Goal: Information Seeking & Learning: Check status

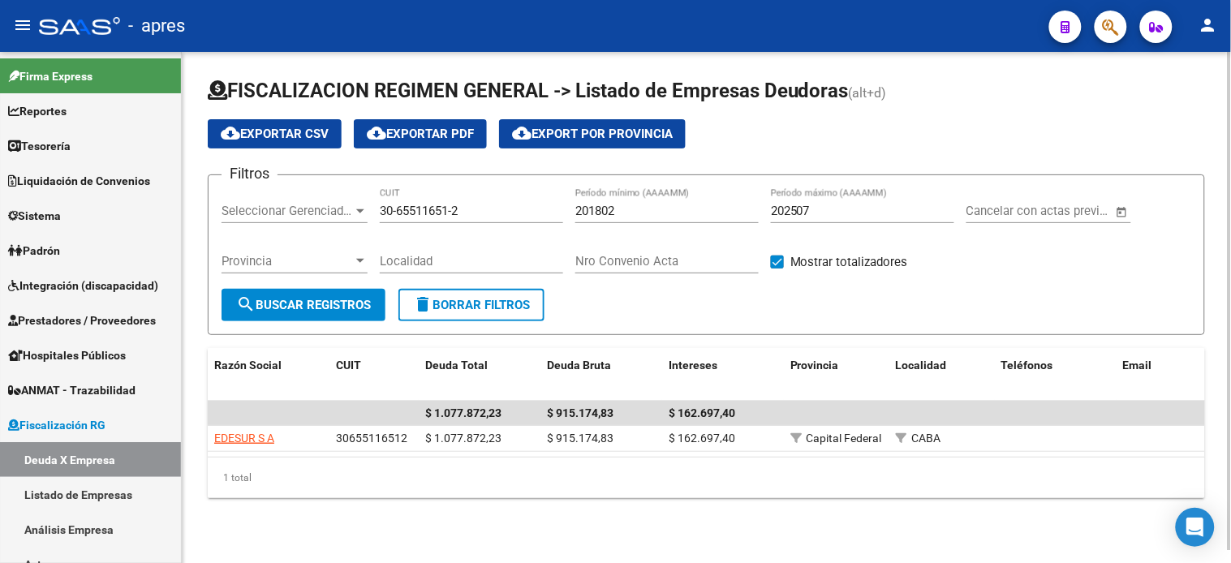
click at [422, 214] on input "30-65511651-2" at bounding box center [471, 211] width 183 height 15
paste input "20-32758270-5"
type input "20-32758270-5"
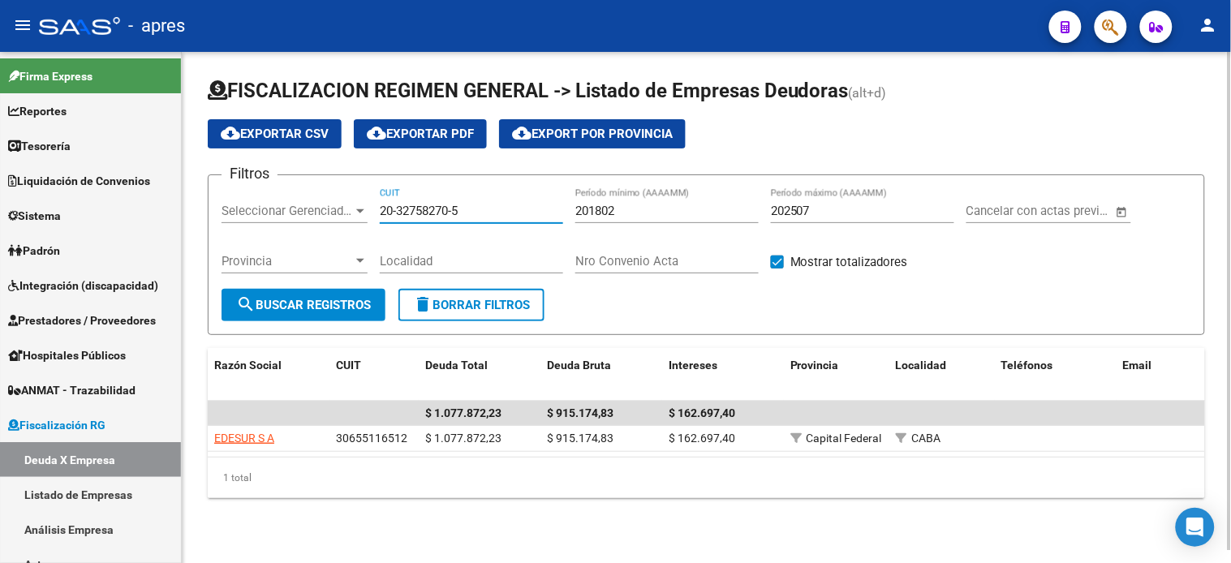
click at [318, 298] on span "search Buscar Registros" at bounding box center [303, 305] width 135 height 15
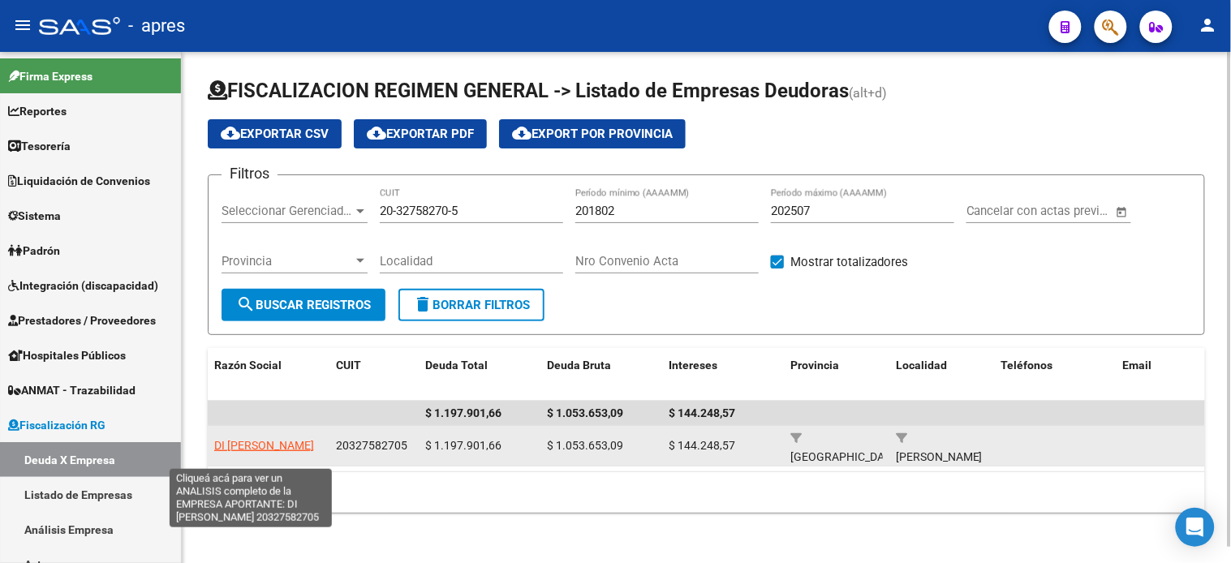
click at [236, 443] on span "DI [PERSON_NAME]" at bounding box center [264, 445] width 100 height 13
type textarea "20327582705"
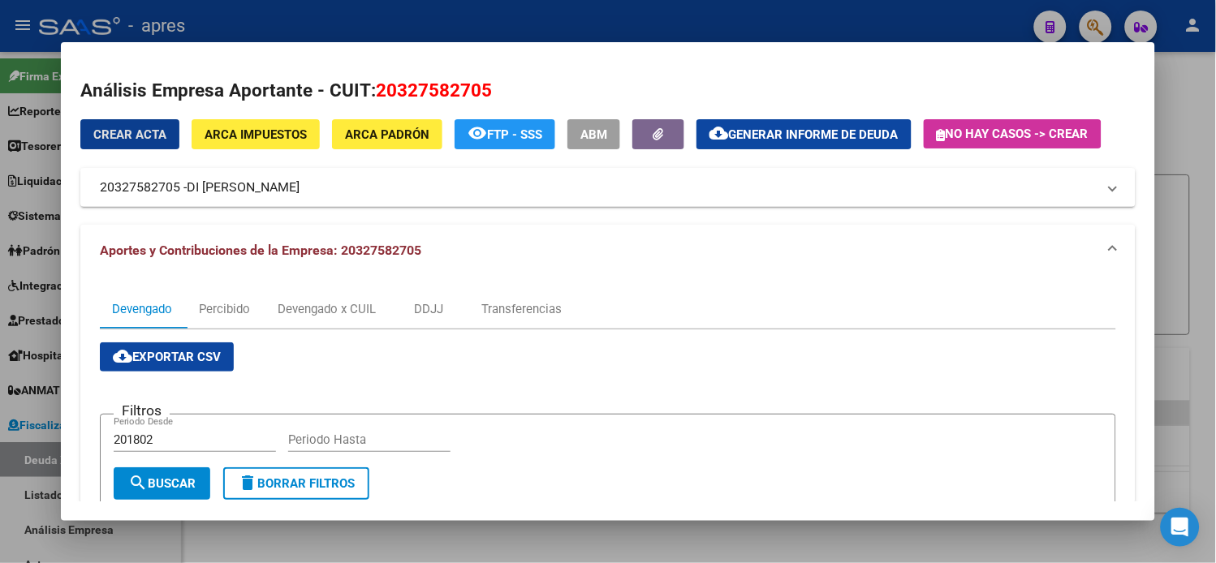
click at [796, 136] on span "Generar informe de deuda" at bounding box center [814, 134] width 170 height 15
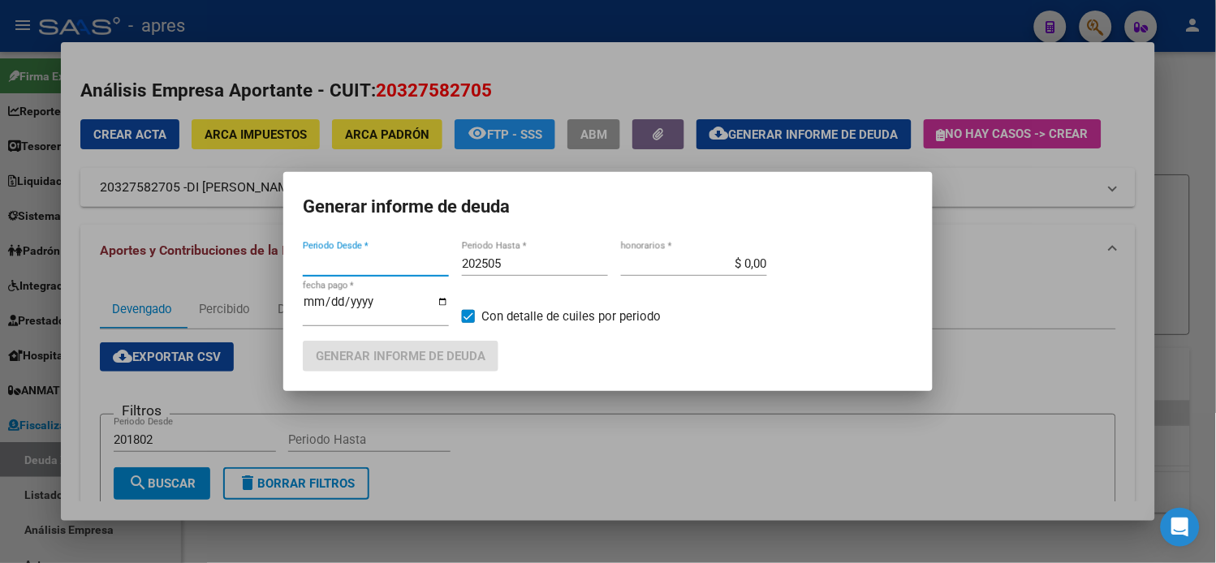
type input "201802"
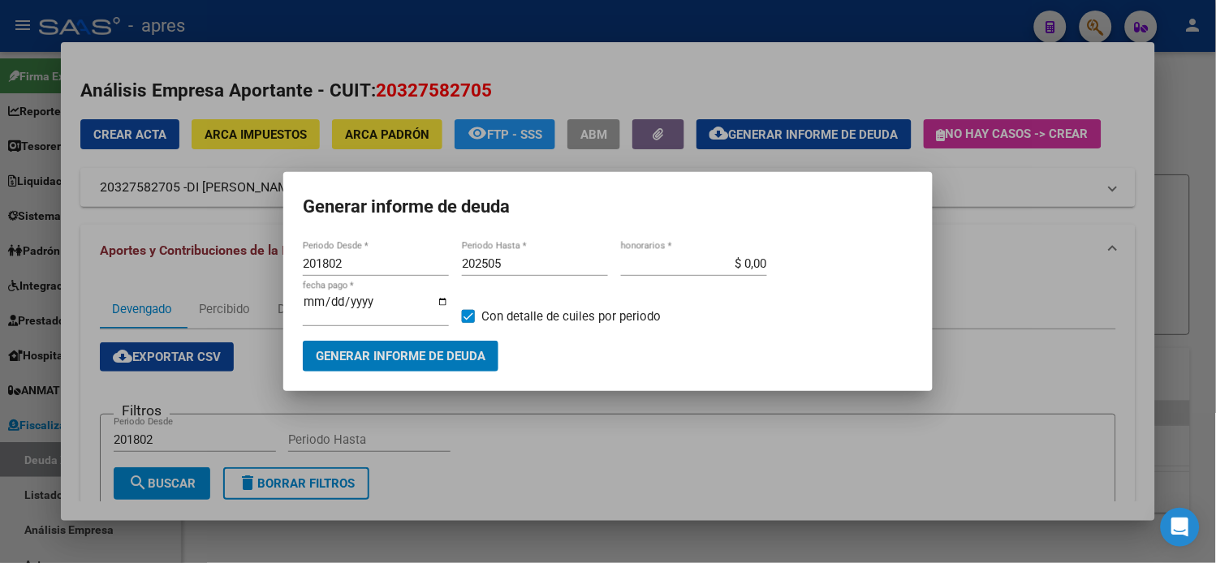
click at [507, 271] on input "202505" at bounding box center [535, 264] width 146 height 15
type input "202507"
click at [463, 352] on span "Generar informe de deuda" at bounding box center [401, 357] width 170 height 15
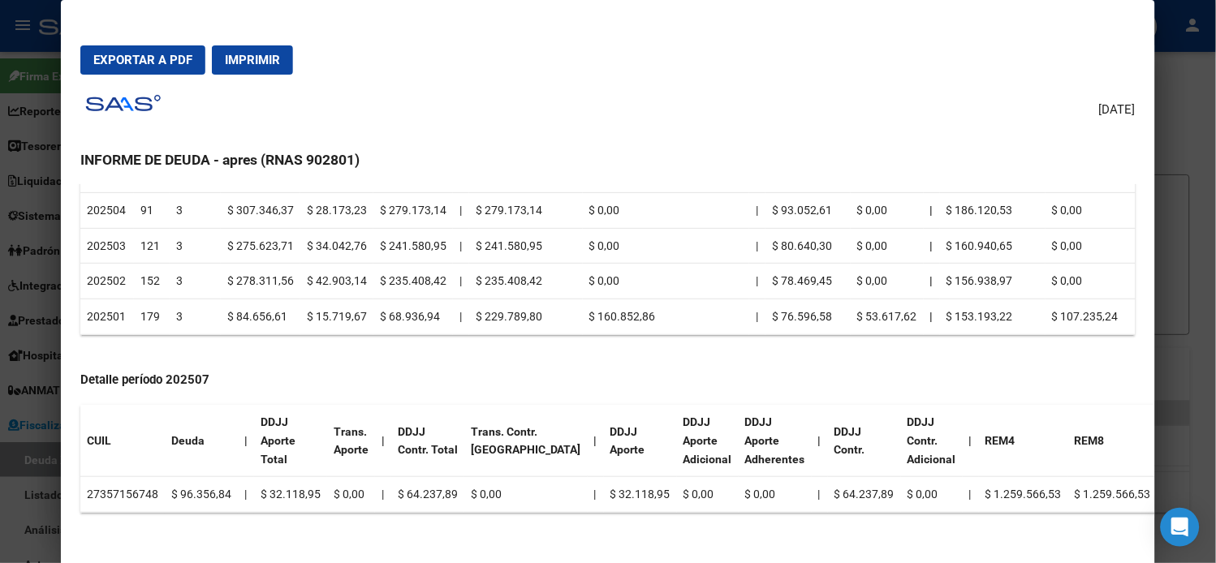
scroll to position [451, 0]
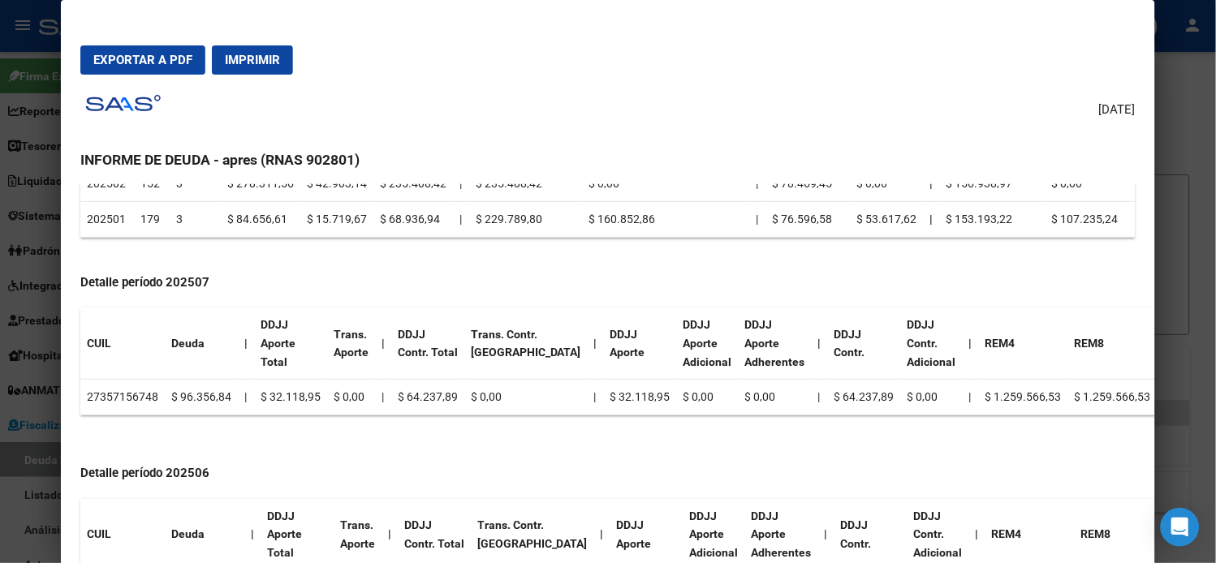
click at [126, 394] on td "27357156748" at bounding box center [122, 398] width 84 height 36
copy td "27357156748"
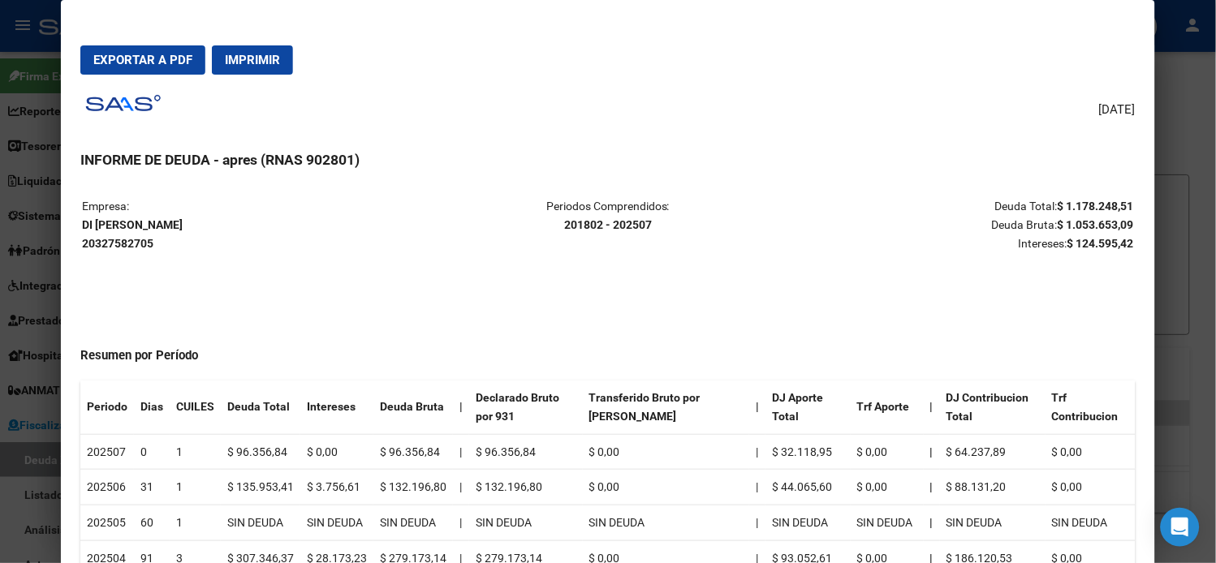
scroll to position [0, 0]
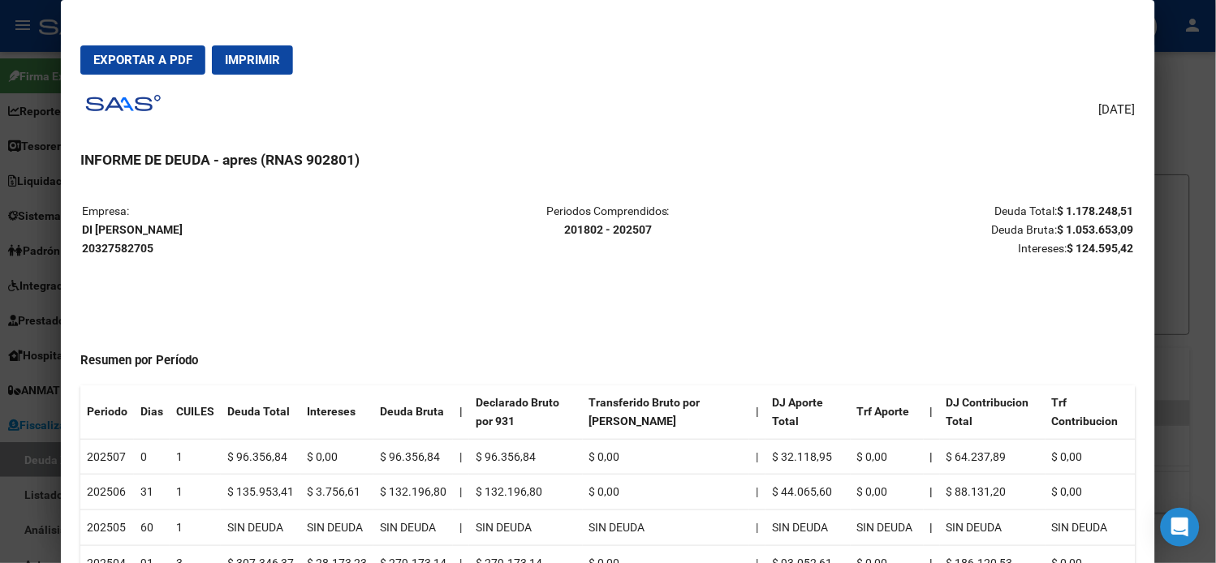
drag, startPoint x: 187, startPoint y: 227, endPoint x: 75, endPoint y: 229, distance: 111.2
click at [82, 229] on strong "DI LUCA JUAN PABLO 20327582705" at bounding box center [132, 239] width 101 height 32
copy strong "DI [PERSON_NAME]"
click at [149, 53] on span "Exportar a PDF" at bounding box center [142, 60] width 99 height 15
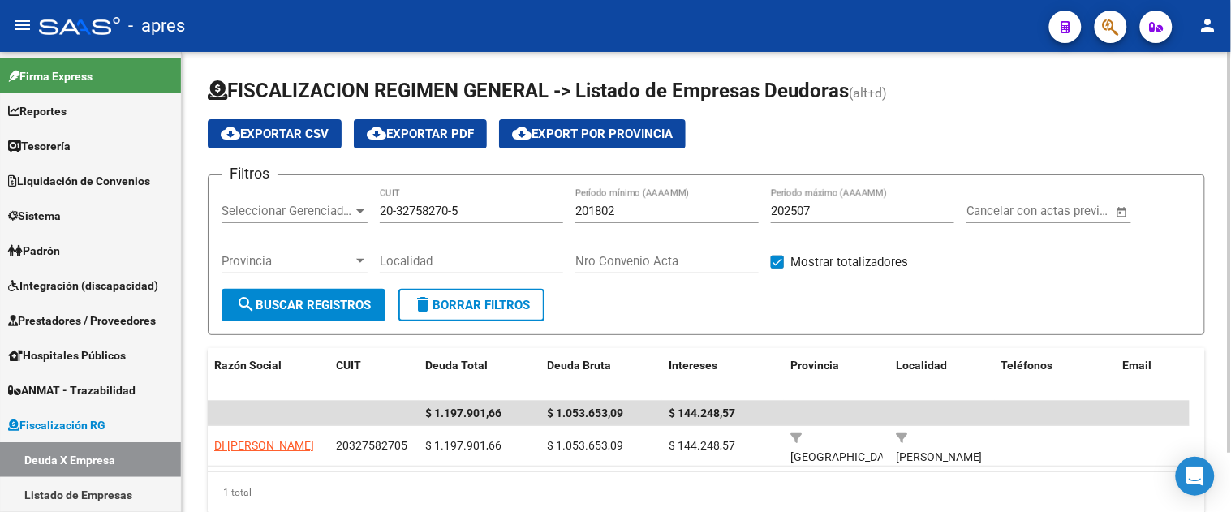
click at [418, 212] on input "20-32758270-5" at bounding box center [471, 211] width 183 height 15
paste input "08382994-0"
type input "20-08382994-0"
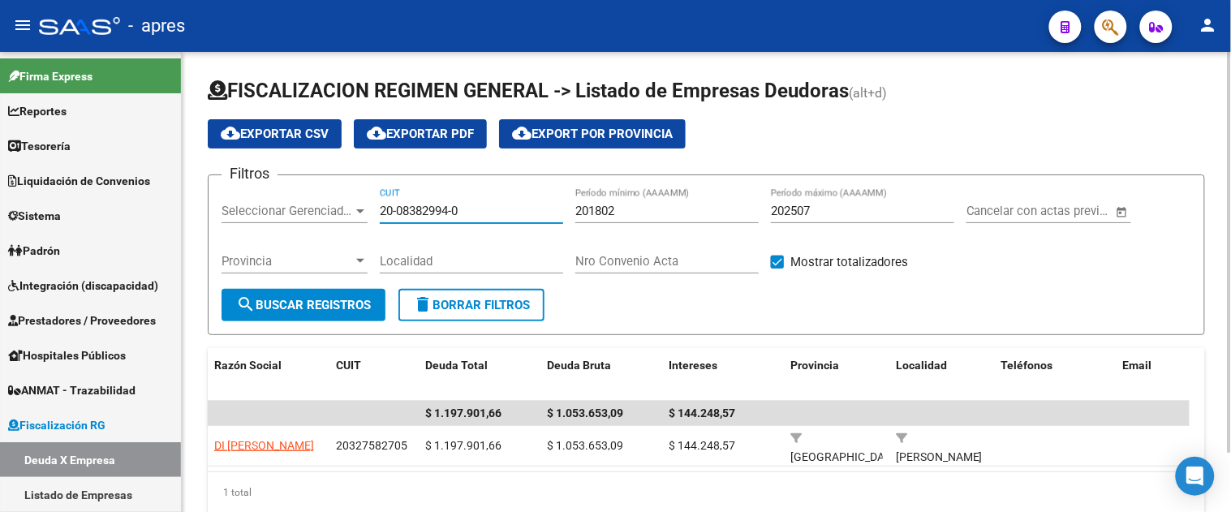
click at [339, 314] on button "search Buscar Registros" at bounding box center [304, 305] width 164 height 32
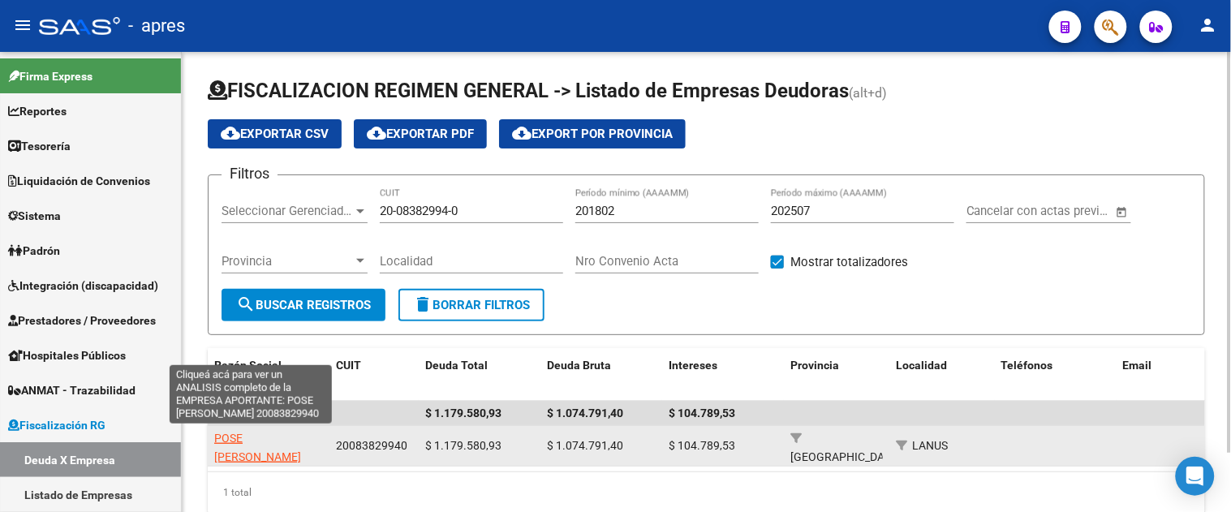
click at [257, 439] on span "POSE MIGUEL ANGEL" at bounding box center [257, 448] width 87 height 32
type textarea "20083829940"
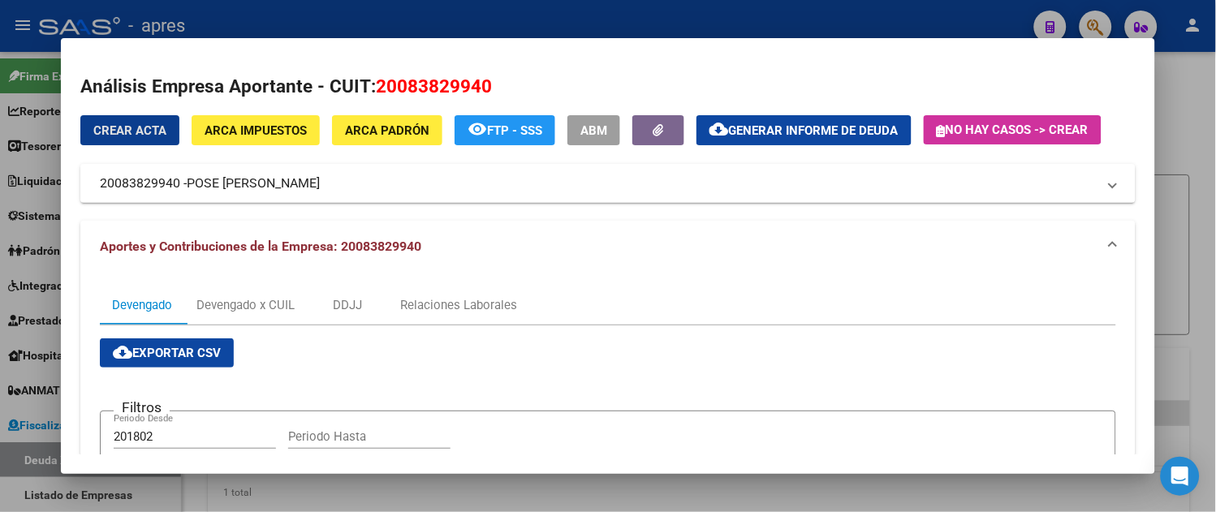
click at [859, 132] on span "Generar informe de deuda" at bounding box center [814, 130] width 170 height 15
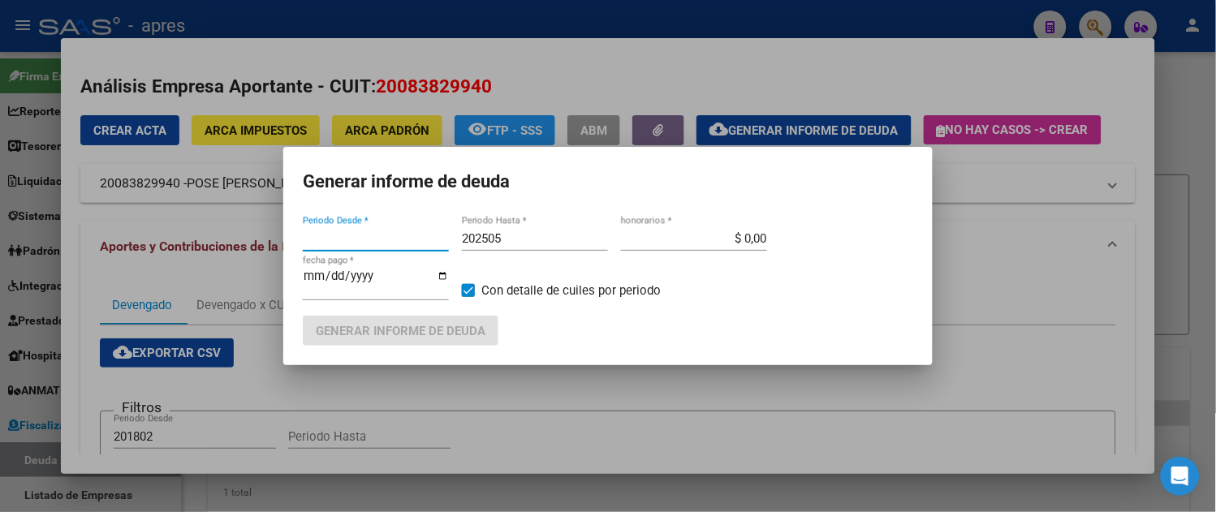
type input "201802"
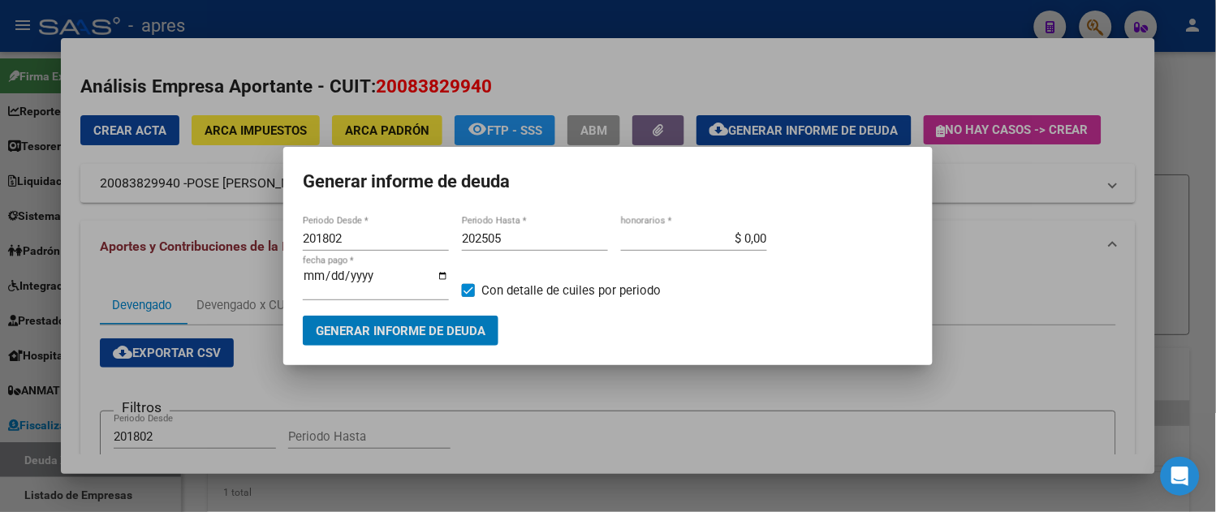
click at [518, 246] on input "202505" at bounding box center [535, 238] width 146 height 15
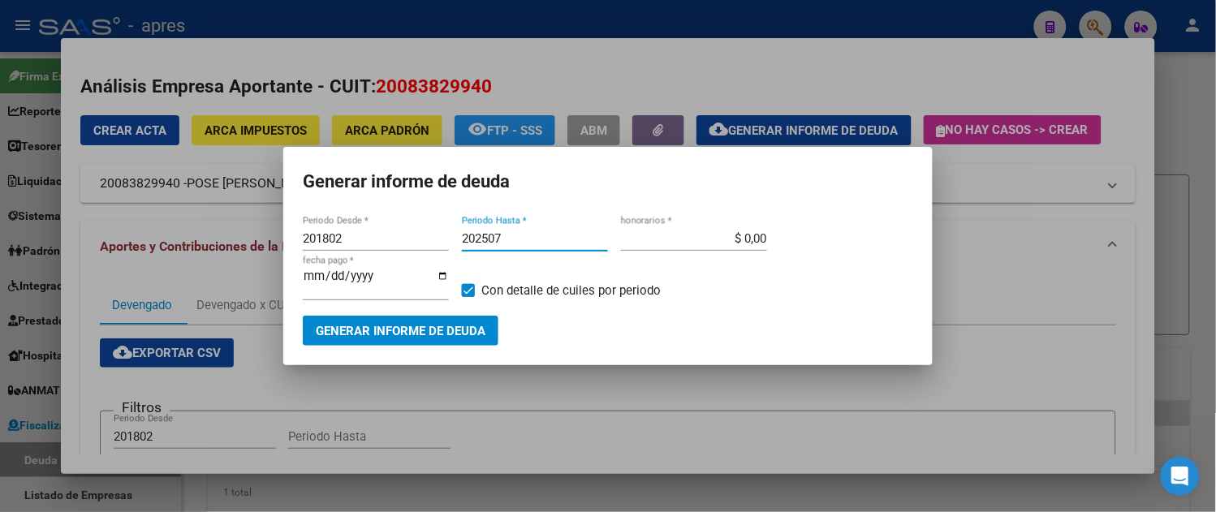
type input "202507"
click at [406, 330] on span "Generar informe de deuda" at bounding box center [401, 331] width 170 height 15
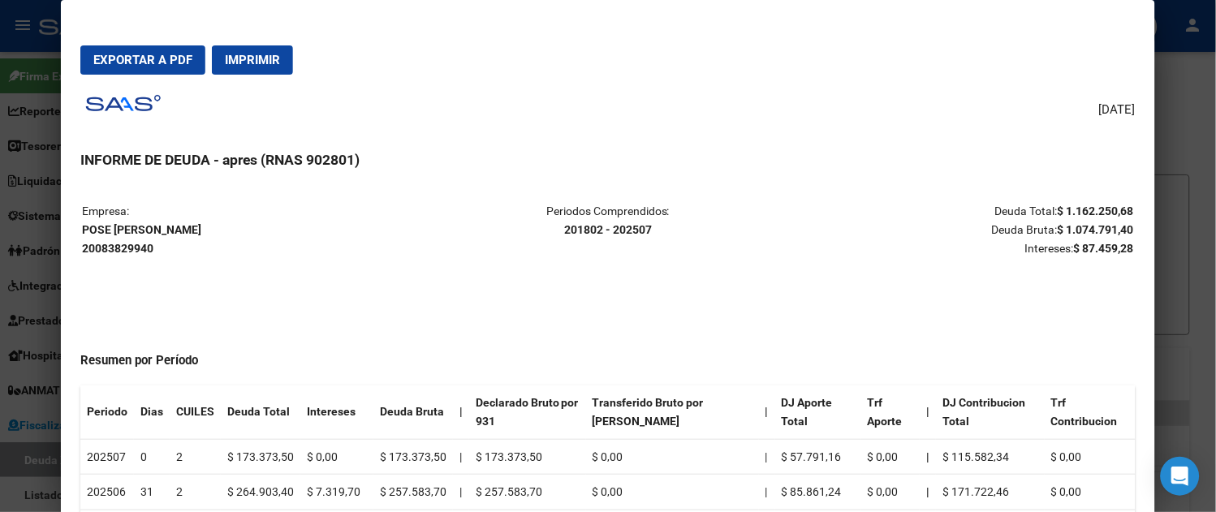
click at [135, 58] on span "Exportar a PDF" at bounding box center [142, 60] width 99 height 15
click at [131, 249] on strong "POSE MIGUEL ANGEL 20083829940" at bounding box center [141, 239] width 119 height 32
copy strong "20083829940"
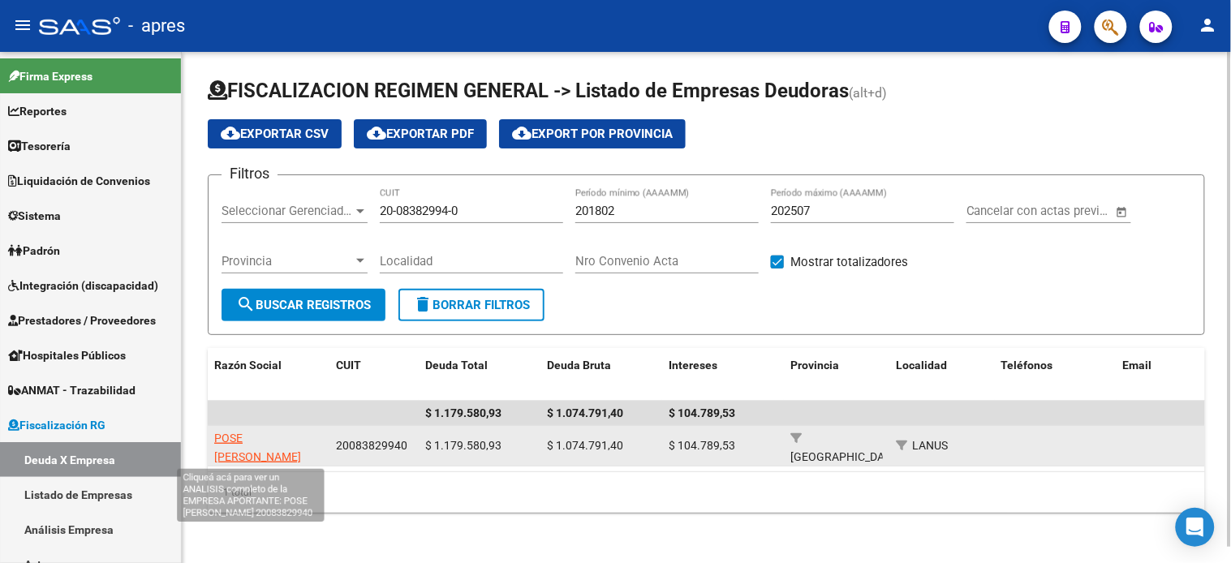
click at [248, 439] on span "POSE MIGUEL ANGEL" at bounding box center [257, 448] width 87 height 32
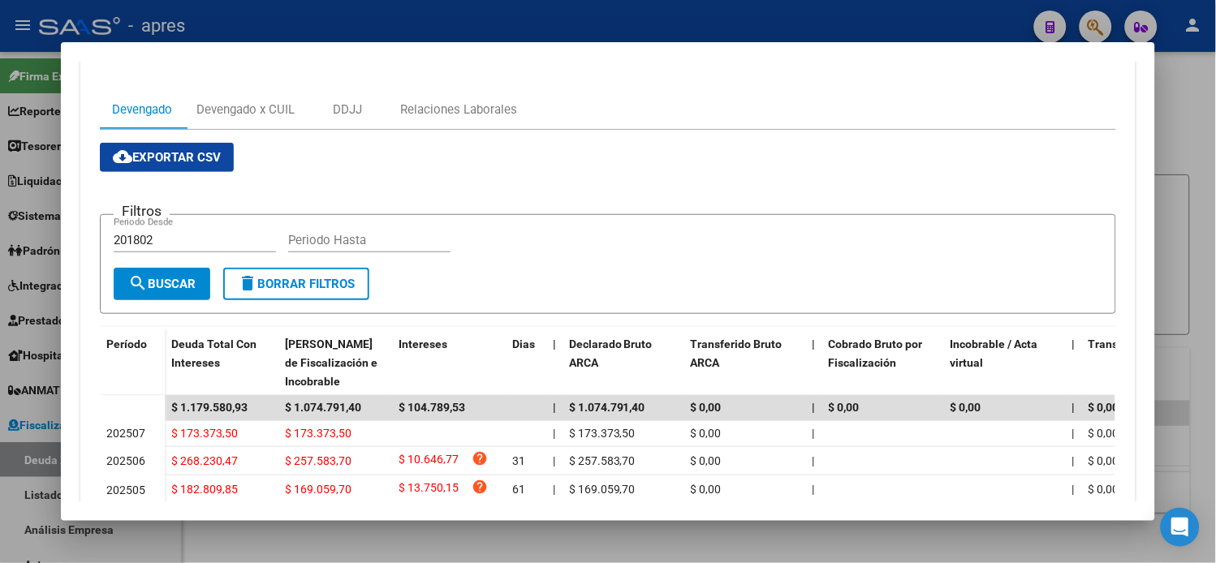
scroll to position [150, 0]
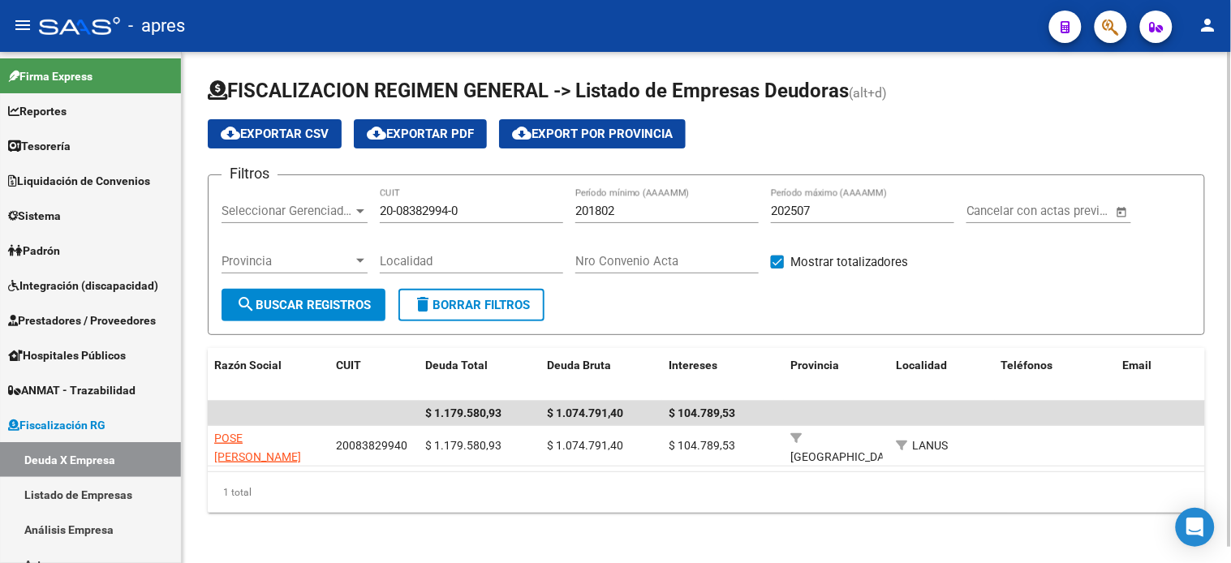
click at [416, 204] on input "20-08382994-0" at bounding box center [471, 211] width 183 height 15
paste input "7-13797940-9"
type input "27-13797940-9"
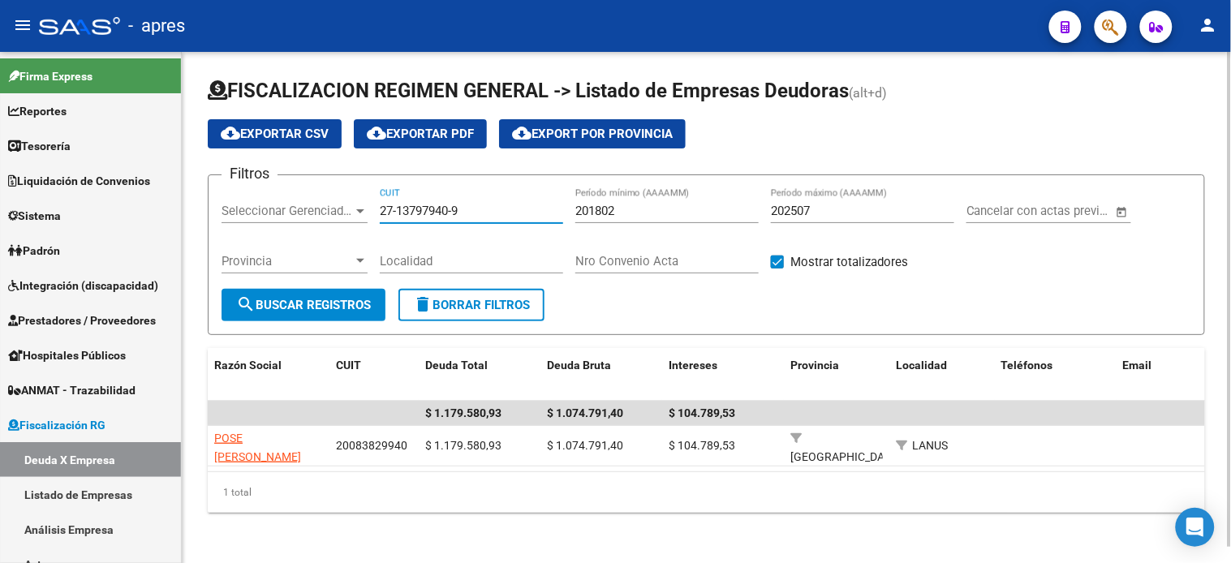
click at [326, 307] on span "search Buscar Registros" at bounding box center [303, 305] width 135 height 15
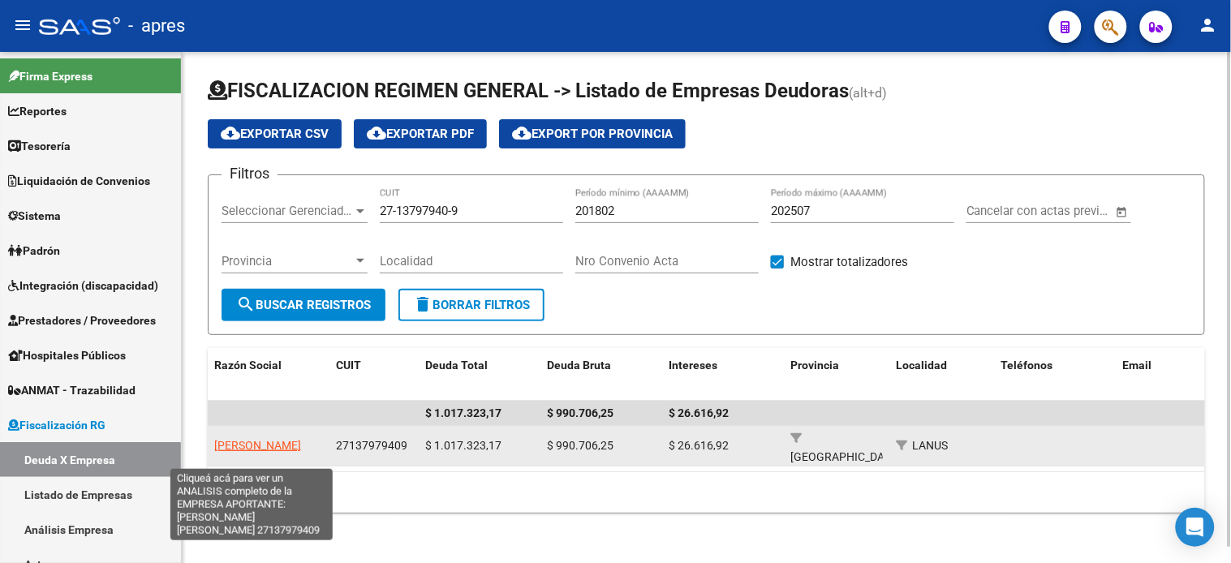
click at [260, 439] on span "KRISZCZUK CARMEN INES" at bounding box center [257, 445] width 87 height 13
type textarea "27137979409"
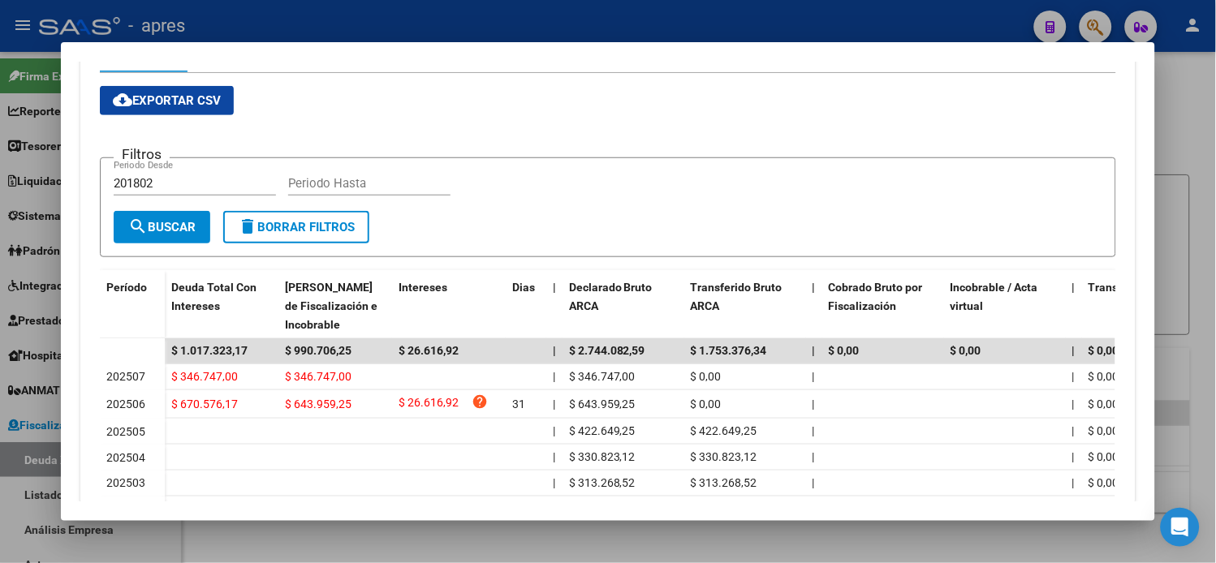
scroll to position [287, 0]
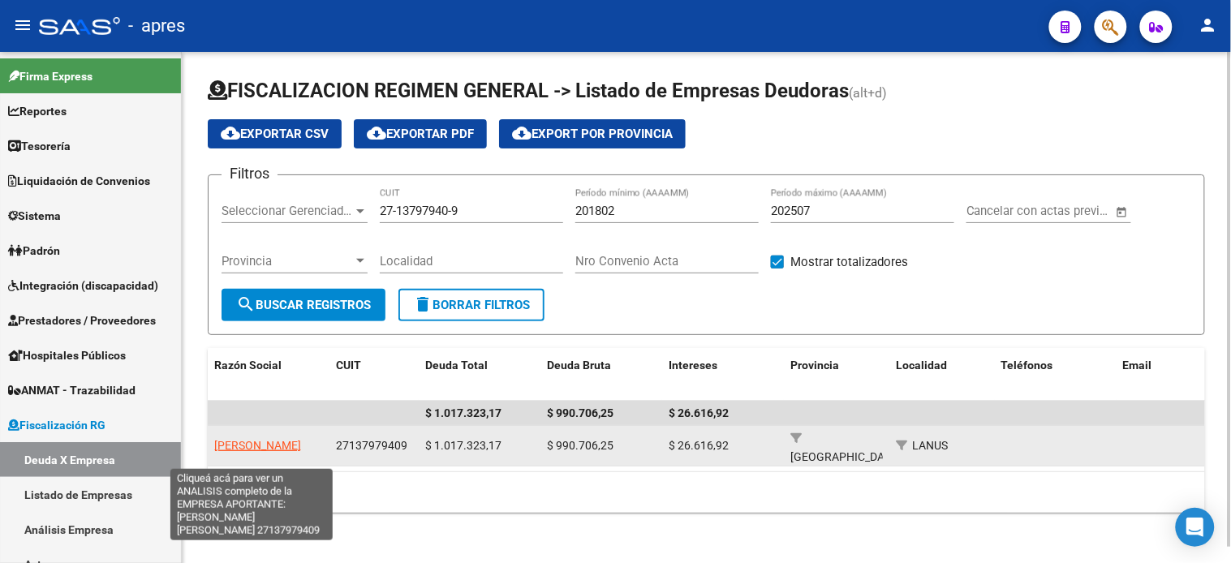
click at [277, 452] on span "KRISZCZUK CARMEN INES" at bounding box center [257, 445] width 87 height 13
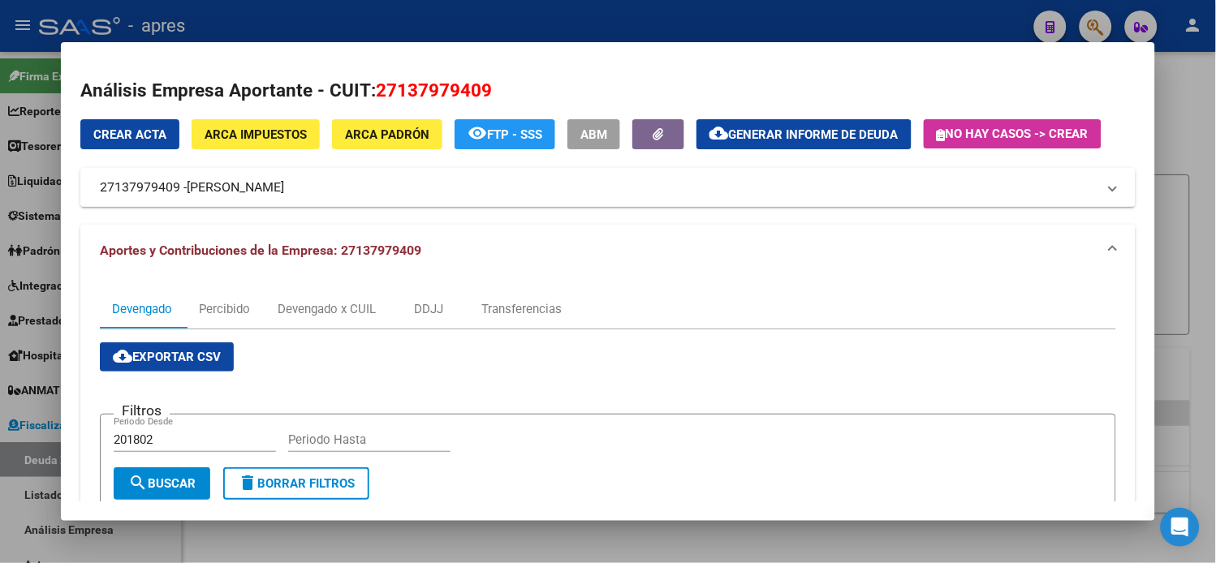
drag, startPoint x: 182, startPoint y: 183, endPoint x: 333, endPoint y: 179, distance: 151.0
click at [333, 179] on mat-panel-title "27137979409 - KRISZCZUK CARMEN INES" at bounding box center [598, 187] width 997 height 19
copy span "KRISZCZUK CARMEN INES"
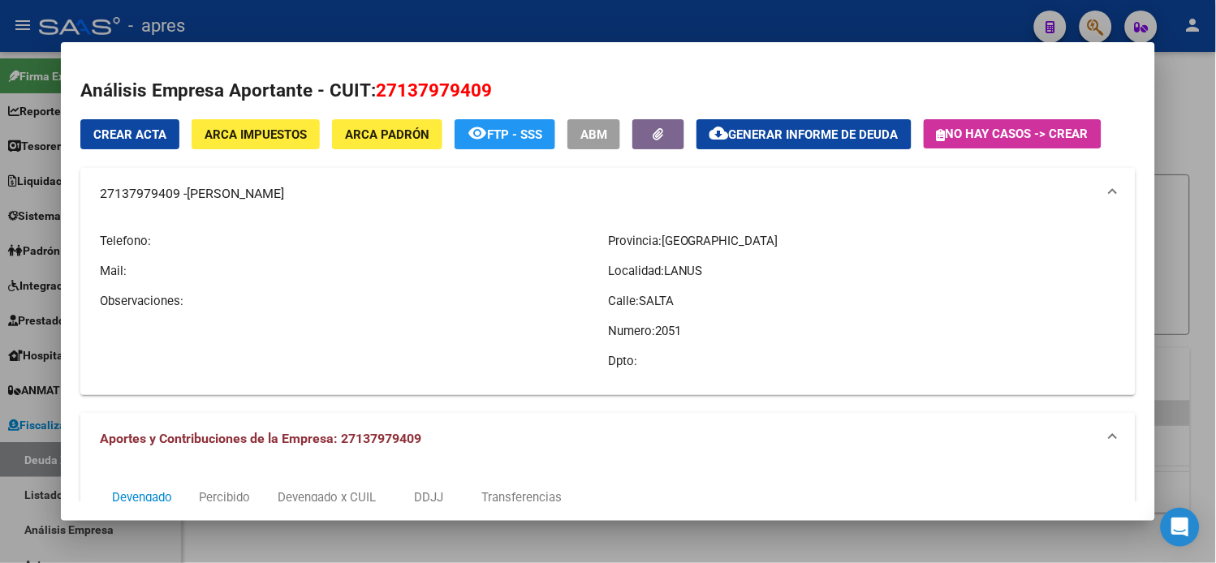
drag, startPoint x: 93, startPoint y: 192, endPoint x: 171, endPoint y: 195, distance: 78.8
click at [171, 195] on mat-panel-title "27137979409 - KRISZCZUK CARMEN INES" at bounding box center [598, 193] width 997 height 19
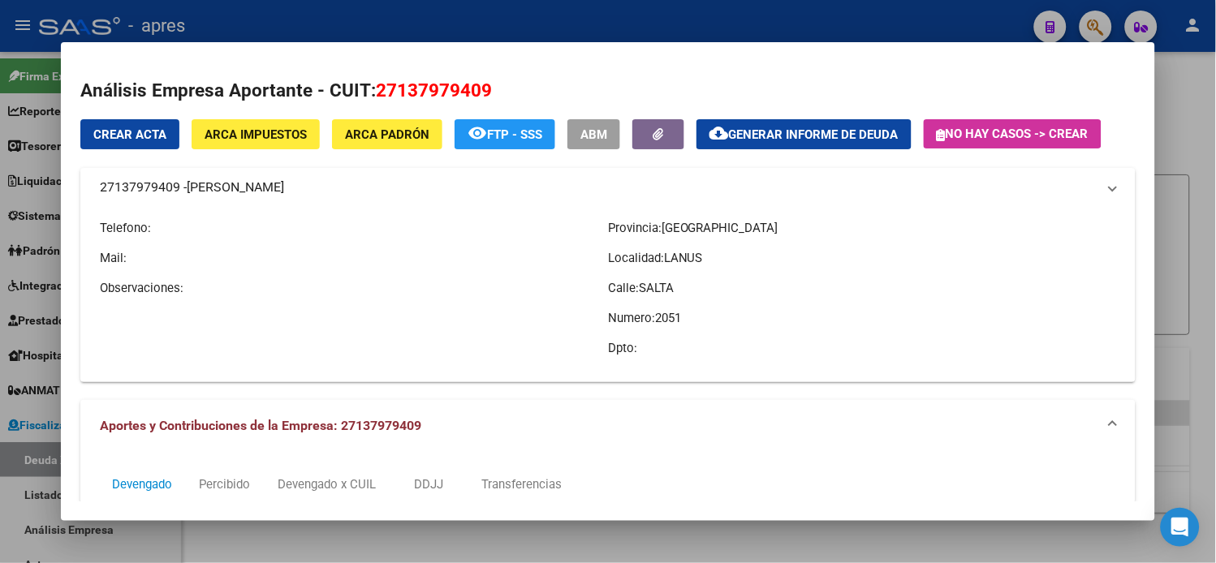
copy mat-panel-title "27137979409"
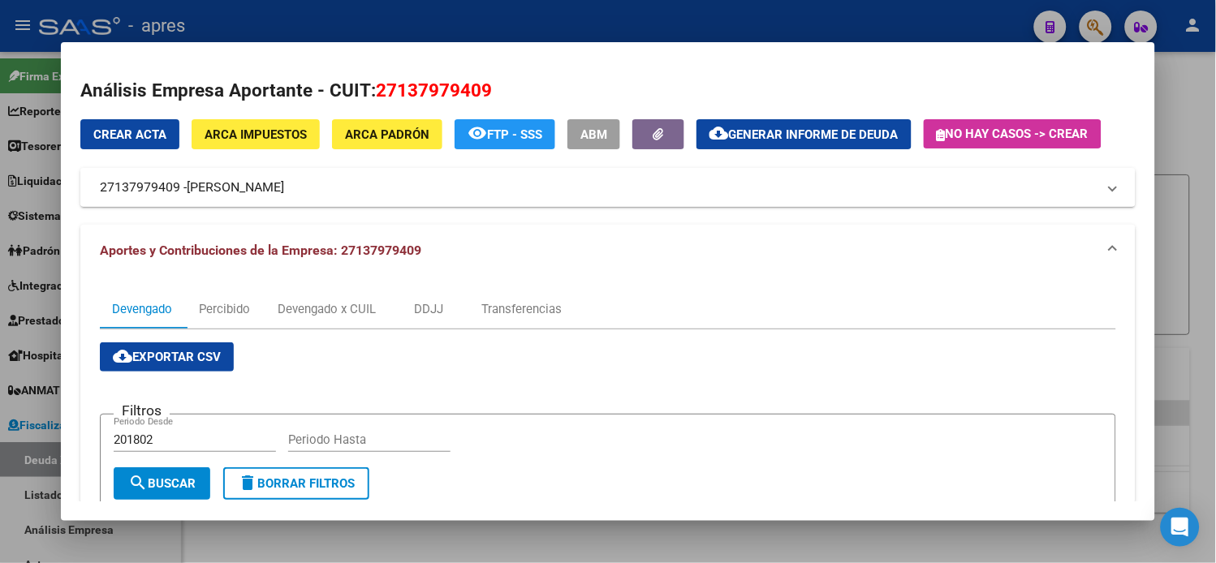
click at [364, 191] on mat-panel-title "27137979409 - KRISZCZUK CARMEN INES" at bounding box center [598, 187] width 997 height 19
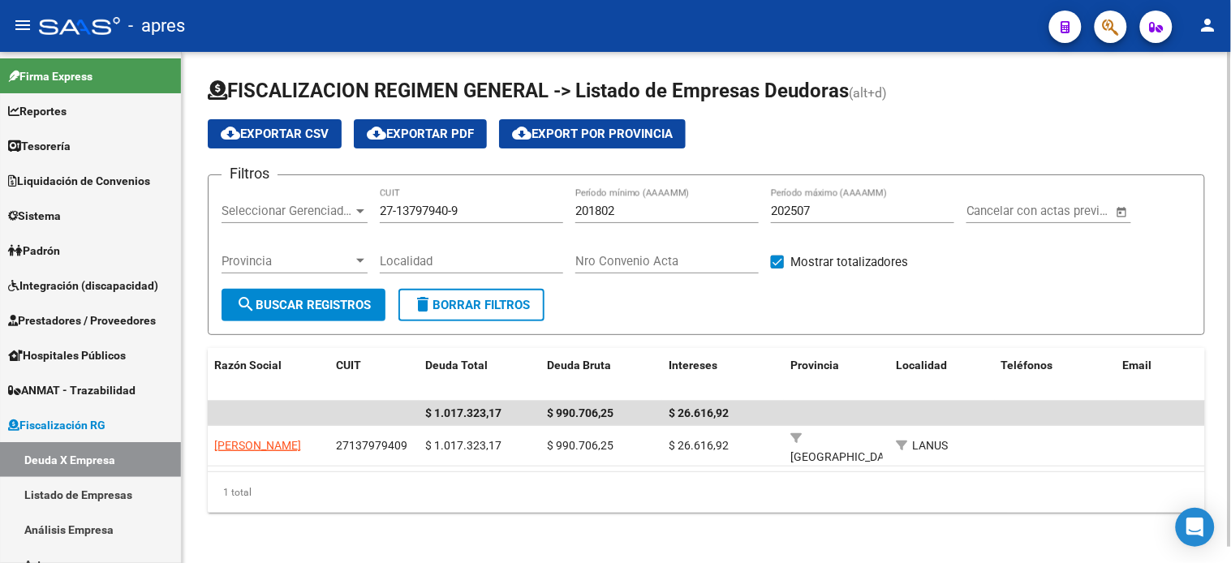
click at [425, 215] on input "27-13797940-9" at bounding box center [471, 211] width 183 height 15
paste input "0-08382994-0"
click at [319, 296] on button "search Buscar Registros" at bounding box center [304, 305] width 164 height 32
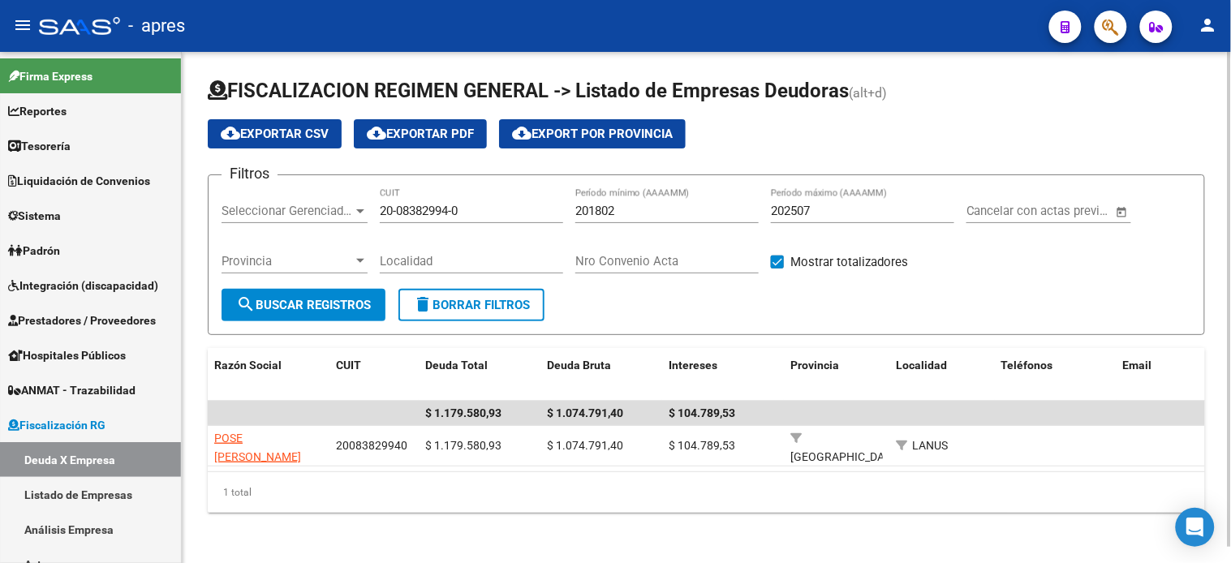
click at [472, 212] on input "20-08382994-0" at bounding box center [471, 211] width 183 height 15
paste input
drag, startPoint x: 452, startPoint y: 221, endPoint x: 452, endPoint y: 212, distance: 8.9
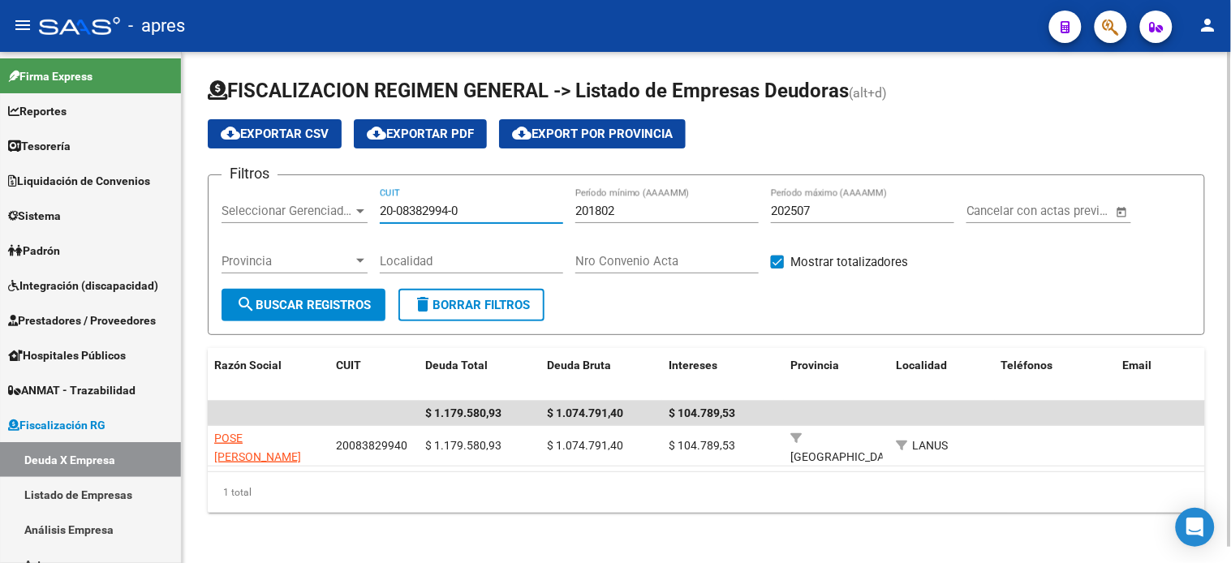
click at [452, 220] on div "20-08382994-0 CUIT" at bounding box center [471, 205] width 183 height 35
click at [452, 212] on input "20-08382994-0" at bounding box center [471, 211] width 183 height 15
paste input "7-13797940-9"
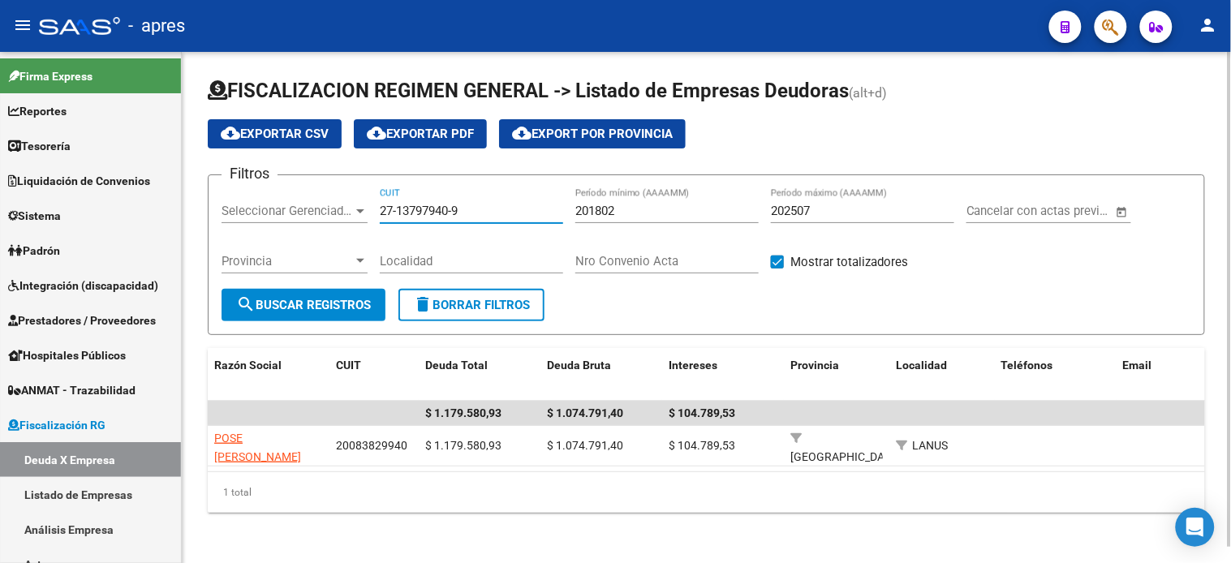
type input "27-13797940-9"
click at [304, 344] on div "FISCALIZACION REGIMEN GENERAL -> Listado de Empresas Deudoras (alt+d) cloud_dow…" at bounding box center [707, 295] width 998 height 435
click at [313, 320] on button "search Buscar Registros" at bounding box center [304, 305] width 164 height 32
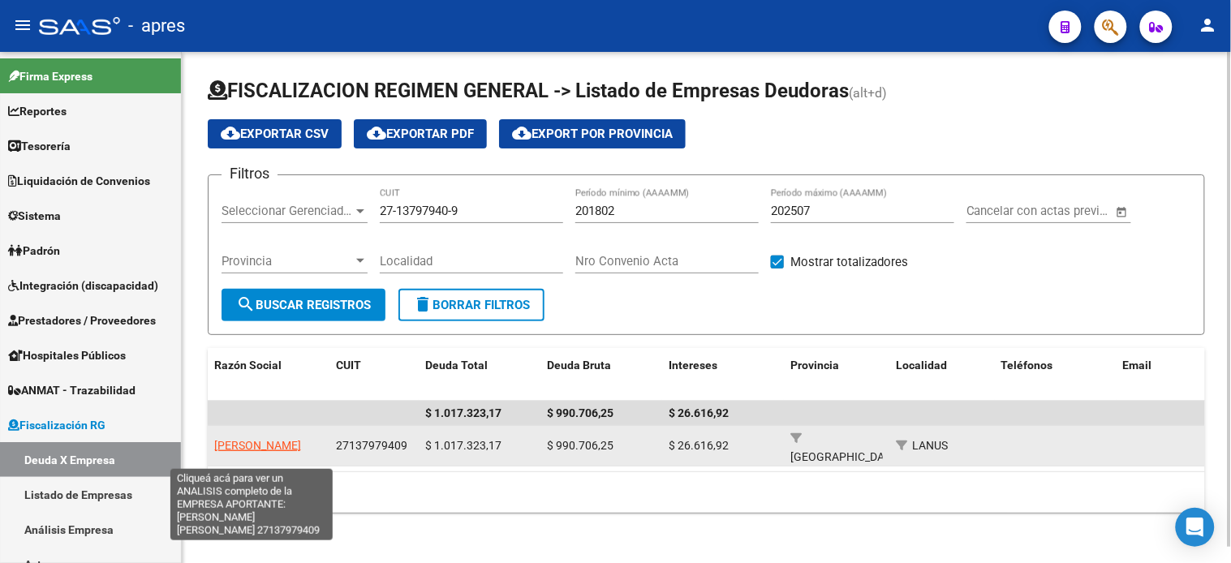
click at [261, 439] on span "KRISZCZUK CARMEN INES" at bounding box center [257, 445] width 87 height 13
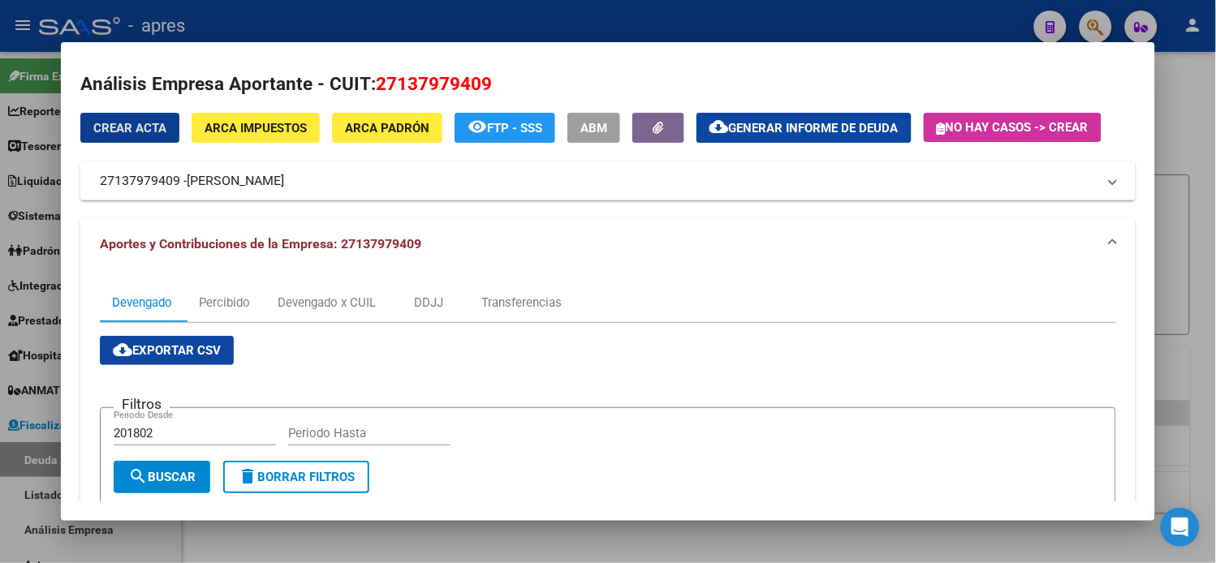
scroll to position [0, 0]
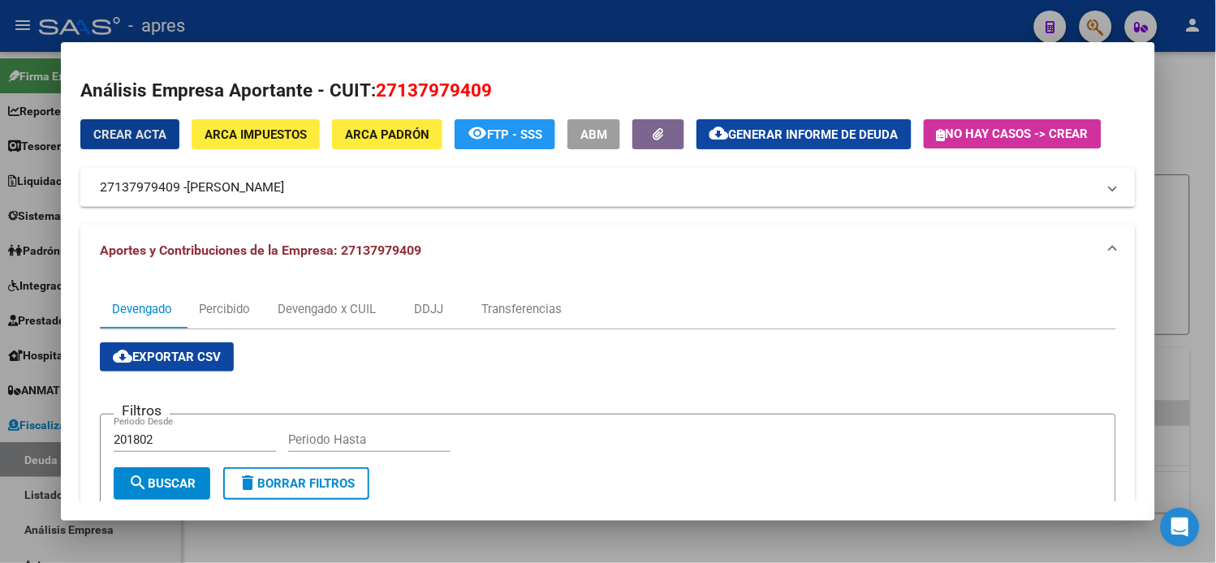
click at [813, 130] on span "Generar informe de deuda" at bounding box center [814, 134] width 170 height 15
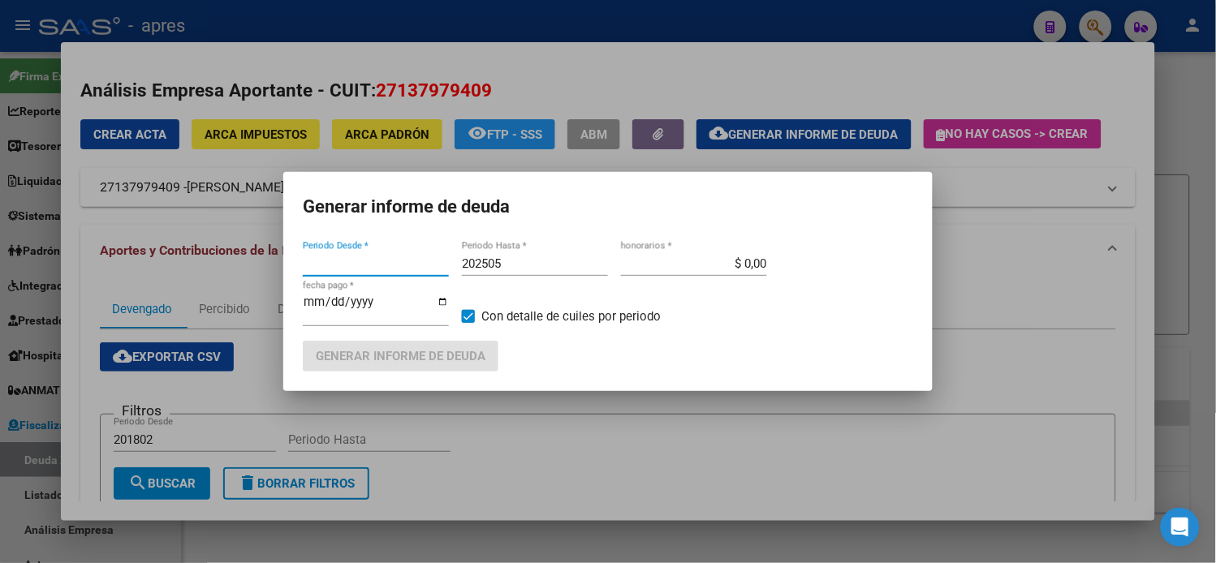
type input "201802"
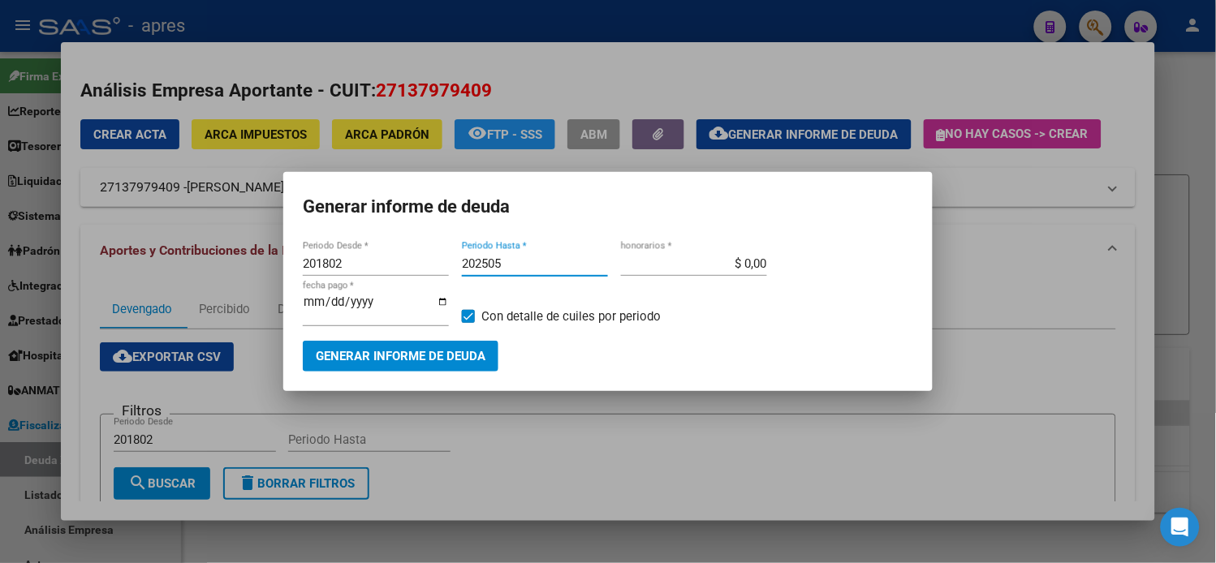
click at [560, 271] on input "202505" at bounding box center [535, 264] width 146 height 15
type input "202507"
click at [451, 341] on button "Generar informe de deuda" at bounding box center [401, 356] width 196 height 30
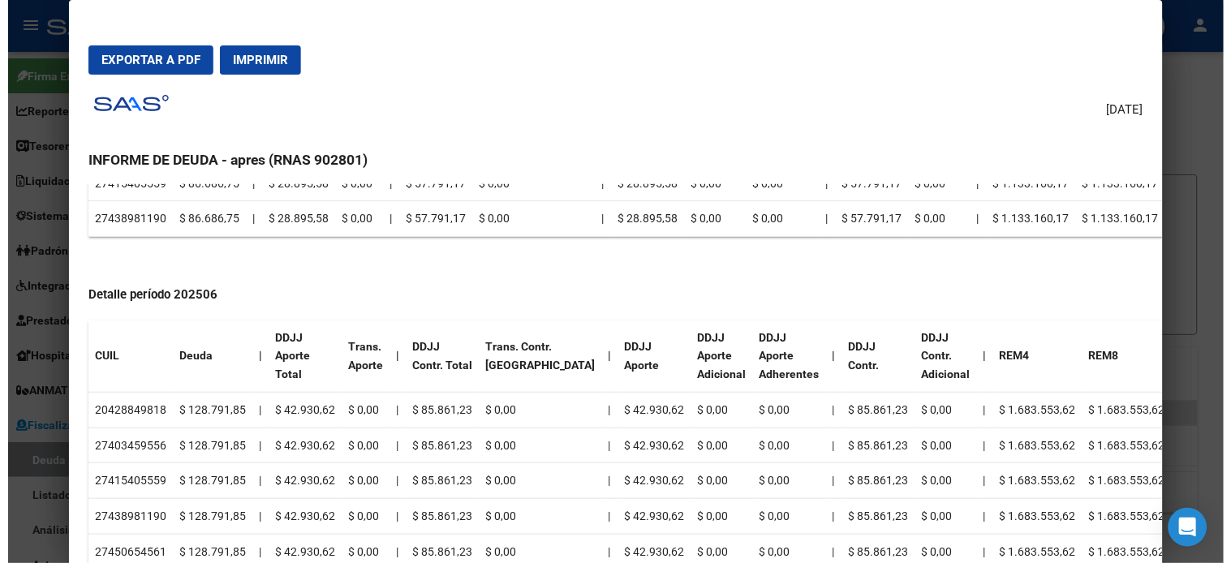
scroll to position [839, 0]
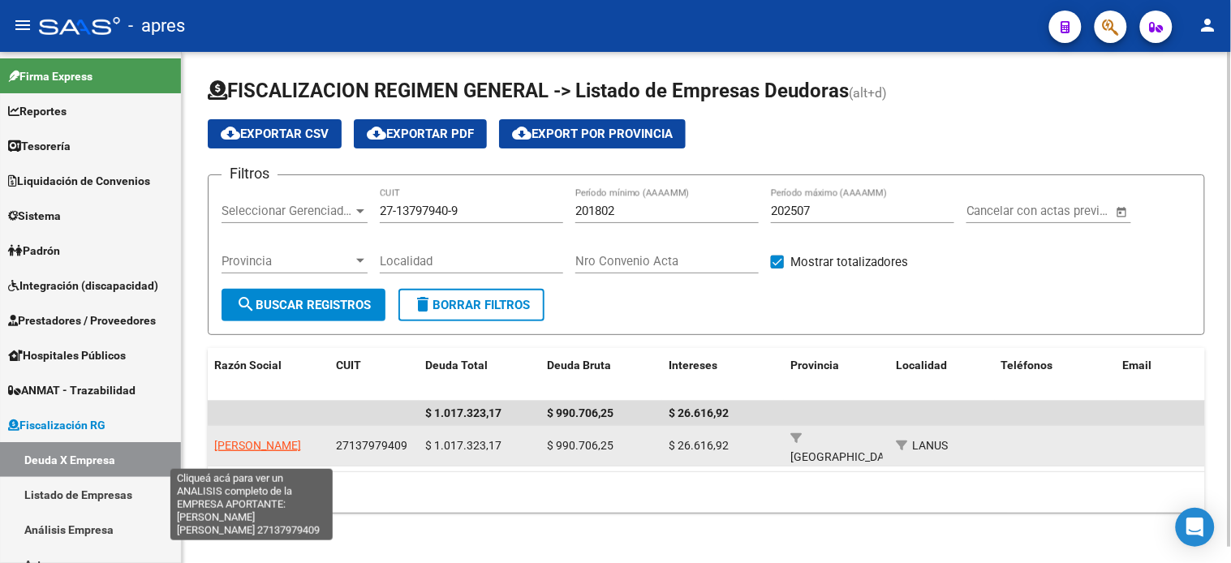
click at [241, 439] on span "KRISZCZUK CARMEN INES" at bounding box center [257, 445] width 87 height 13
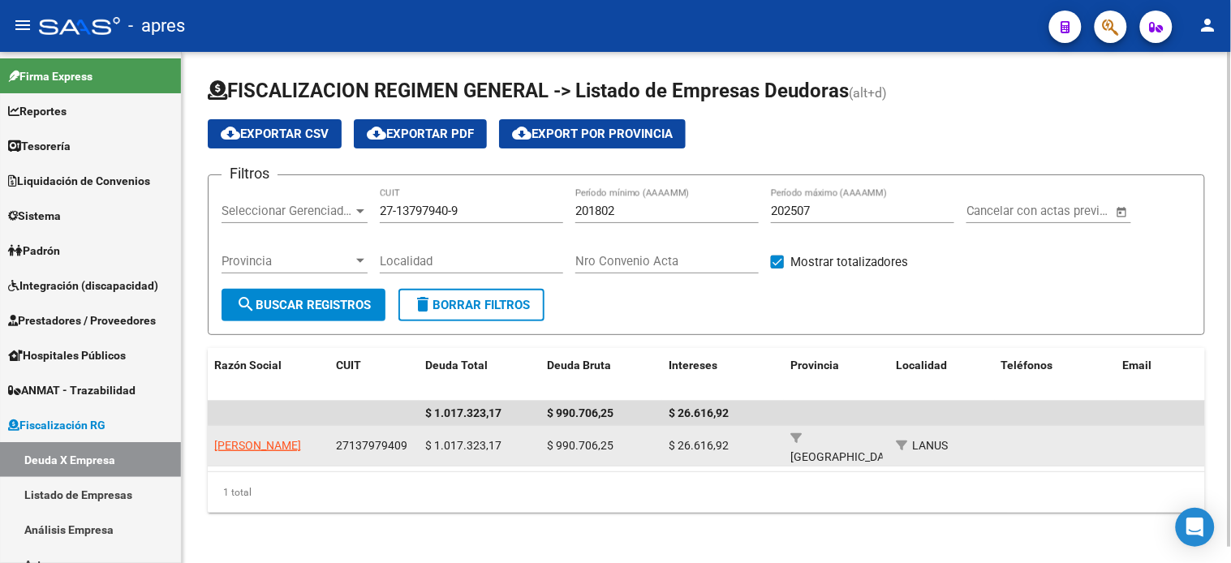
drag, startPoint x: 296, startPoint y: 459, endPoint x: 211, endPoint y: 437, distance: 88.2
click at [211, 437] on datatable-body-cell "KRISZCZUK CARMEN INES" at bounding box center [269, 446] width 122 height 40
copy span "KRISZCZUK CARMEN INES"
click at [365, 447] on span "27137979409" at bounding box center [371, 445] width 71 height 13
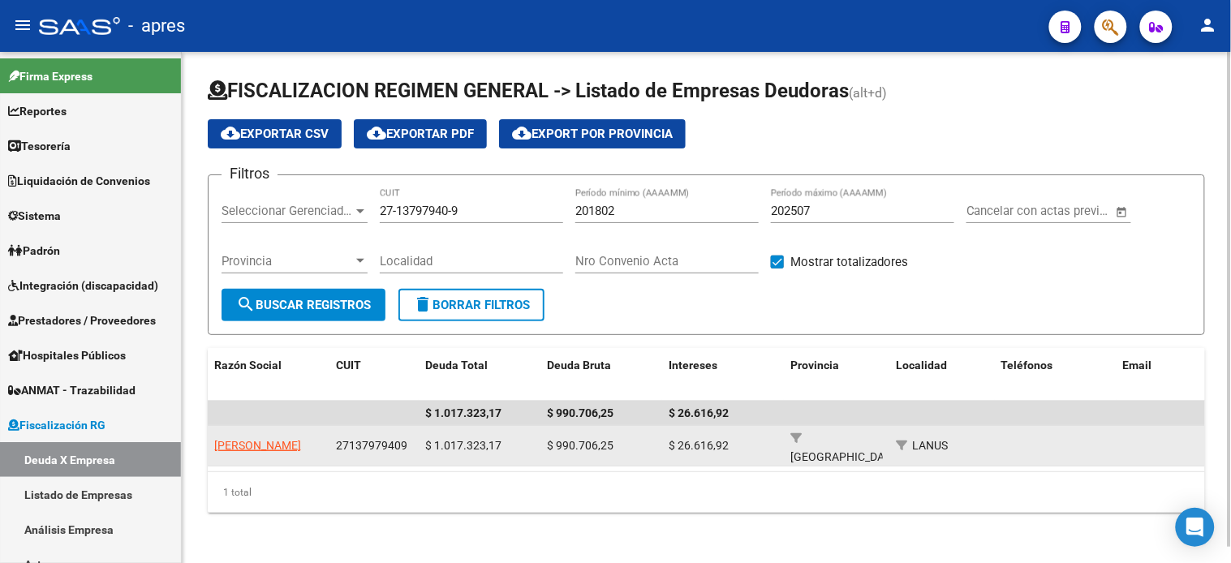
copy span "27137979409"
click at [594, 443] on span "$ 990.706,25" at bounding box center [580, 445] width 67 height 13
copy span "990.706,25"
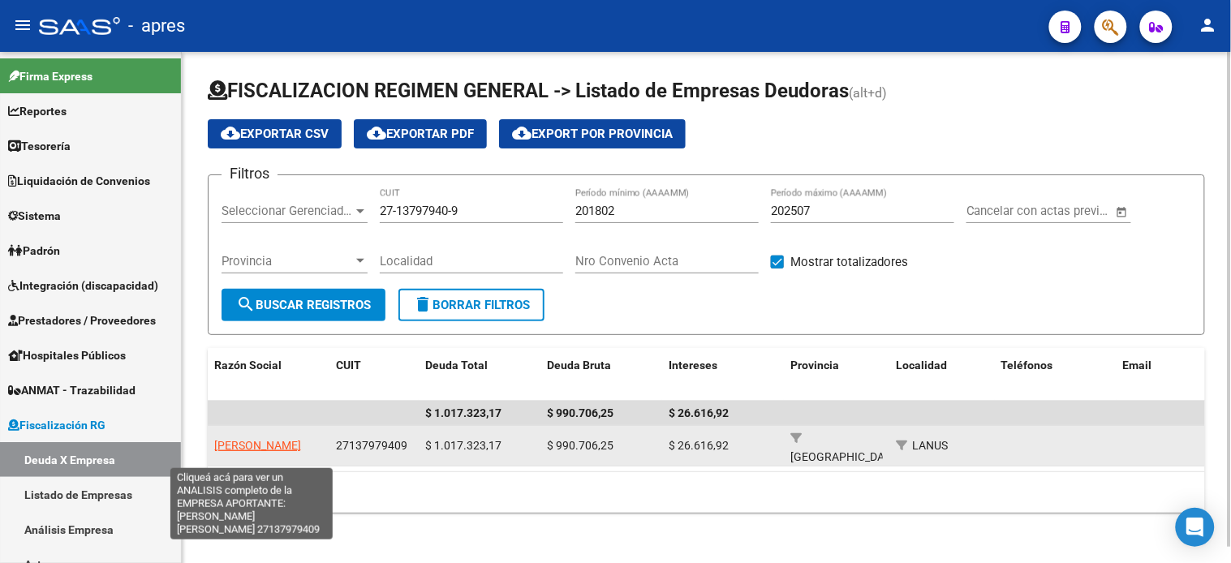
drag, startPoint x: 292, startPoint y: 456, endPoint x: 215, endPoint y: 437, distance: 79.5
click at [215, 437] on app-link-go-to "KRISZCZUK CARMEN INES" at bounding box center [257, 446] width 87 height 19
copy span "KRISZCZUK CARMEN INES"
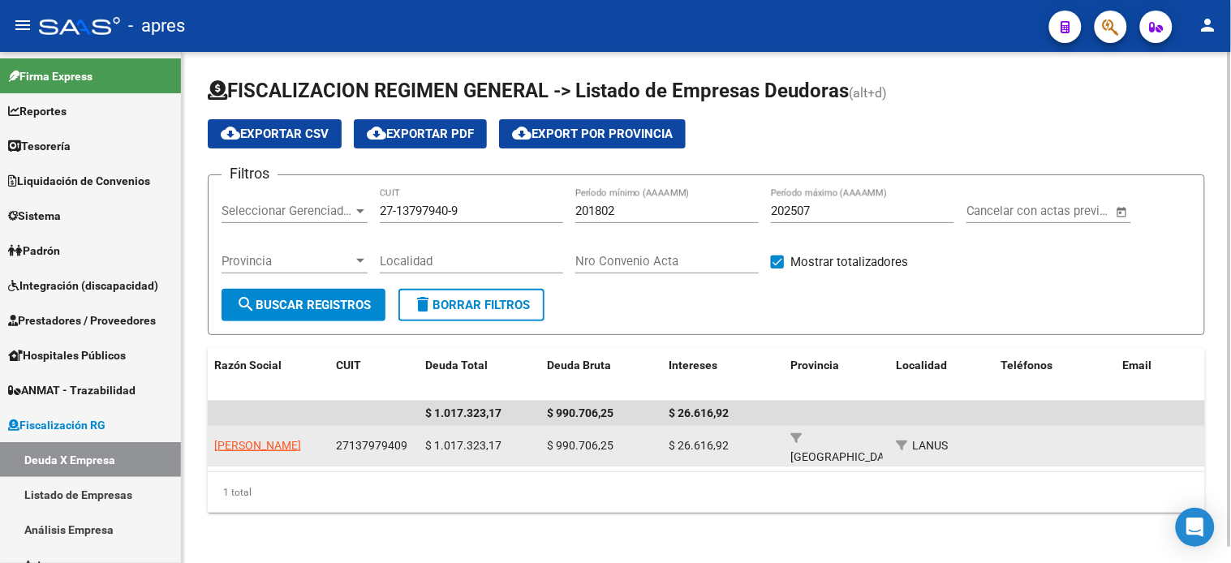
click at [386, 445] on span "27137979409" at bounding box center [371, 445] width 71 height 13
copy span "27137979409"
click at [574, 440] on span "$ 990.706,25" at bounding box center [580, 445] width 67 height 13
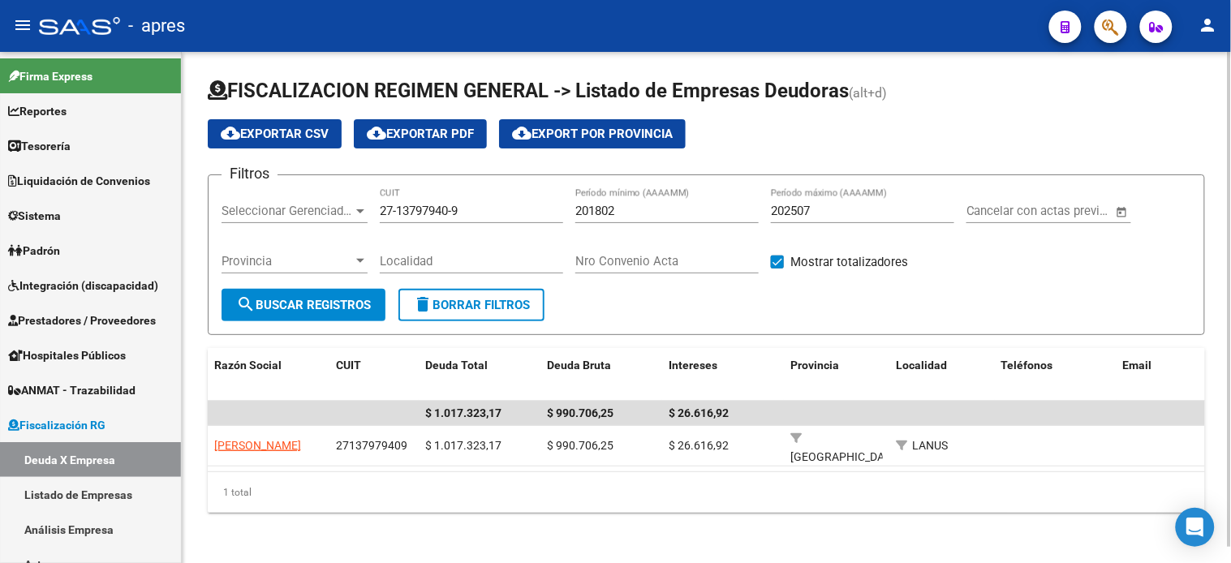
click at [421, 204] on input "27-13797940-9" at bounding box center [471, 211] width 183 height 15
paste input "0-32758270-5"
type input "20-32758270-5"
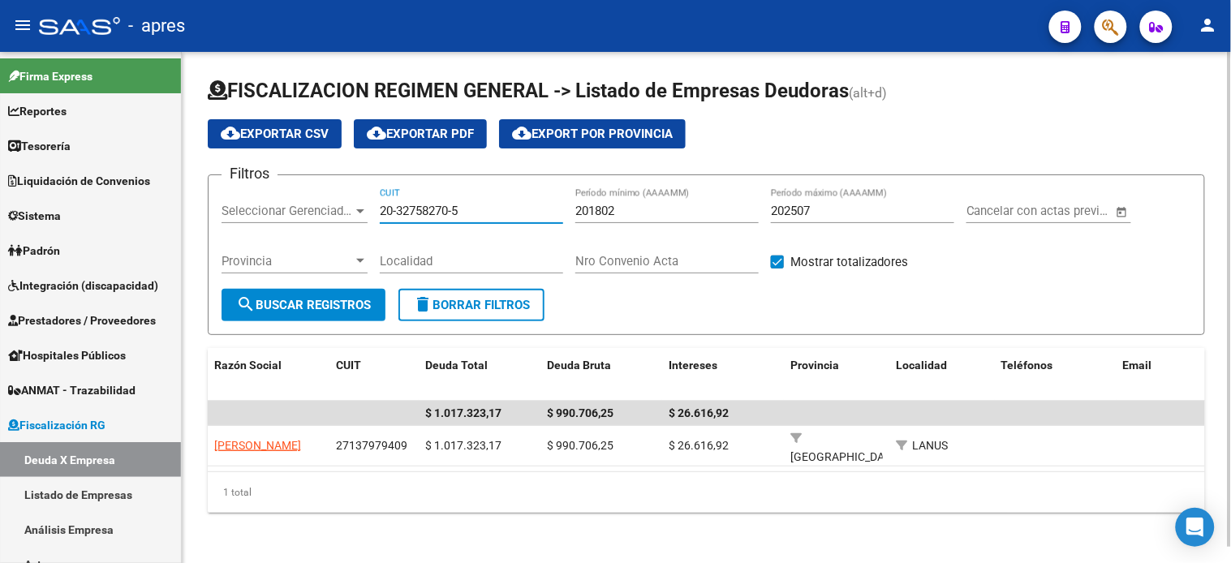
click at [350, 312] on span "search Buscar Registros" at bounding box center [303, 305] width 135 height 15
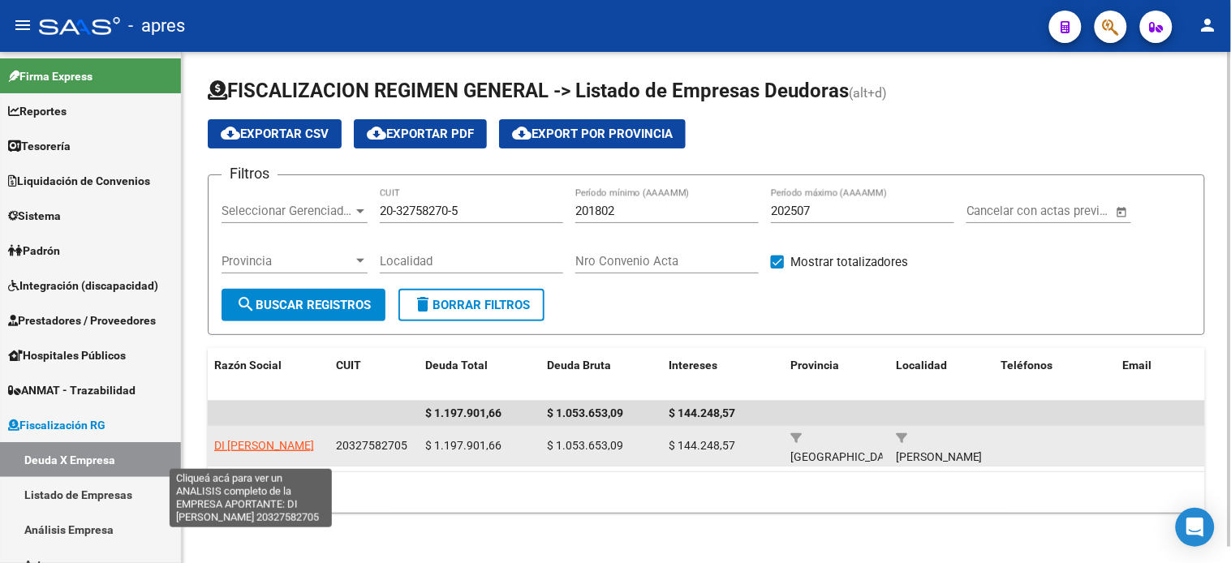
click at [248, 439] on span "DI [PERSON_NAME]" at bounding box center [264, 445] width 100 height 13
type textarea "20327582705"
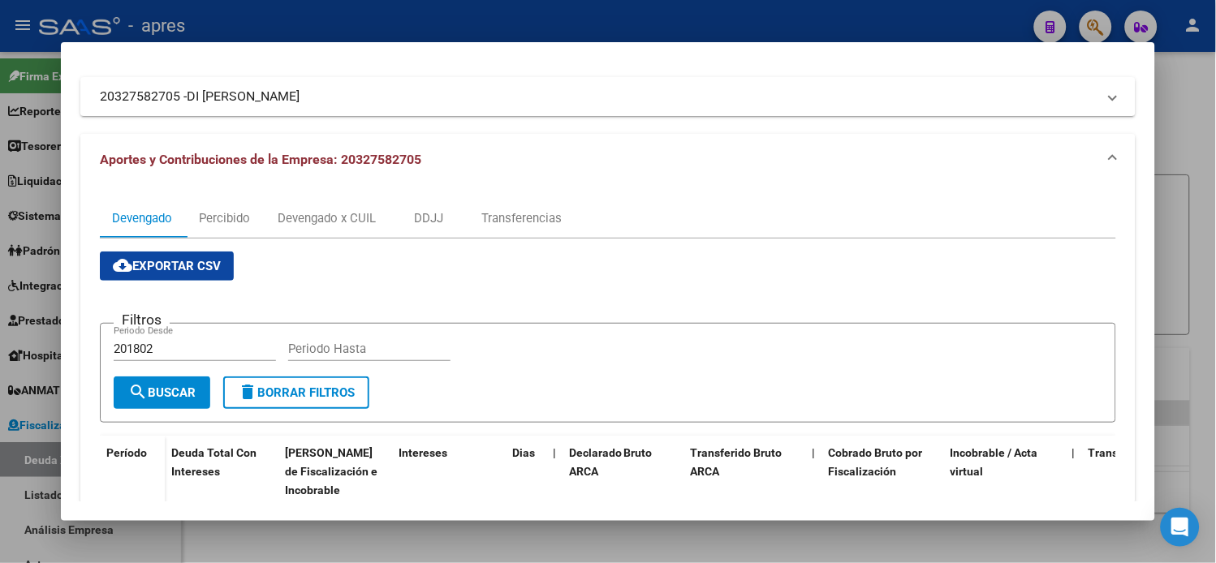
scroll to position [57, 0]
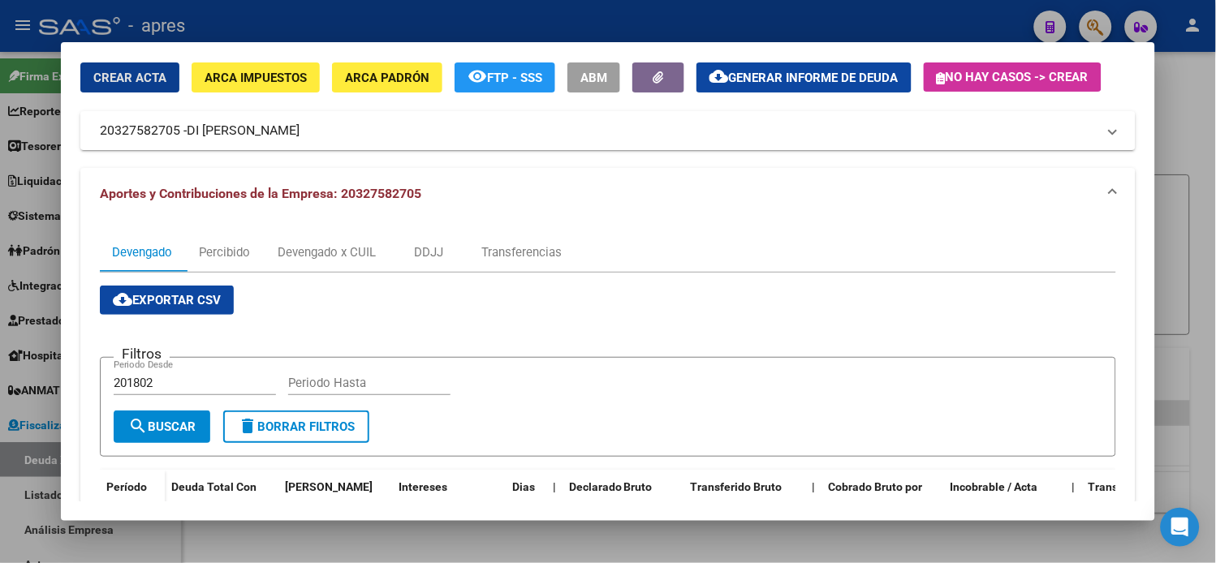
click at [751, 80] on span "Generar informe de deuda" at bounding box center [814, 78] width 170 height 15
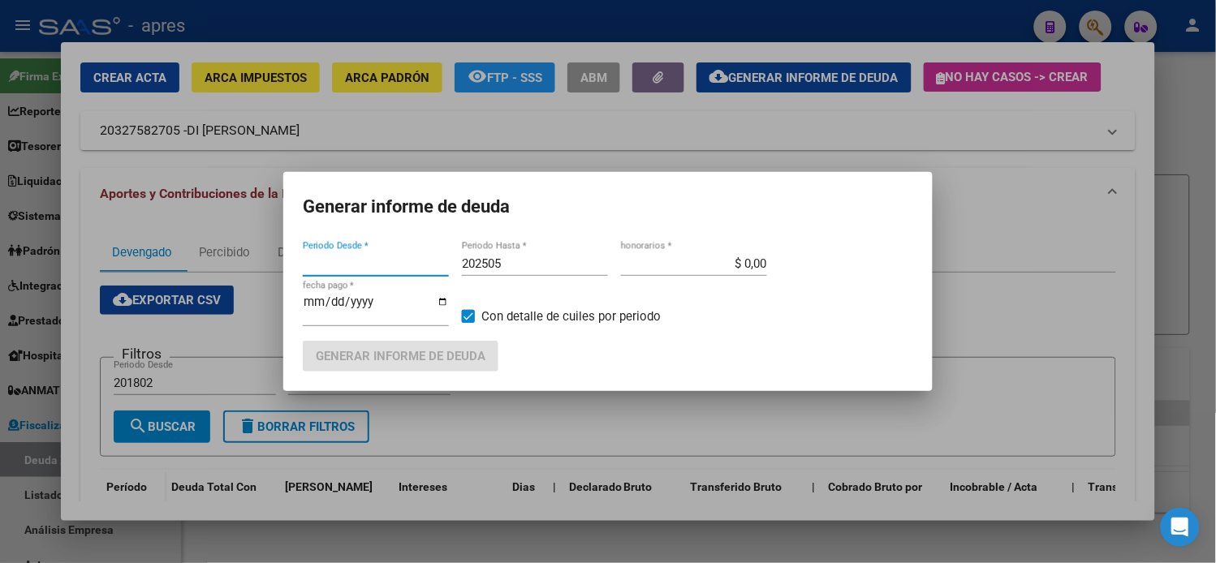
type input "201802"
click at [554, 276] on div "202505 Periodo Hasta *" at bounding box center [535, 264] width 146 height 24
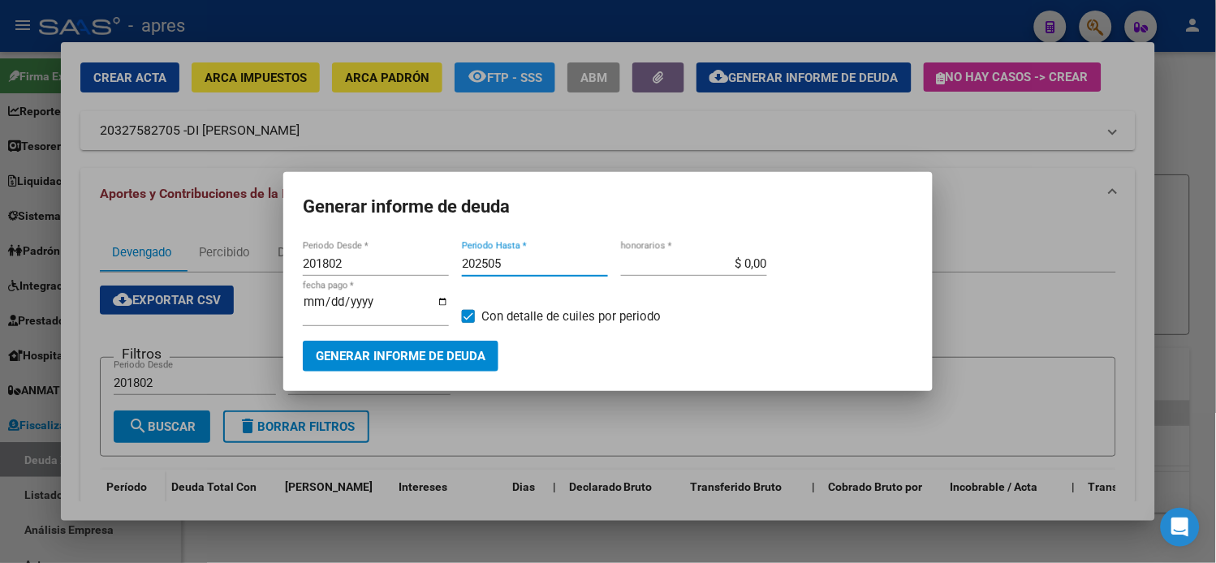
click at [546, 269] on input "202505" at bounding box center [535, 264] width 146 height 15
type input "202507"
click at [449, 367] on mat-dialog-container "Generar informe de deuda 201802 Periodo Desde * 202507 Periodo Hasta * $ 0,00 h…" at bounding box center [607, 281] width 649 height 218
click at [449, 360] on button "Generar informe de deuda" at bounding box center [401, 356] width 196 height 30
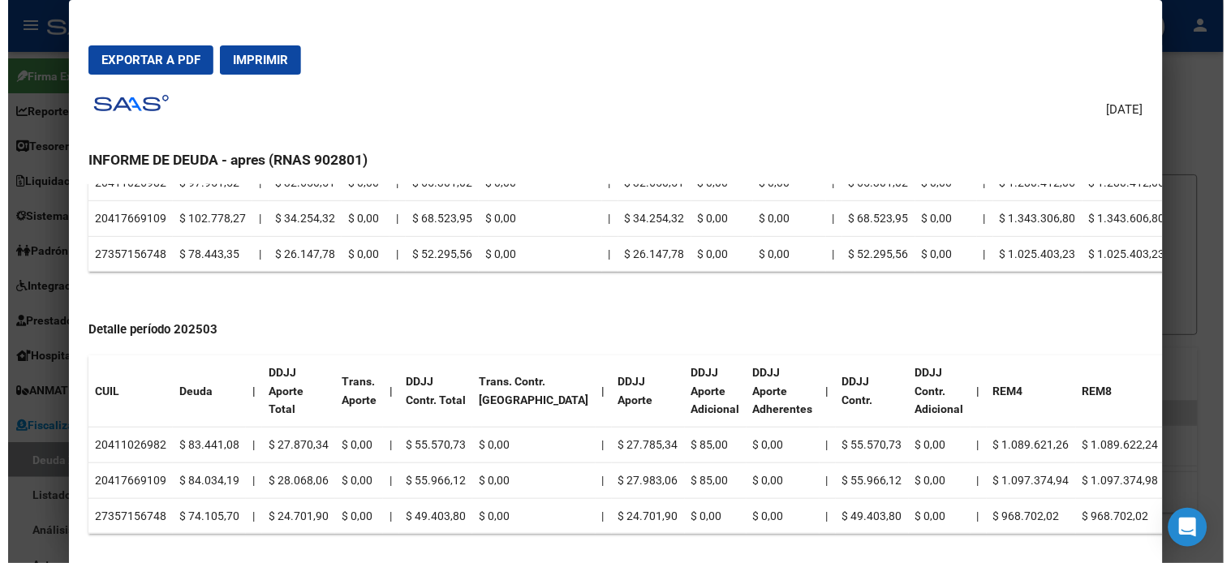
scroll to position [721, 0]
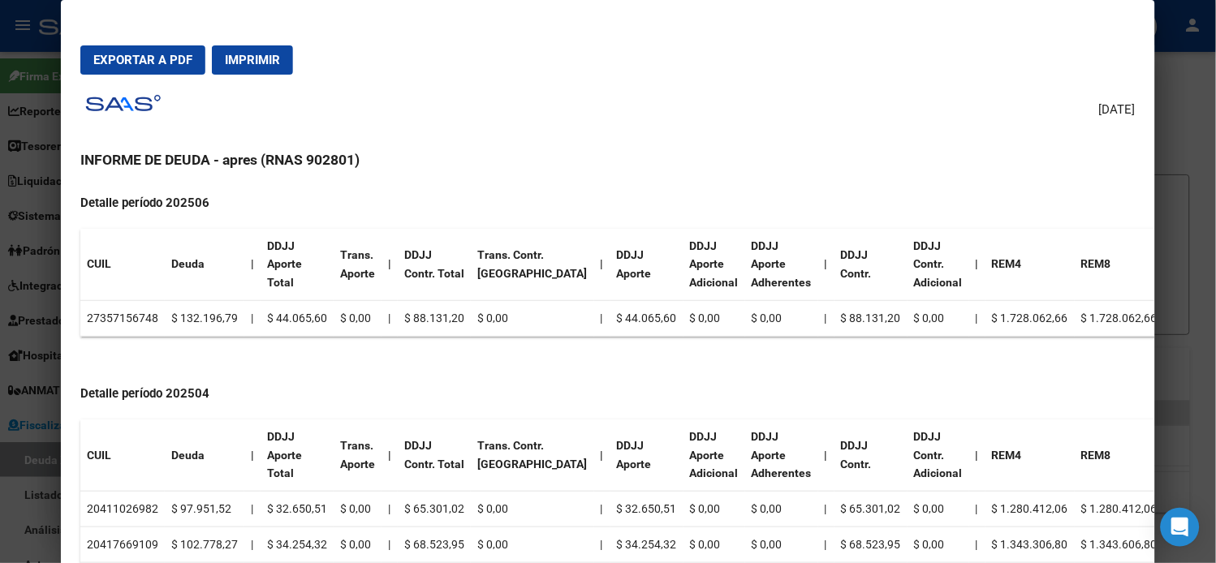
click at [117, 317] on td "27357156748" at bounding box center [122, 318] width 84 height 36
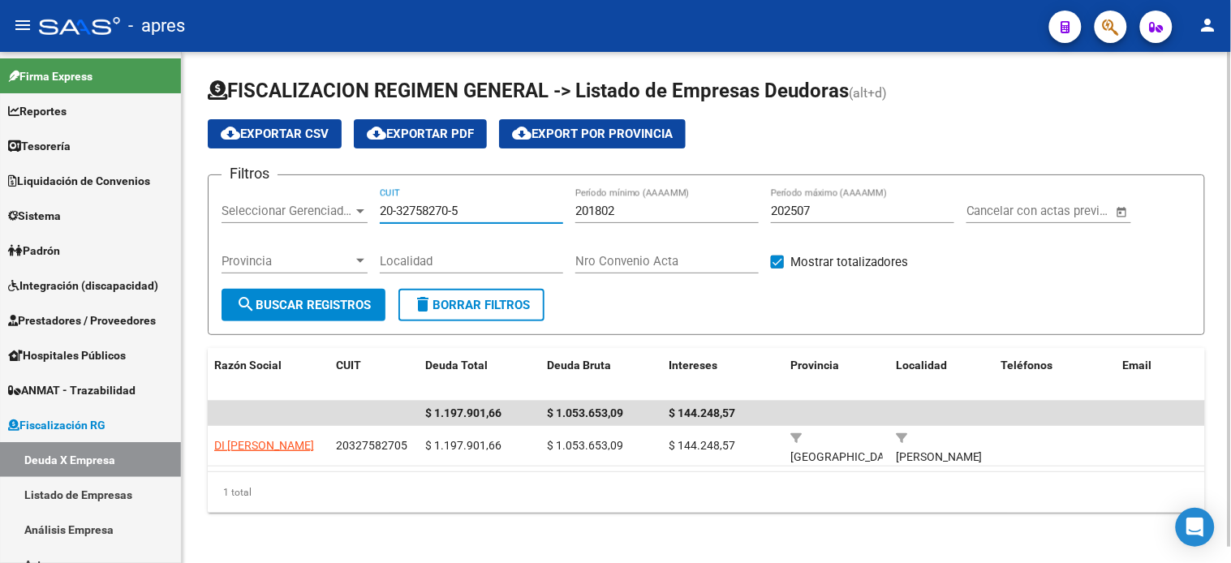
click at [503, 218] on input "20-32758270-5" at bounding box center [471, 211] width 183 height 15
click at [503, 220] on div "20-32758270-5 CUIT" at bounding box center [471, 205] width 183 height 35
click at [479, 215] on input "20-32758270-5" at bounding box center [471, 211] width 183 height 15
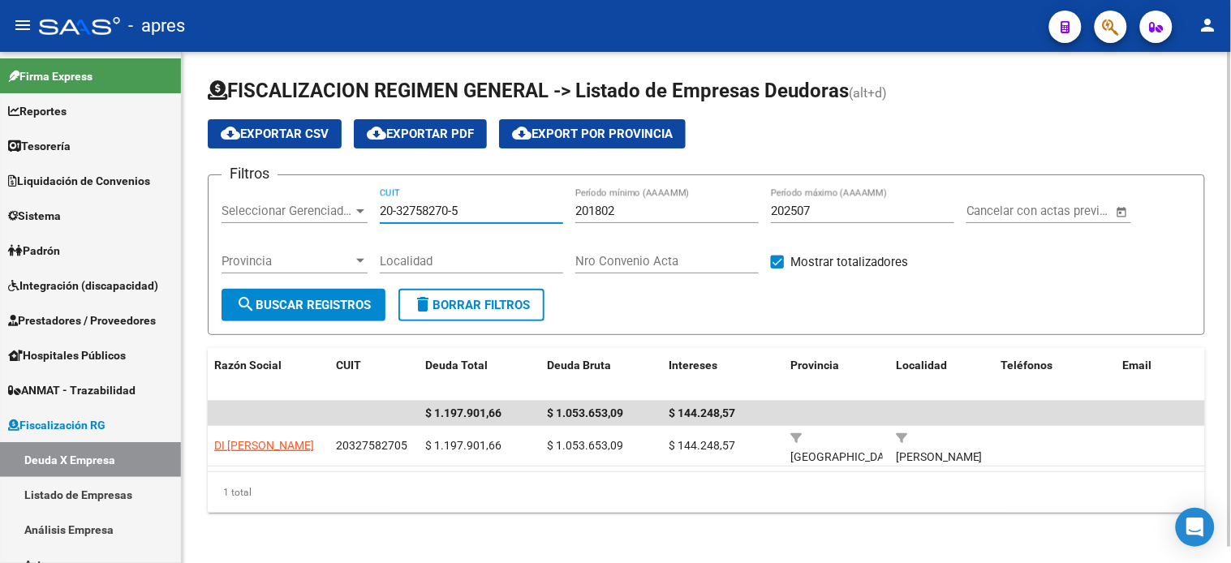
click at [479, 217] on input "20-32758270-5" at bounding box center [471, 211] width 183 height 15
click at [273, 314] on button "search Buscar Registros" at bounding box center [304, 305] width 164 height 32
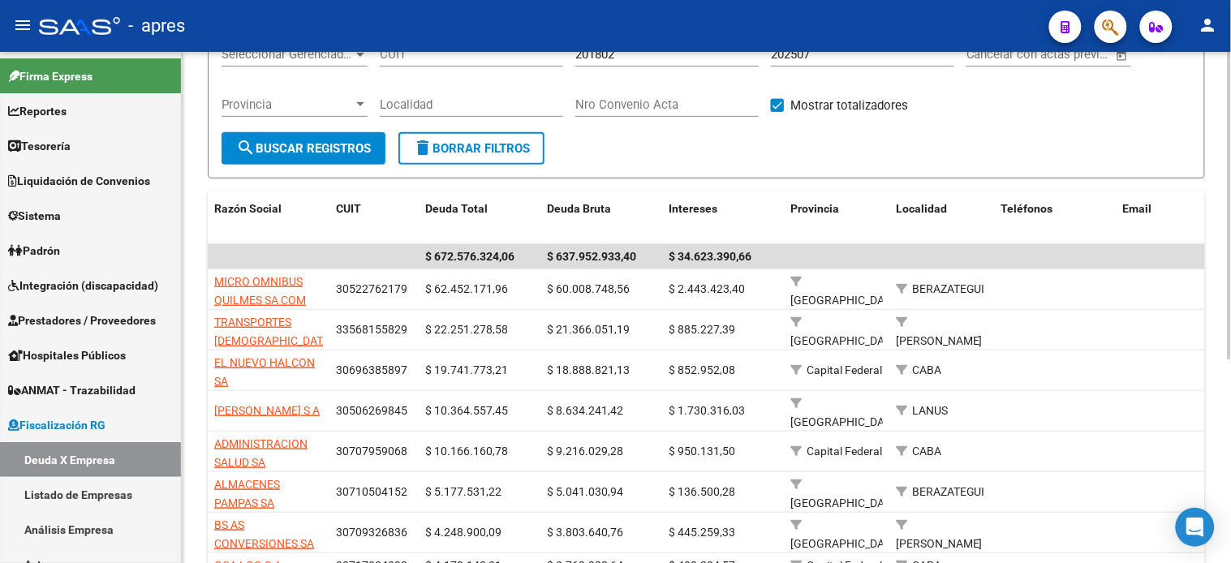
scroll to position [67, 0]
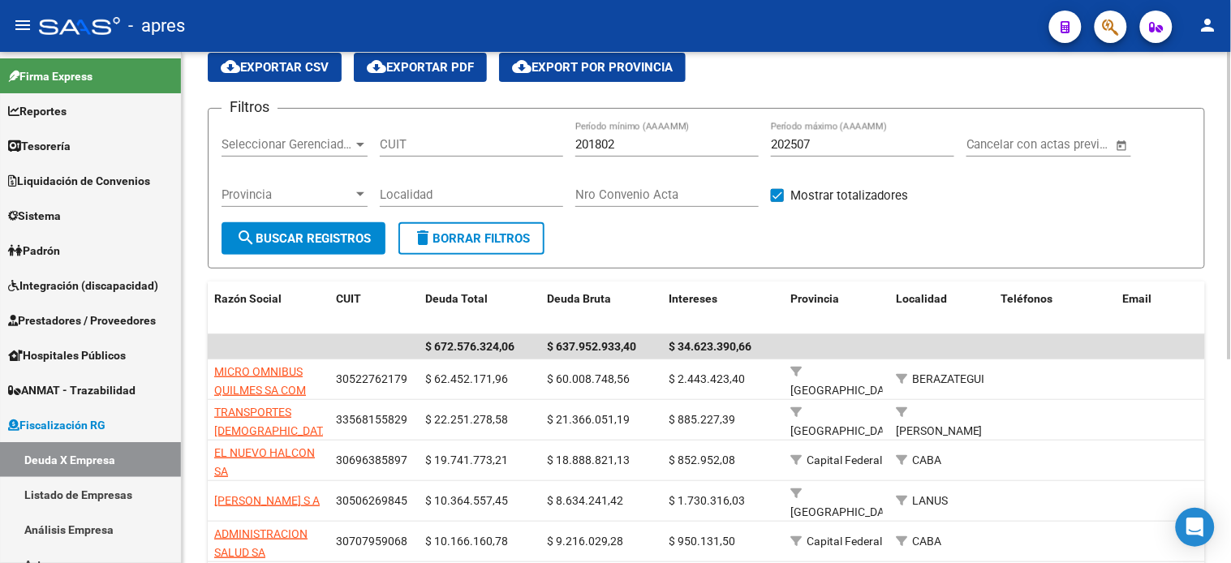
click at [409, 147] on input "CUIT" at bounding box center [471, 144] width 183 height 15
paste input "20-36211821-3"
type input "20-36211821-3"
click at [296, 226] on button "search Buscar Registros" at bounding box center [304, 238] width 164 height 32
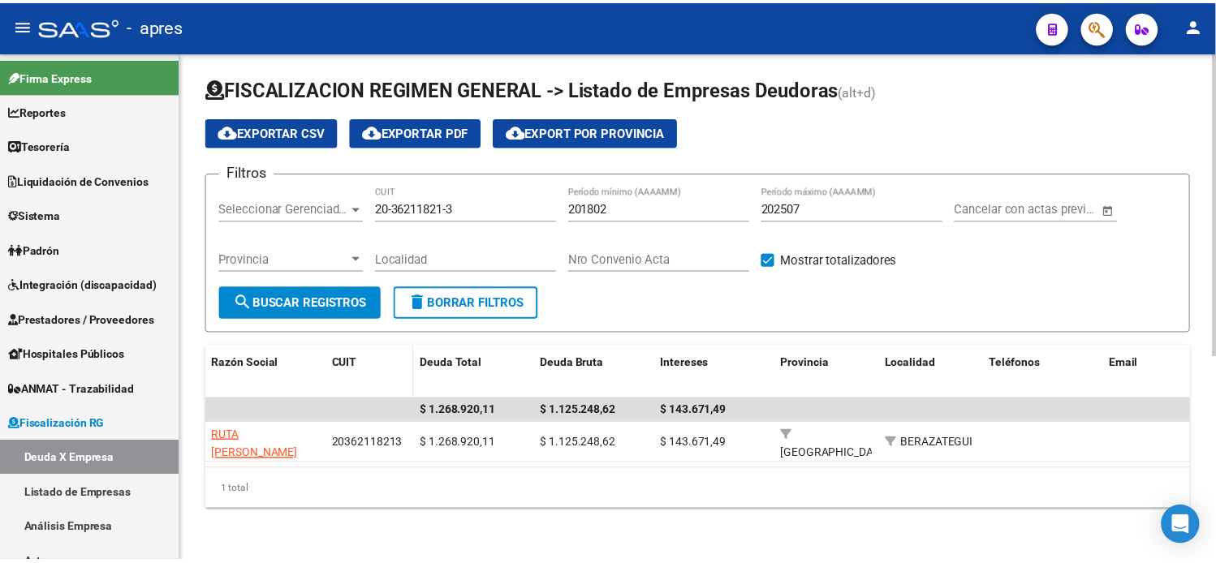
scroll to position [17, 0]
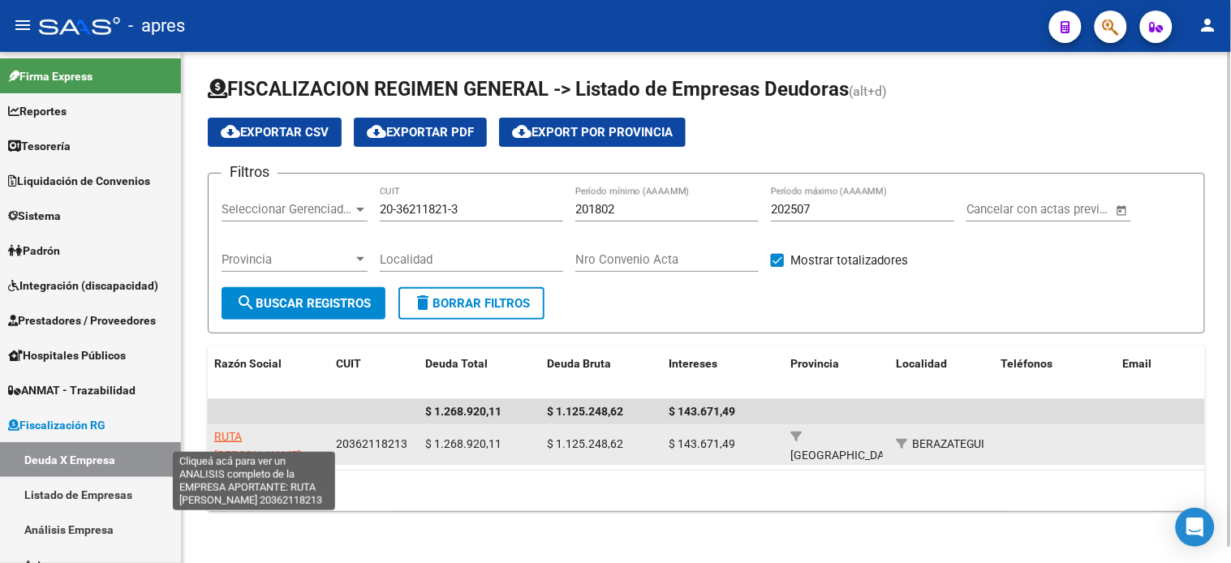
click at [268, 430] on span "RUTA NICOLAS MAURO" at bounding box center [257, 446] width 87 height 32
type textarea "20362118213"
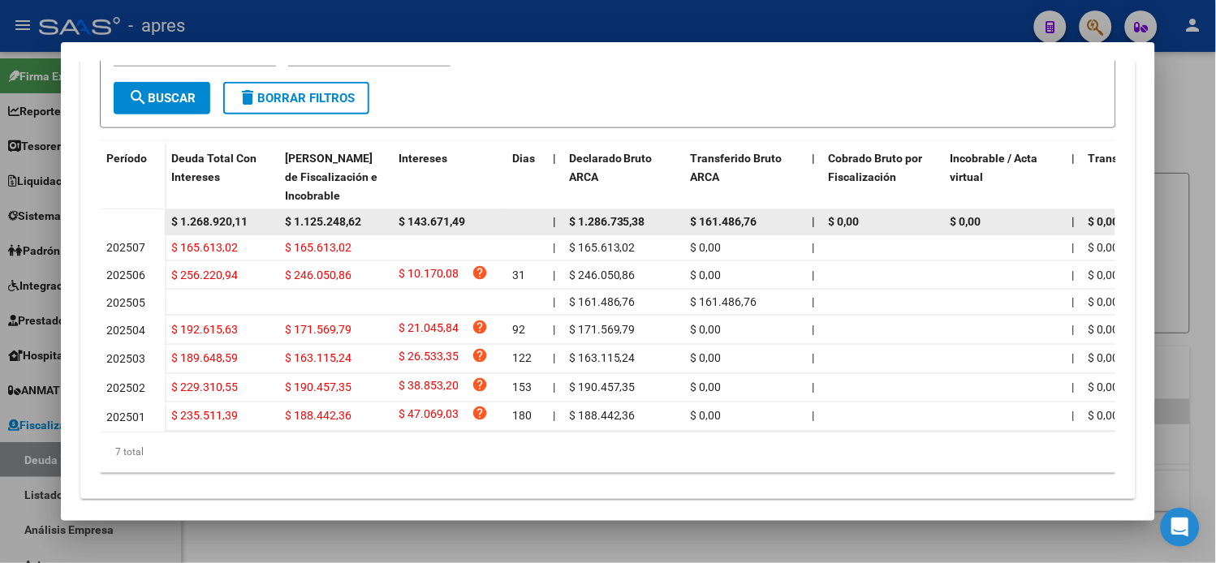
scroll to position [417, 0]
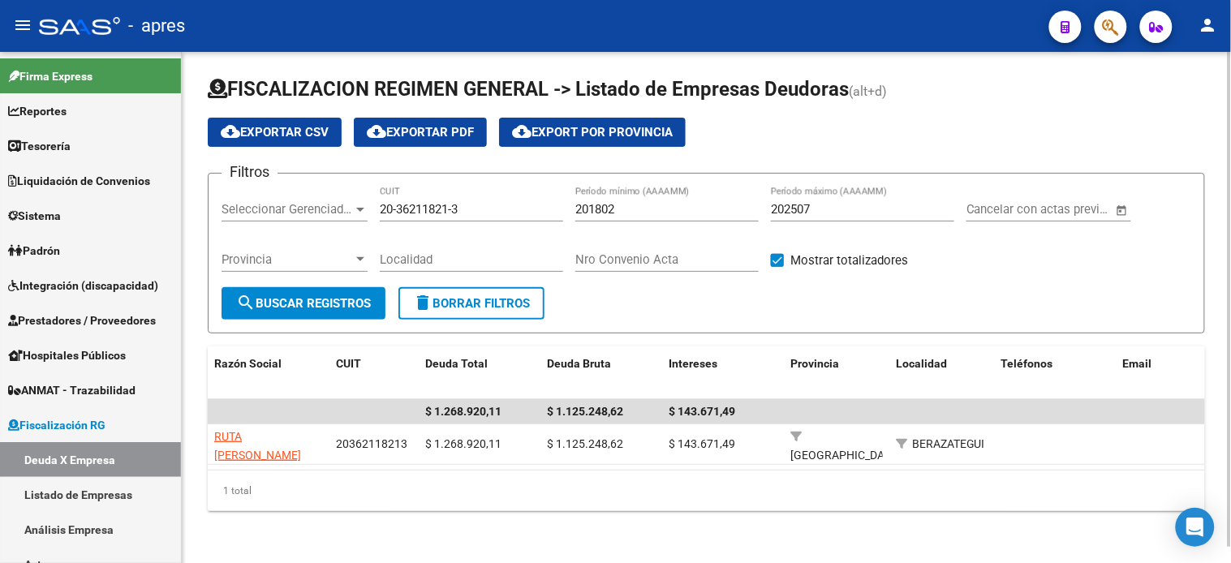
click at [398, 202] on input "20-36211821-3" at bounding box center [471, 209] width 183 height 15
paste input "2758270-5"
type input "20-32758270-5"
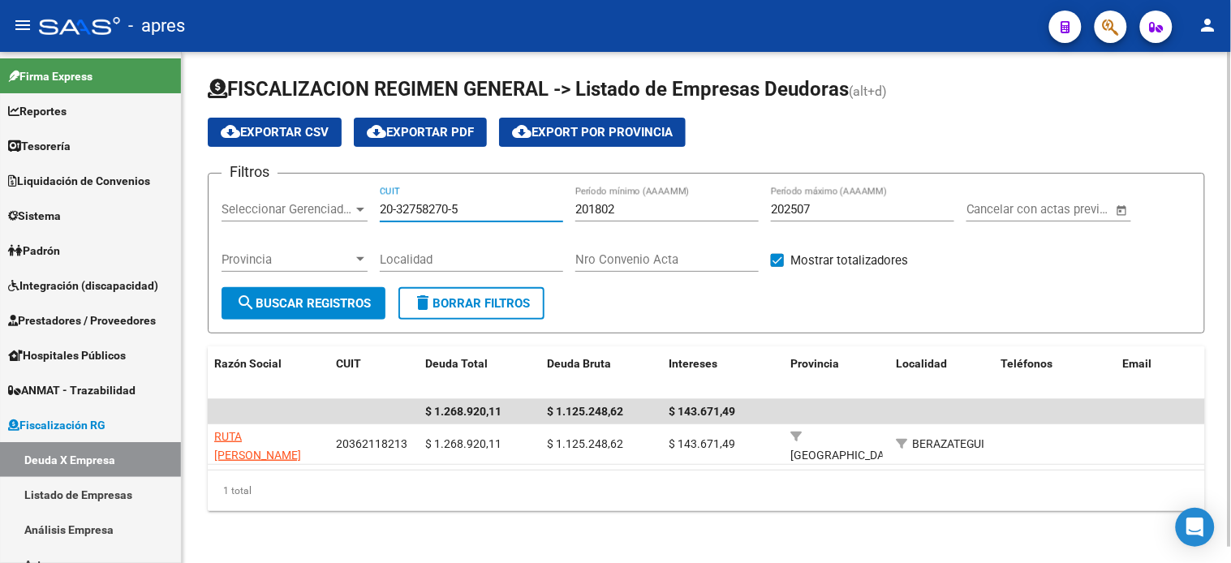
click at [350, 296] on span "search Buscar Registros" at bounding box center [303, 303] width 135 height 15
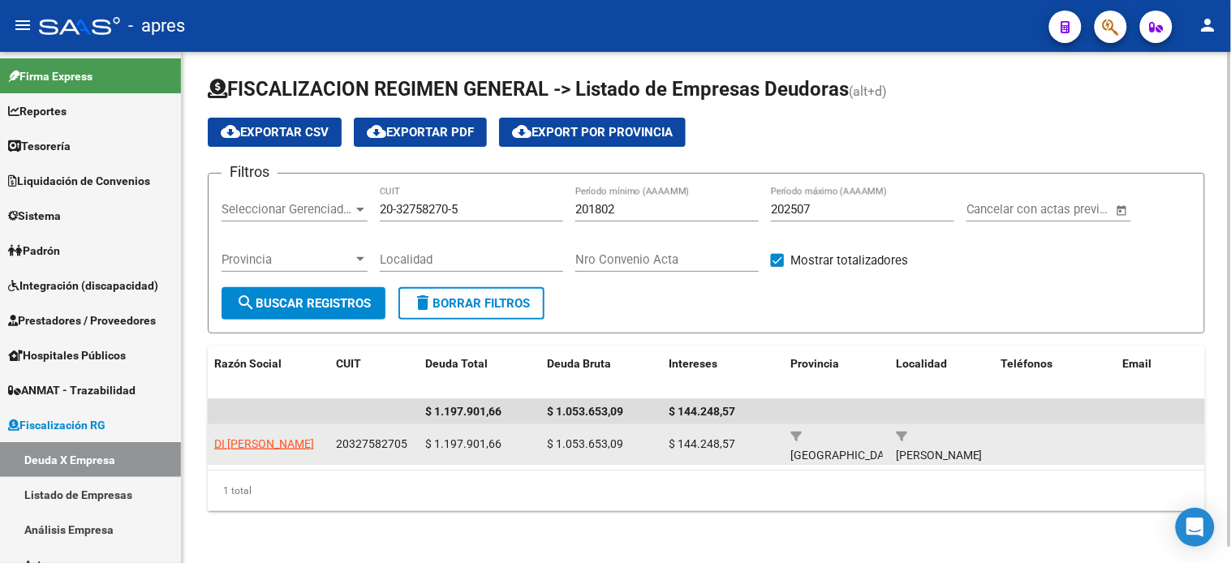
click at [269, 438] on span "DI [PERSON_NAME]" at bounding box center [264, 444] width 100 height 13
type textarea "20327582705"
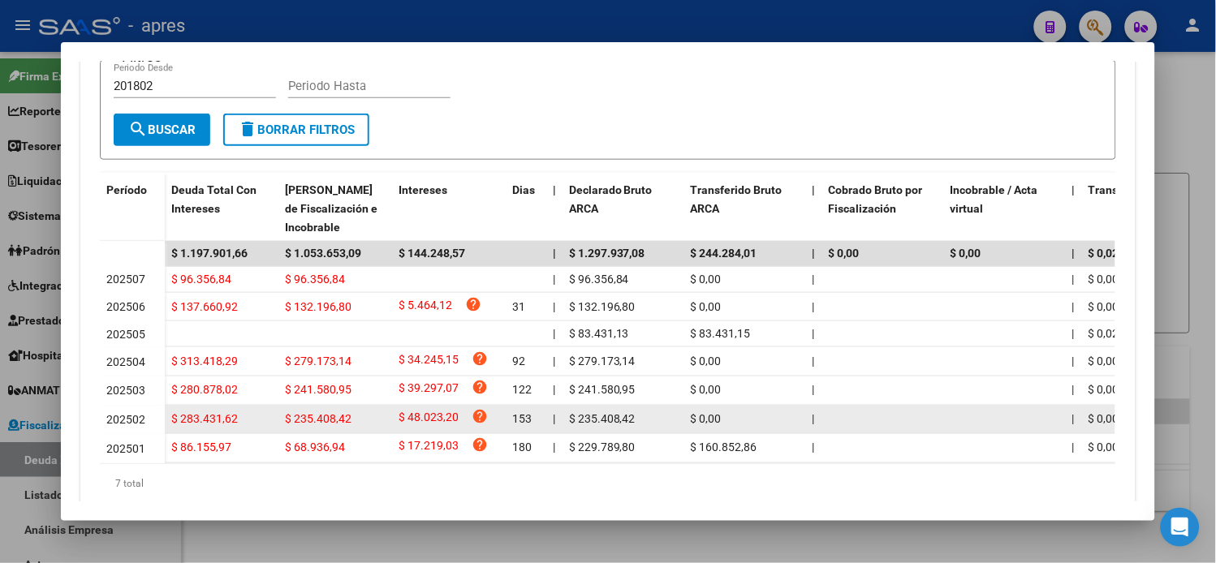
scroll to position [377, 0]
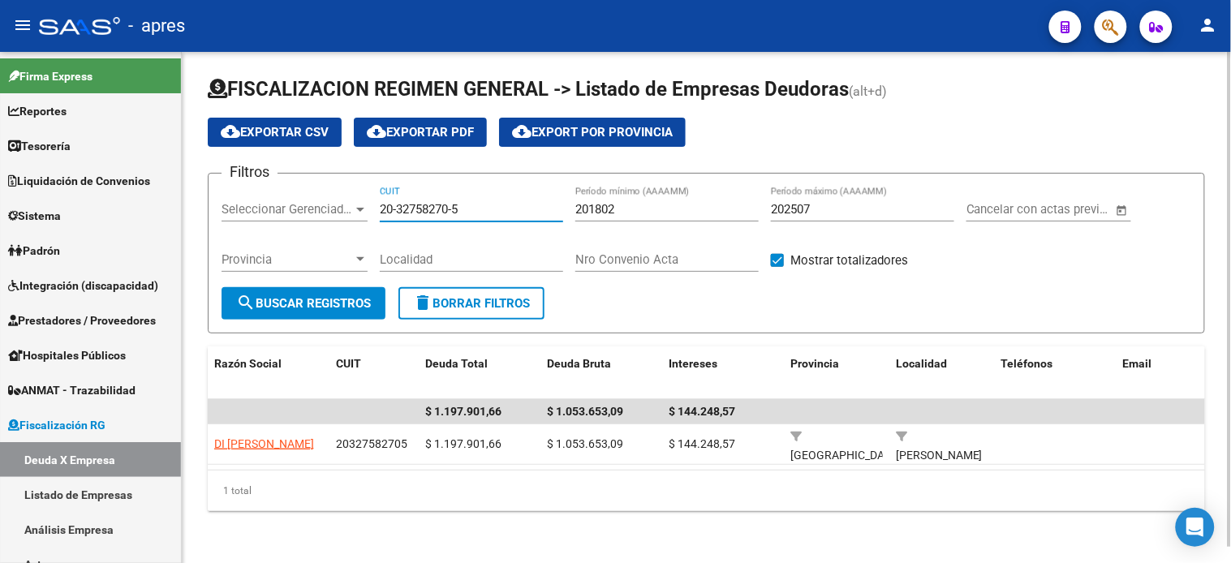
click at [424, 202] on input "20-32758270-5" at bounding box center [471, 209] width 183 height 15
paste input "6211821-3"
type input "20-36211821-3"
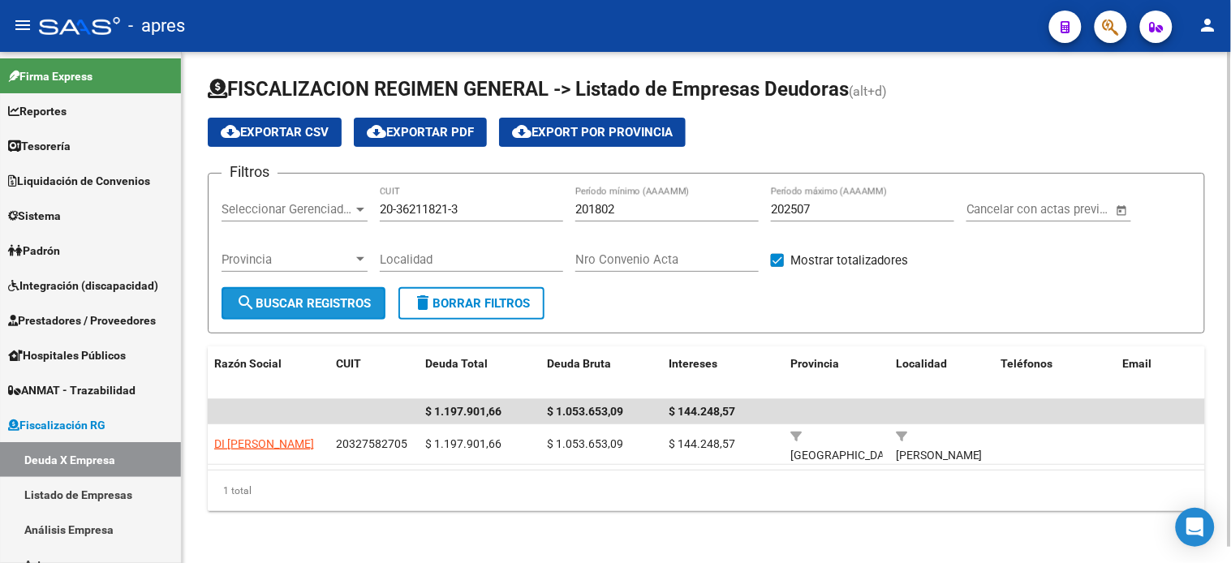
click at [326, 299] on button "search Buscar Registros" at bounding box center [304, 303] width 164 height 32
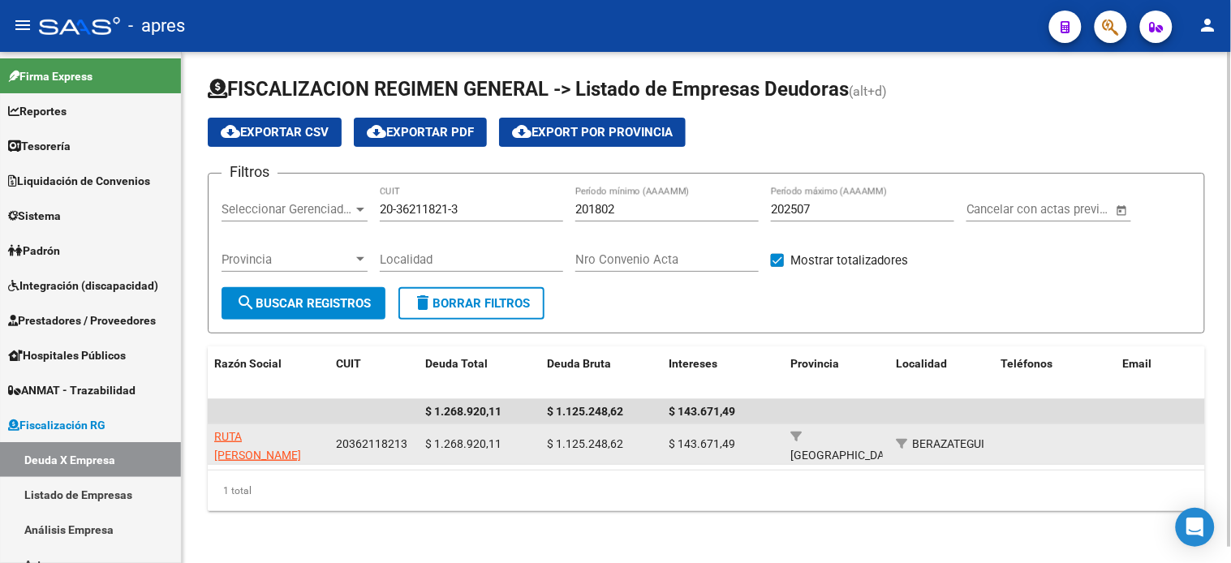
click at [268, 428] on app-link-go-to "RUTA NICOLAS MAURO" at bounding box center [268, 446] width 109 height 37
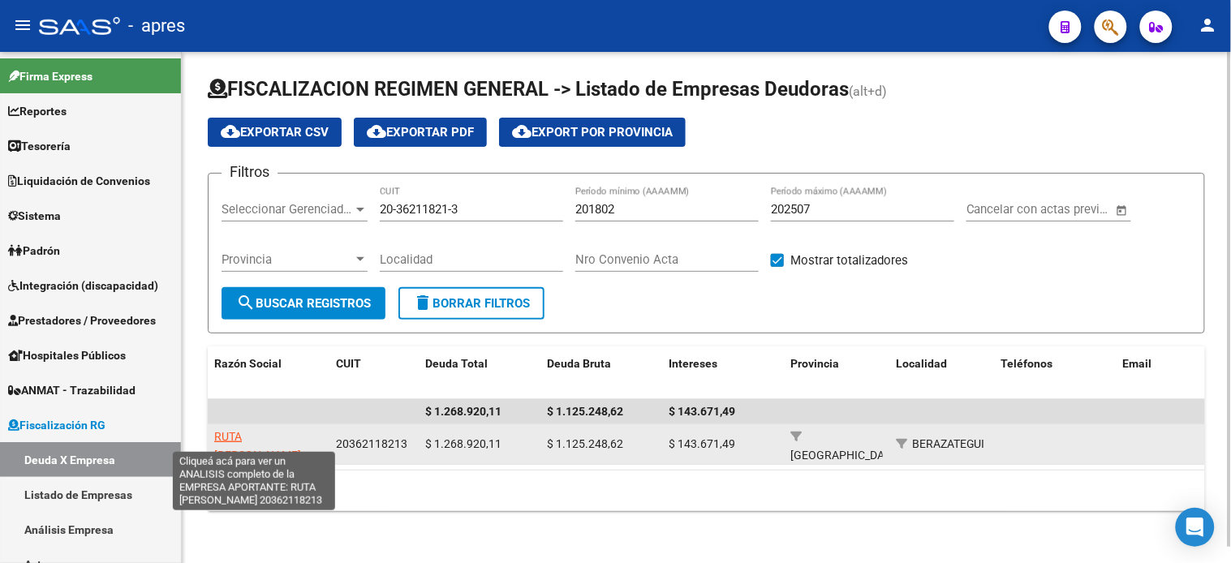
click at [266, 430] on span "RUTA NICOLAS MAURO" at bounding box center [257, 446] width 87 height 32
type textarea "20362118213"
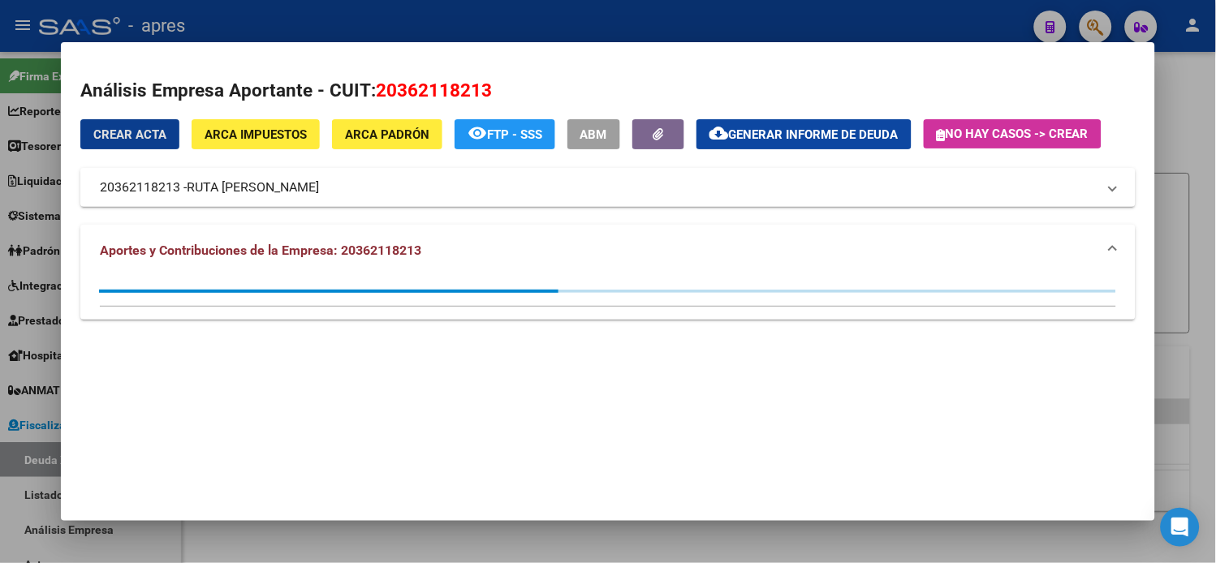
click at [791, 151] on div "Crear Acta ARCA Impuestos ARCA Padrón remove_red_eye FTP - SSS ABM cloud_downlo…" at bounding box center [607, 163] width 1055 height 88
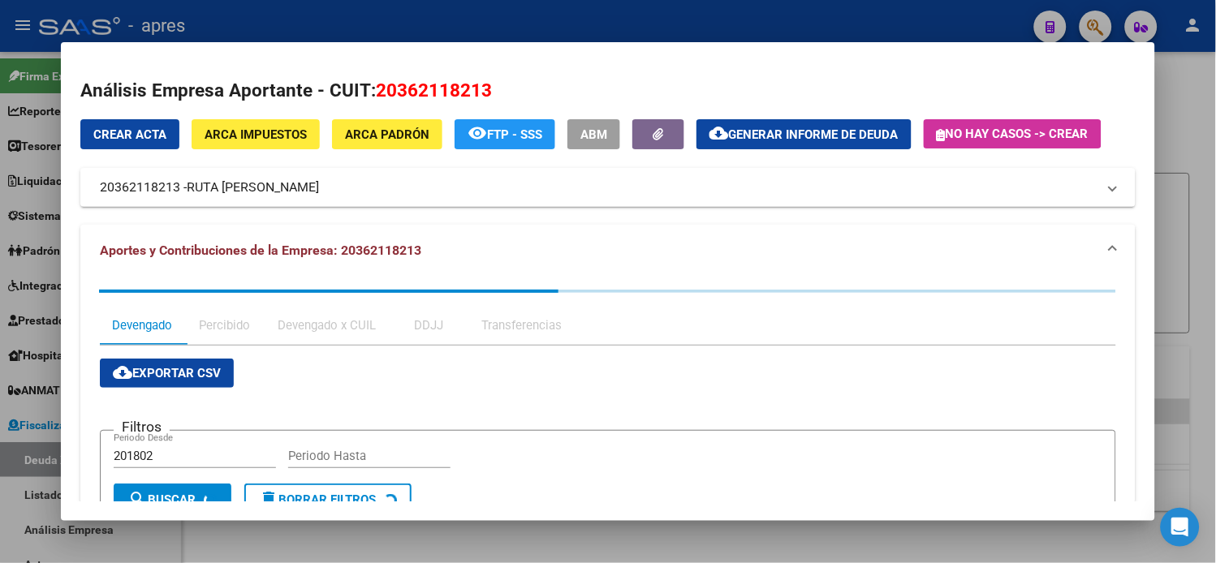
click at [786, 139] on span "Generar informe de deuda" at bounding box center [814, 134] width 170 height 15
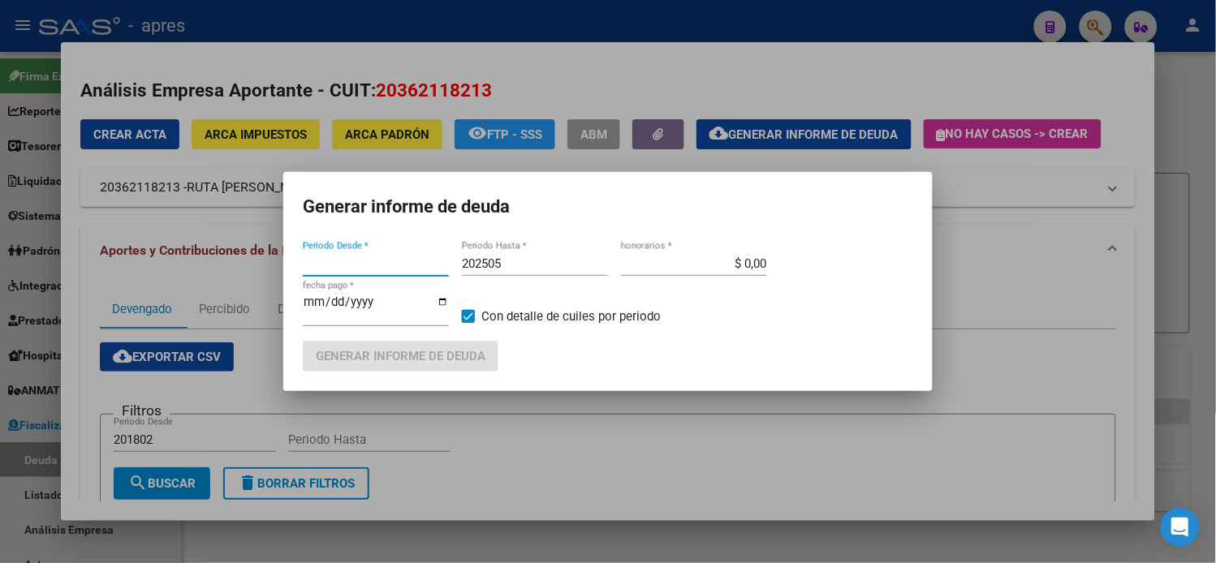
type input "201802"
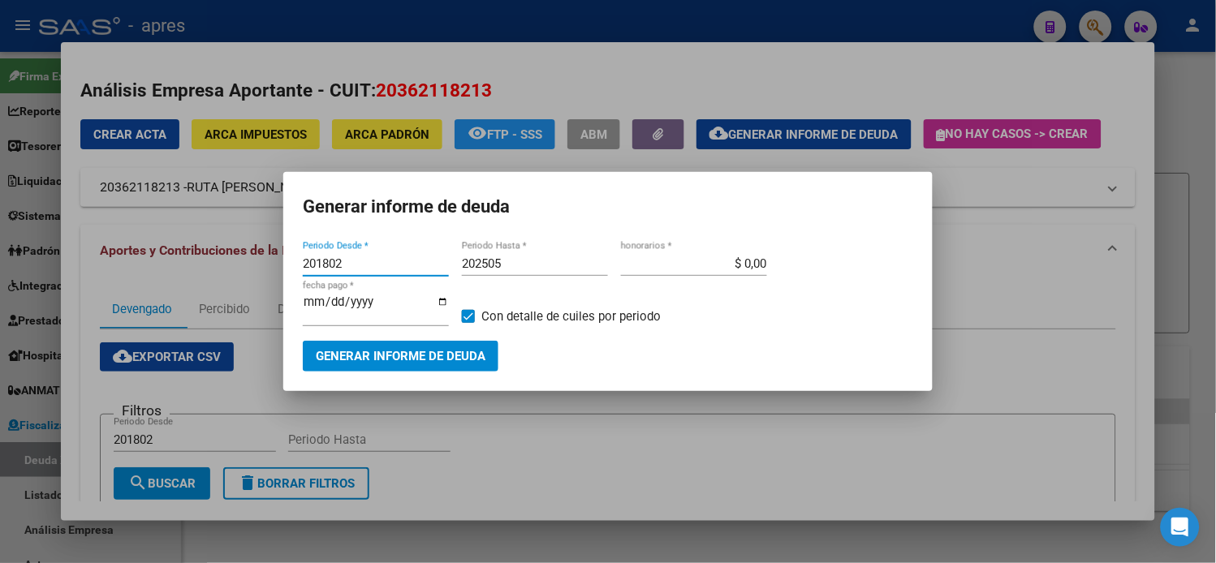
click at [507, 271] on input "202505" at bounding box center [535, 264] width 146 height 15
type input "202507"
click at [445, 352] on span "Generar informe de deuda" at bounding box center [401, 357] width 170 height 15
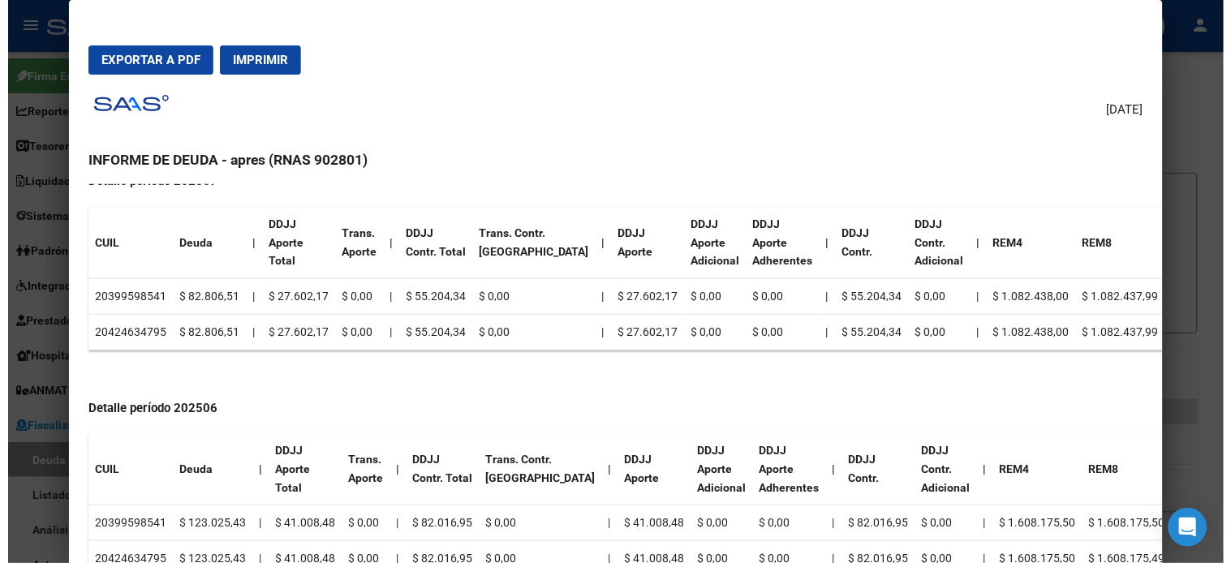
scroll to position [631, 0]
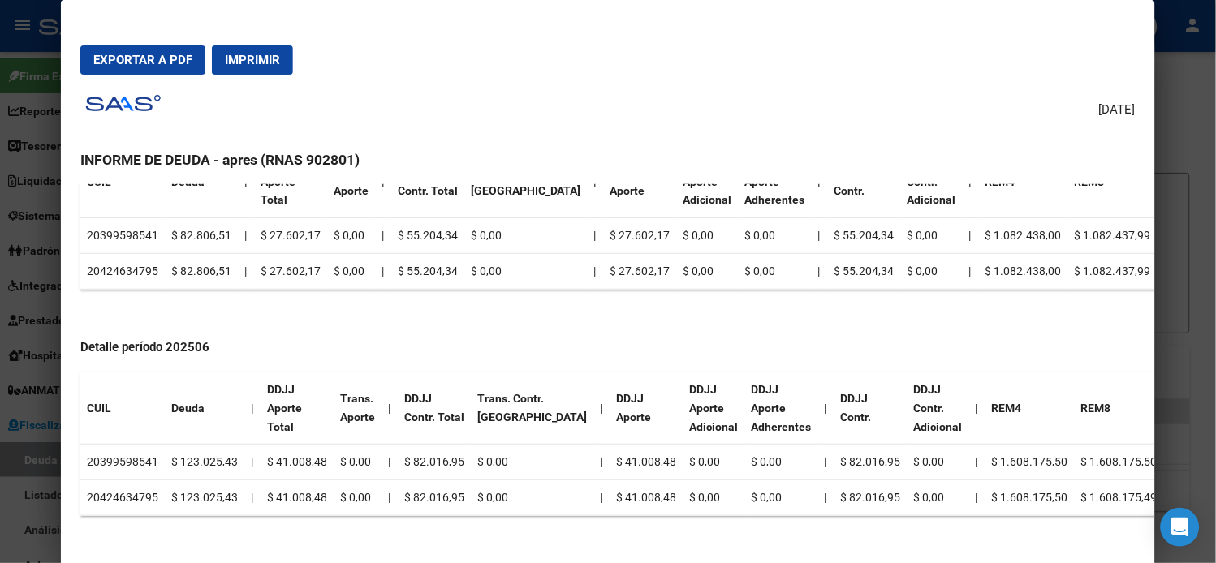
click at [107, 222] on td "20399598541" at bounding box center [122, 236] width 84 height 36
click at [114, 227] on td "20399598541" at bounding box center [122, 236] width 84 height 36
drag, startPoint x: 114, startPoint y: 227, endPoint x: 395, endPoint y: 489, distance: 384.3
click at [114, 227] on td "20399598541" at bounding box center [122, 236] width 84 height 36
click at [101, 273] on td "20424634795" at bounding box center [122, 271] width 84 height 36
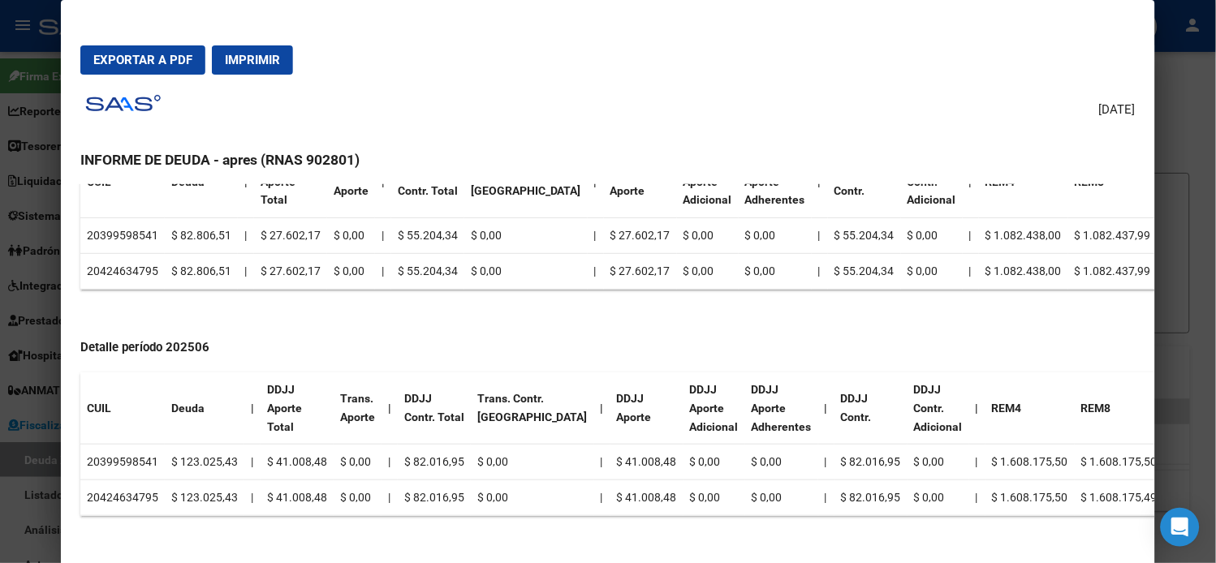
click at [101, 273] on td "20424634795" at bounding box center [122, 271] width 84 height 36
click at [130, 234] on td "20399598541" at bounding box center [122, 236] width 84 height 36
click at [123, 269] on td "20424634795" at bounding box center [122, 271] width 84 height 36
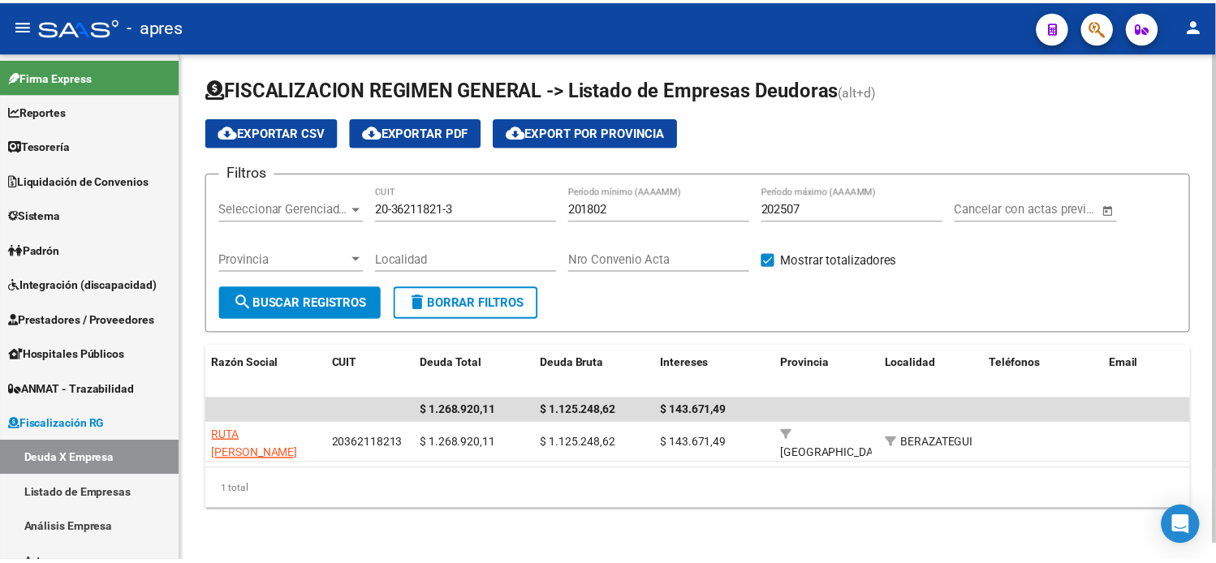
scroll to position [0, 0]
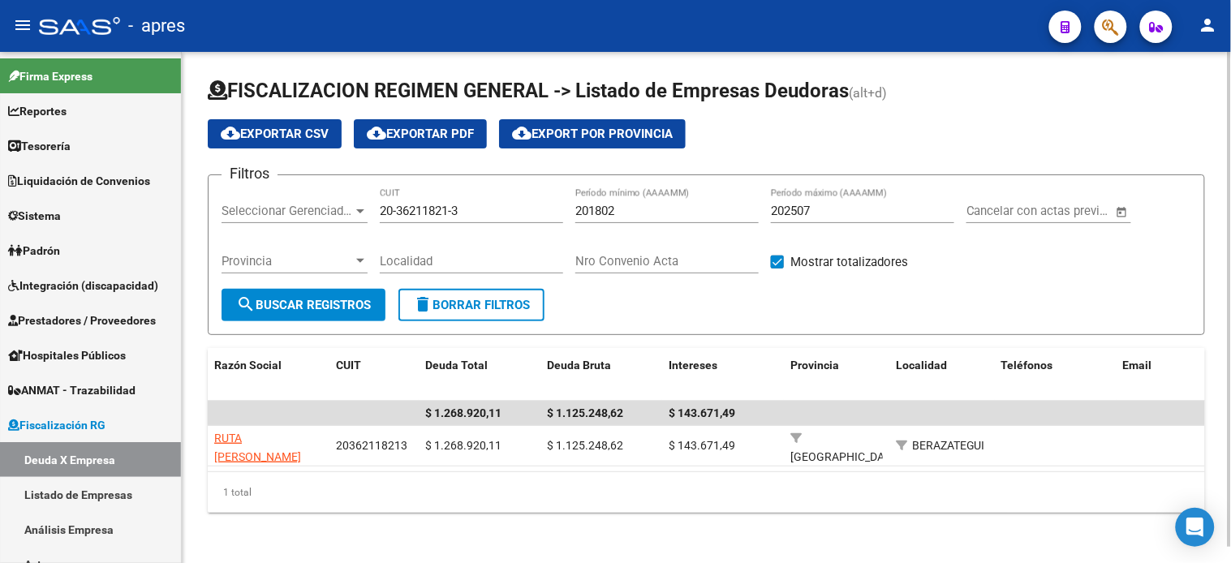
click at [491, 213] on input "20-36211821-3" at bounding box center [471, 211] width 183 height 15
click at [313, 310] on span "search Buscar Registros" at bounding box center [303, 305] width 135 height 15
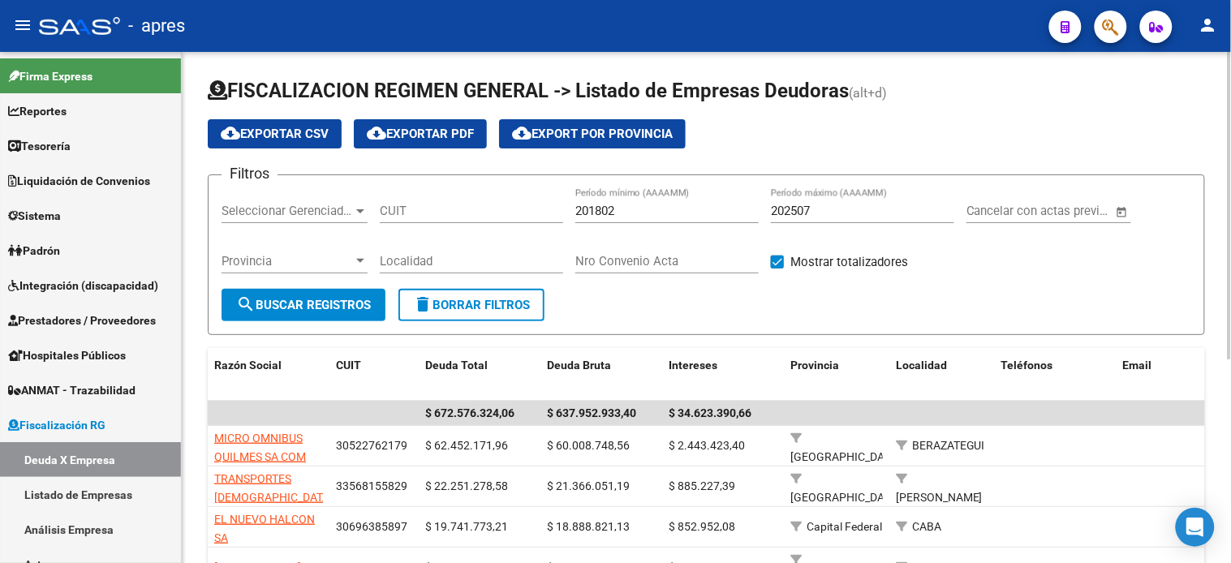
click at [294, 135] on span "cloud_download Exportar CSV" at bounding box center [275, 134] width 108 height 15
click at [448, 201] on div "CUIT" at bounding box center [471, 205] width 183 height 35
click at [444, 211] on input "CUIT" at bounding box center [471, 211] width 183 height 15
paste input "20-36211821-3"
type input "20-36211821-3"
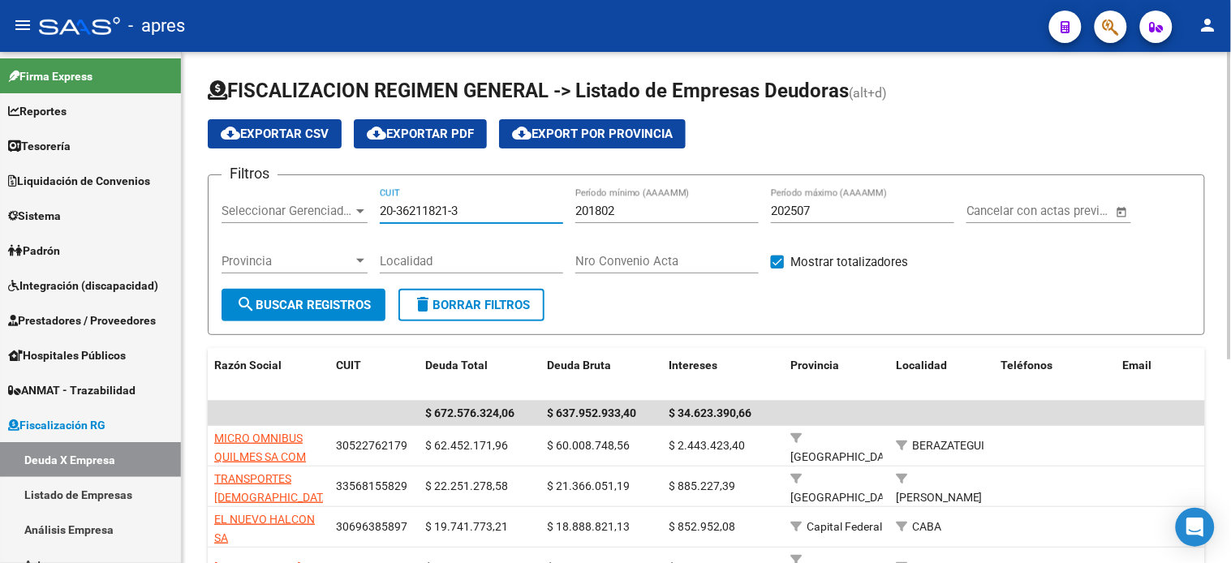
click at [360, 300] on span "search Buscar Registros" at bounding box center [303, 305] width 135 height 15
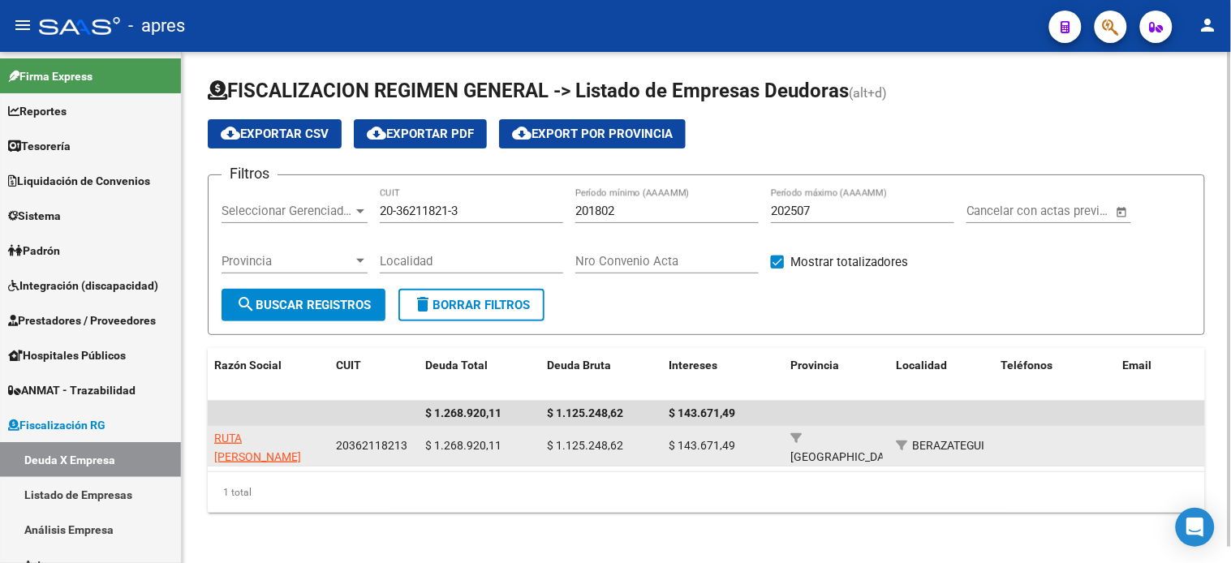
click at [238, 446] on app-link-go-to "RUTA NICOLAS MAURO" at bounding box center [268, 447] width 109 height 37
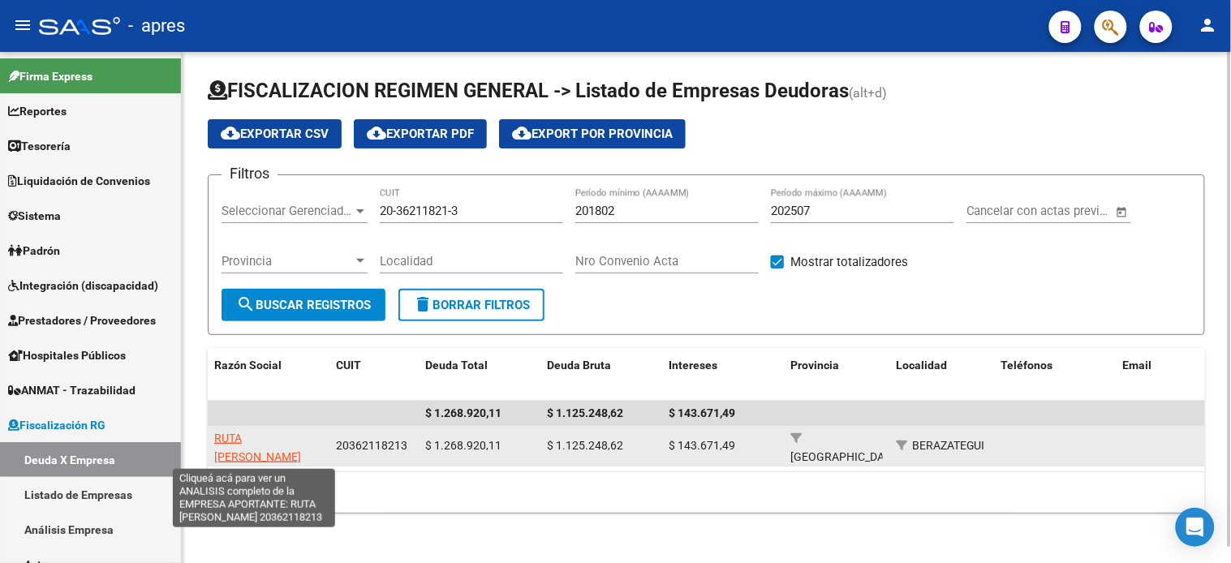
click at [252, 433] on span "RUTA NICOLAS MAURO" at bounding box center [257, 448] width 87 height 32
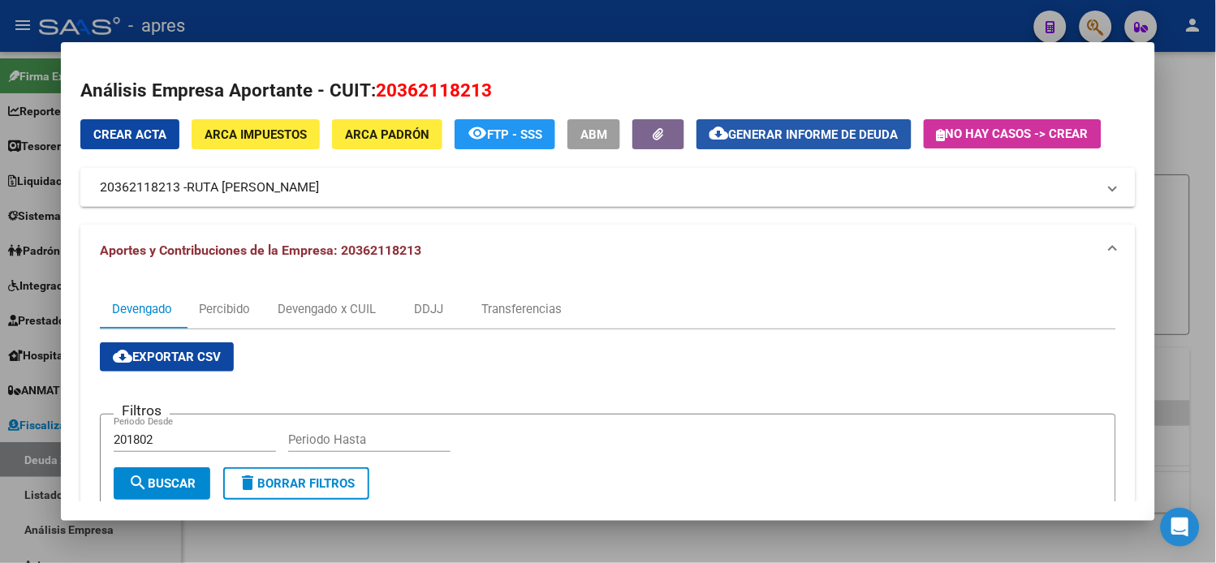
click at [743, 140] on span "Generar informe de deuda" at bounding box center [814, 134] width 170 height 15
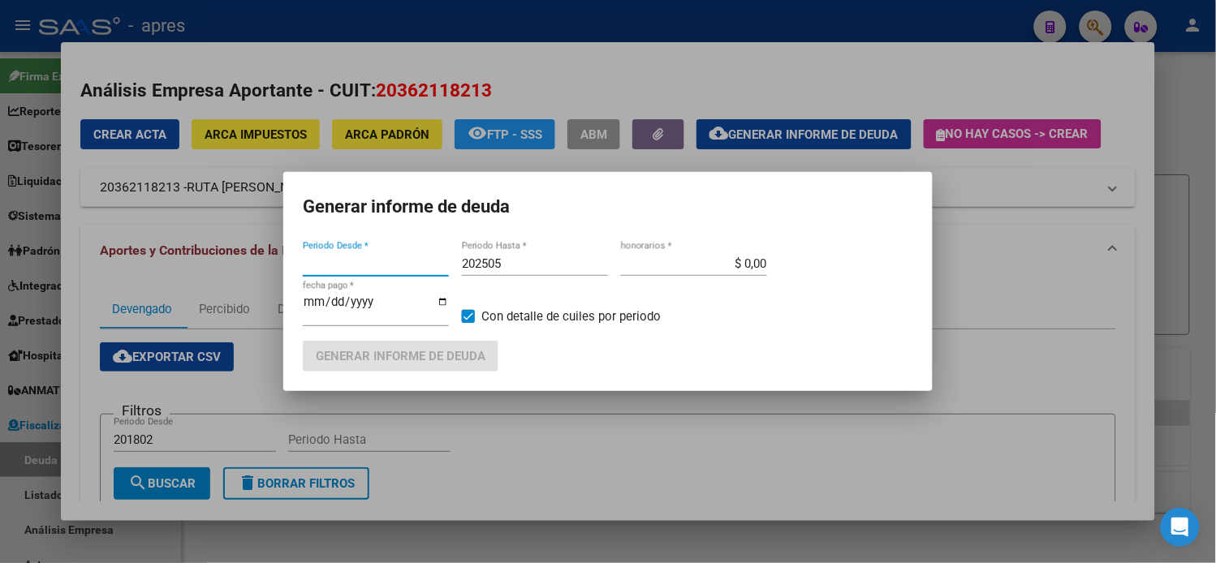
type input "201802"
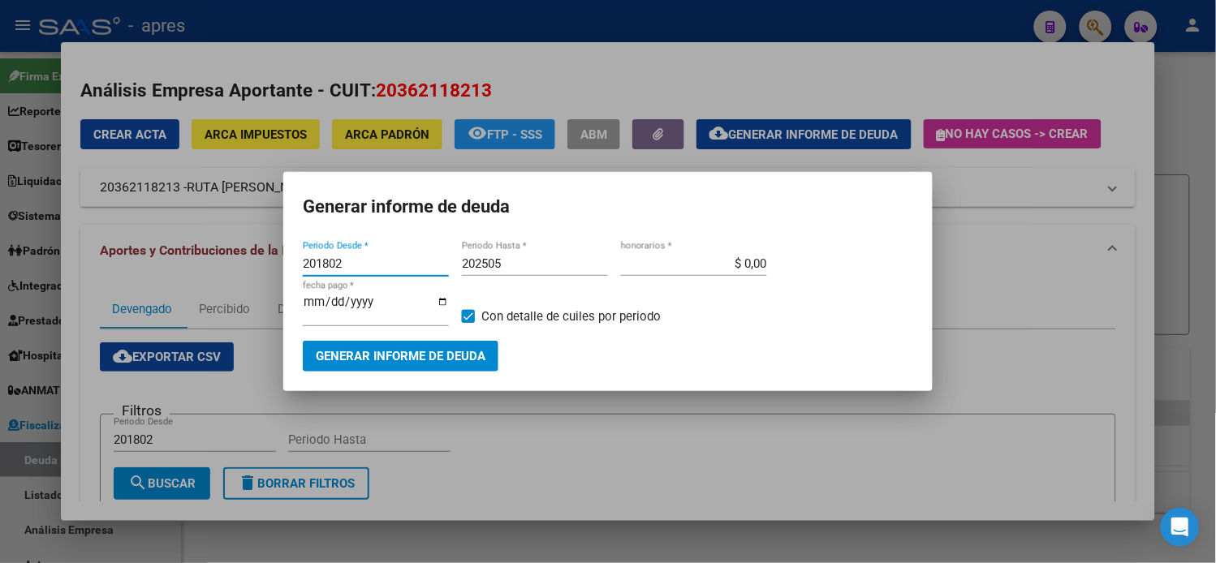
click at [368, 270] on input "201802" at bounding box center [376, 264] width 146 height 15
click at [354, 270] on input "201802" at bounding box center [376, 264] width 146 height 15
click at [522, 270] on input "202505" at bounding box center [535, 264] width 146 height 15
type input "202507"
click at [455, 359] on span "Generar informe de deuda" at bounding box center [401, 357] width 170 height 15
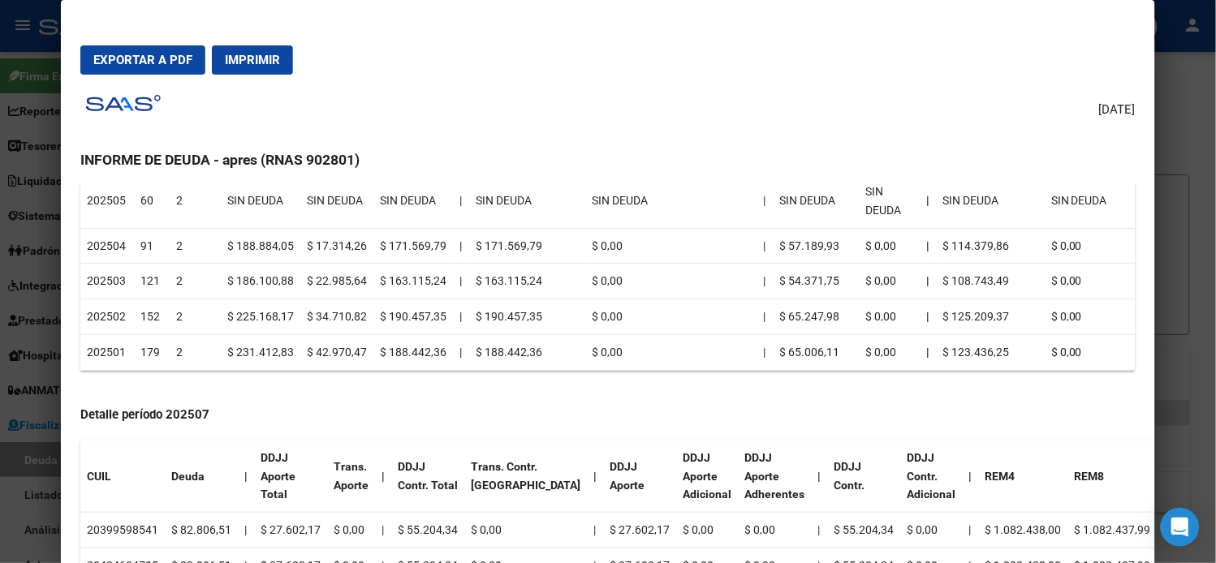
scroll to position [360, 0]
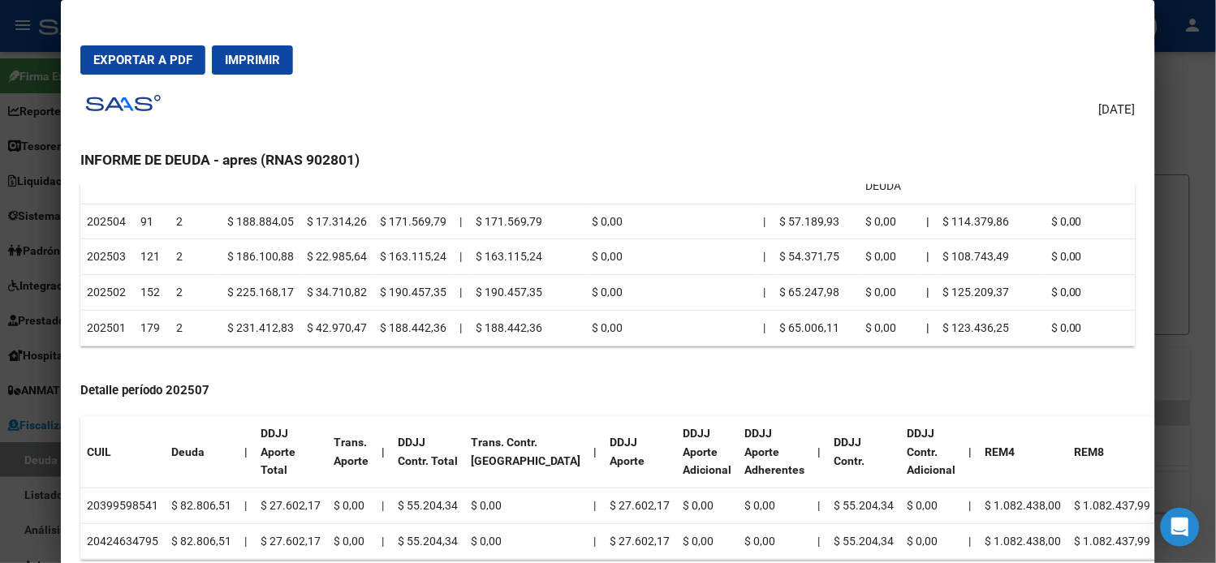
click at [132, 504] on td "20399598541" at bounding box center [122, 507] width 84 height 36
click at [133, 533] on td "20424634795" at bounding box center [122, 542] width 84 height 36
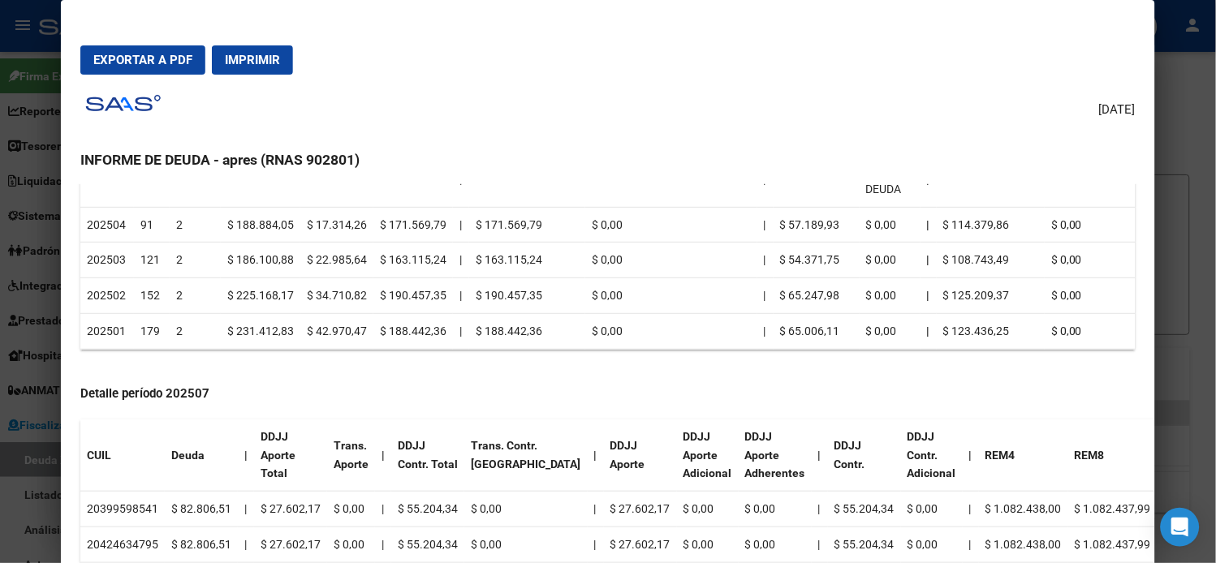
scroll to position [451, 0]
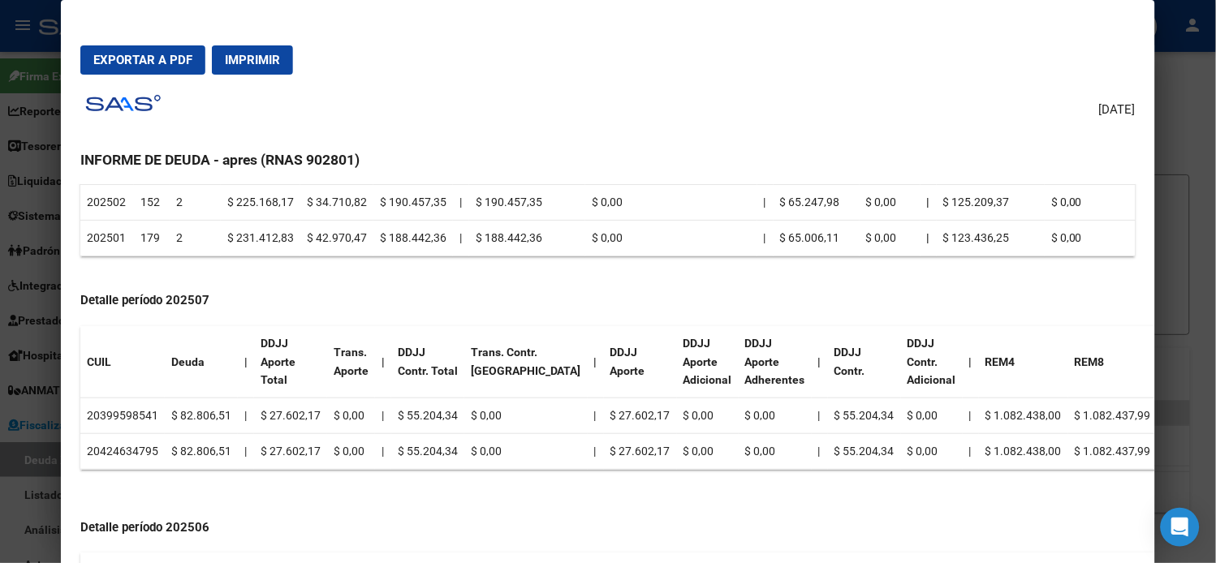
click at [138, 414] on td "20399598541" at bounding box center [122, 417] width 84 height 36
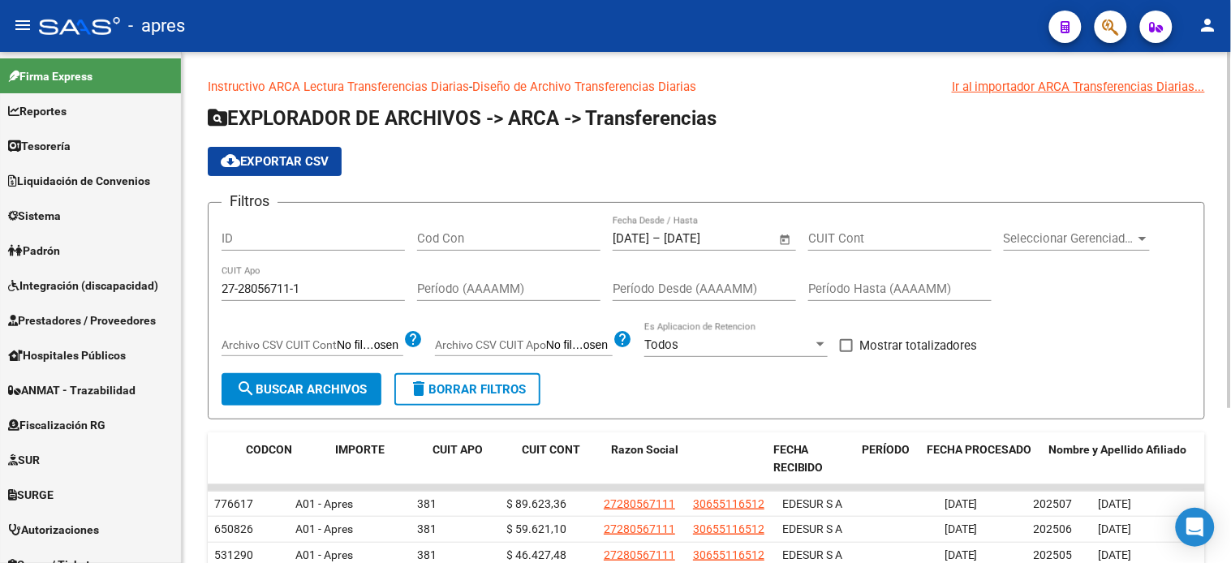
scroll to position [0, 171]
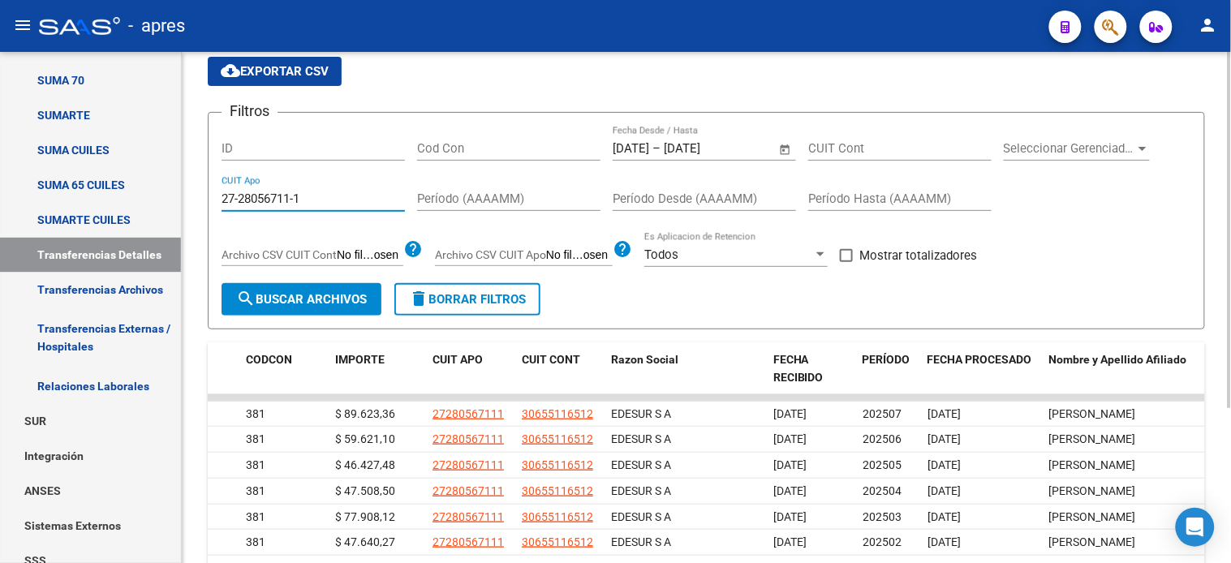
click at [336, 196] on input "27-28056711-1" at bounding box center [313, 199] width 183 height 15
paste input "35715674-8"
type input "27-35715674-8"
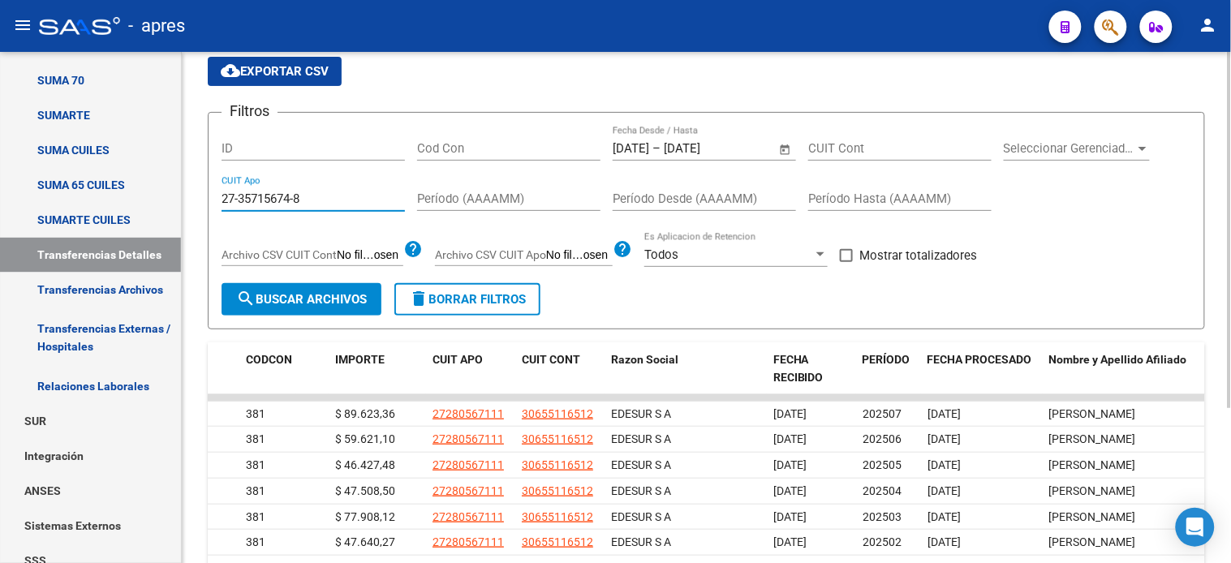
click at [317, 305] on span "search Buscar Archivos" at bounding box center [301, 299] width 131 height 15
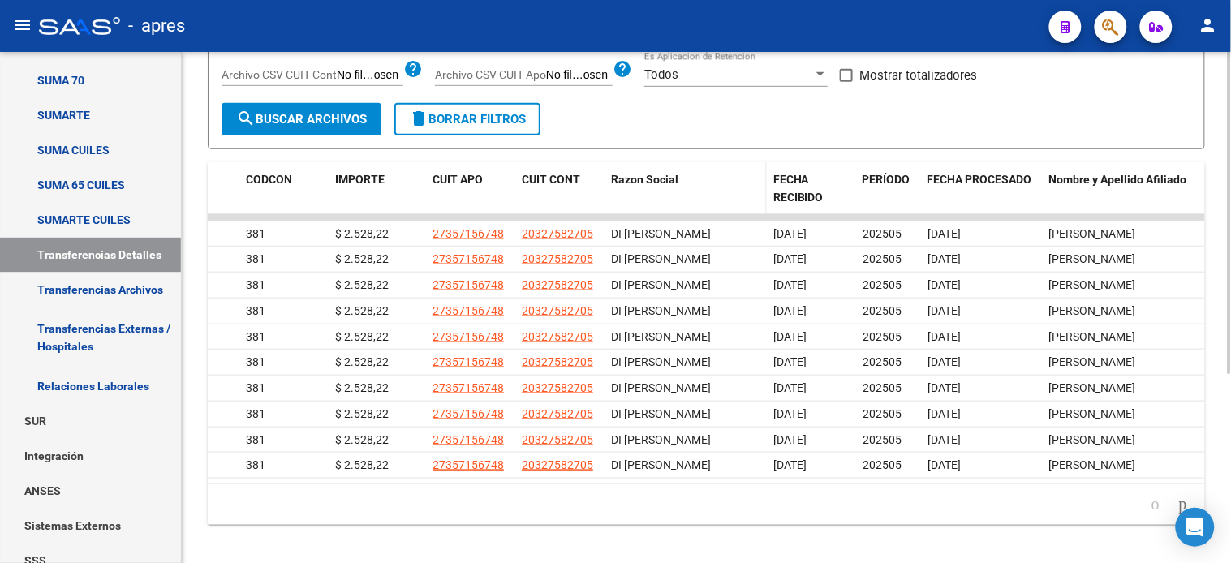
scroll to position [300, 0]
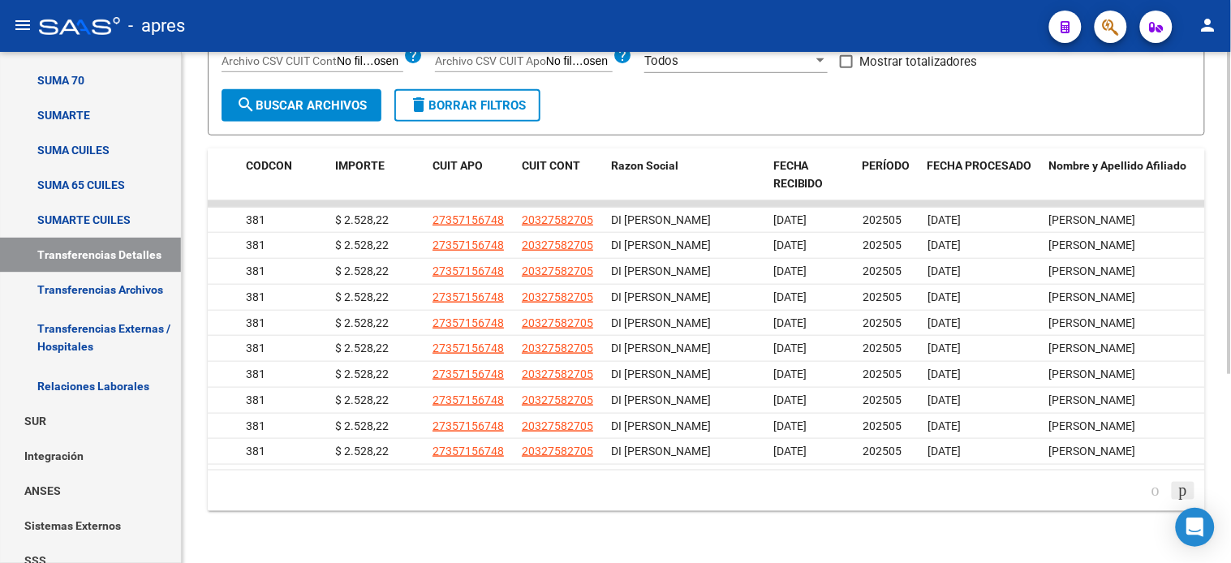
click at [1180, 490] on icon "go to next page" at bounding box center [1183, 490] width 13 height 19
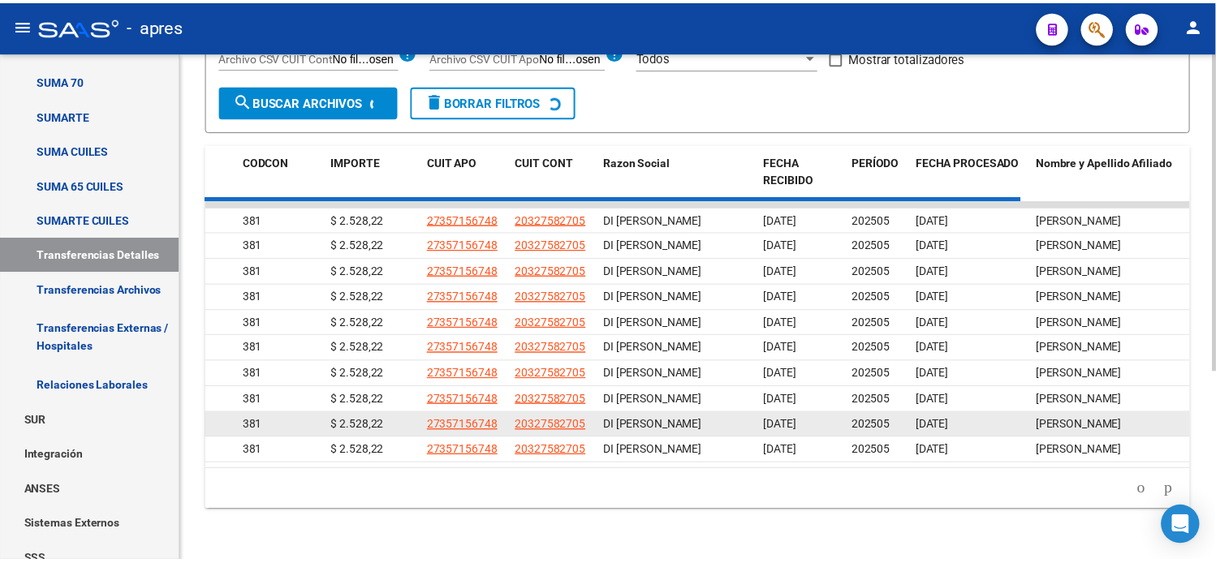
scroll to position [248, 0]
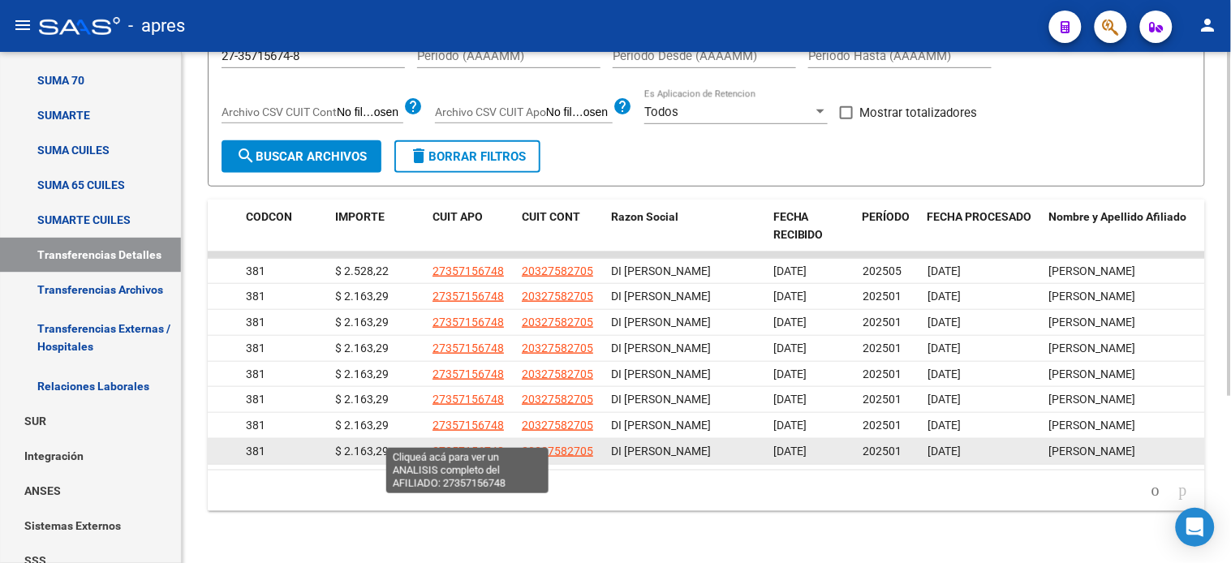
click at [443, 445] on span "27357156748" at bounding box center [468, 451] width 71 height 13
type textarea "27357156748"
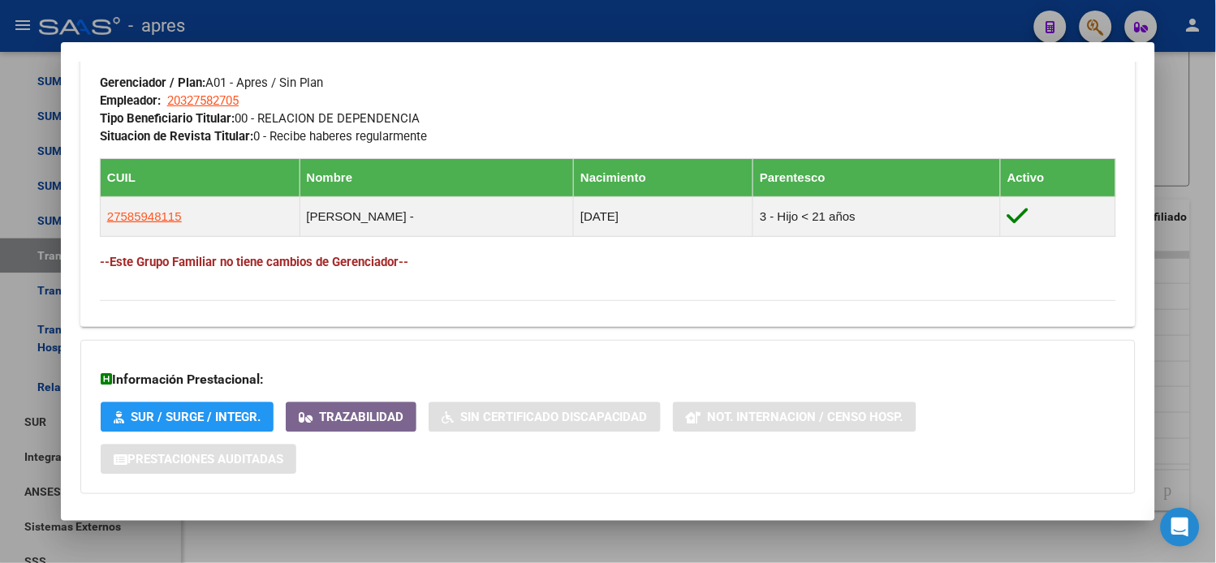
scroll to position [895, 0]
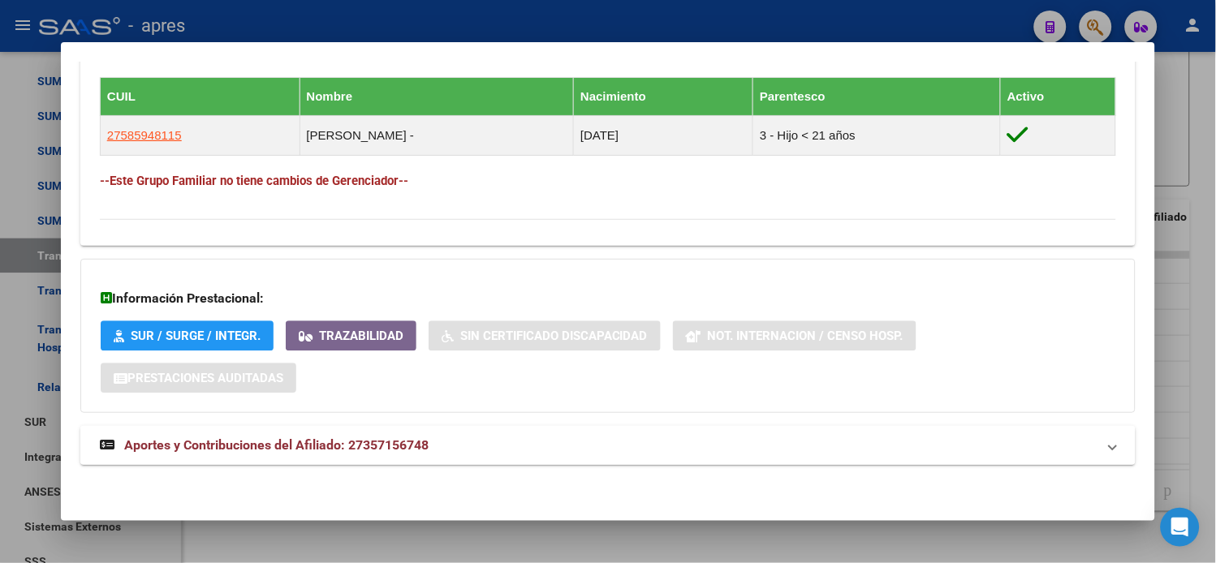
click at [386, 433] on mat-expansion-panel-header "Aportes y Contribuciones del Afiliado: 27357156748" at bounding box center [607, 445] width 1055 height 39
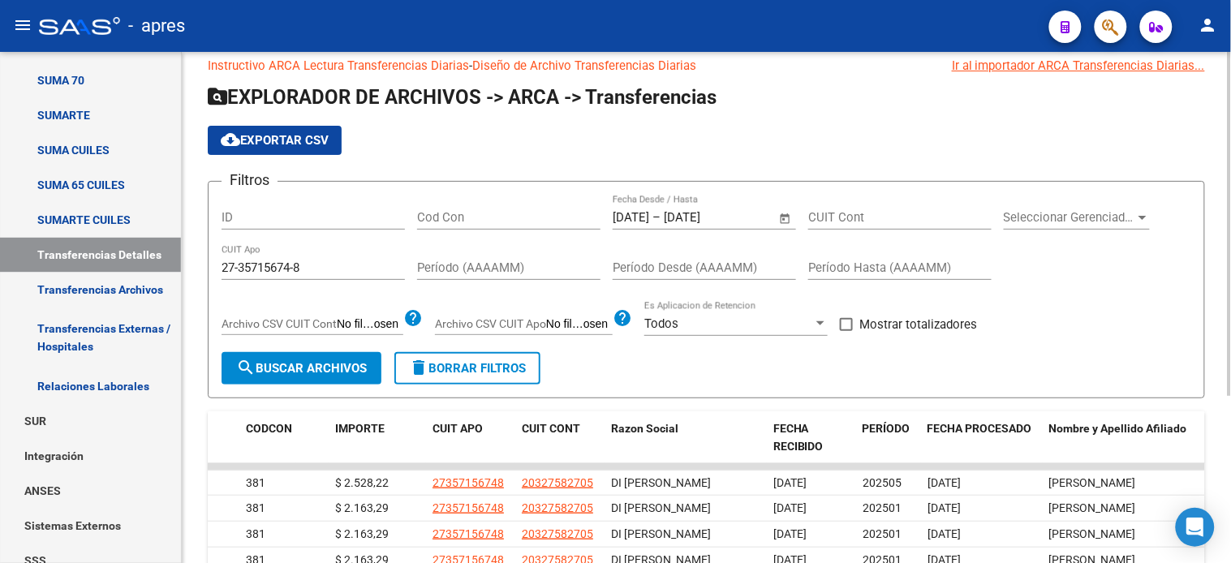
scroll to position [0, 0]
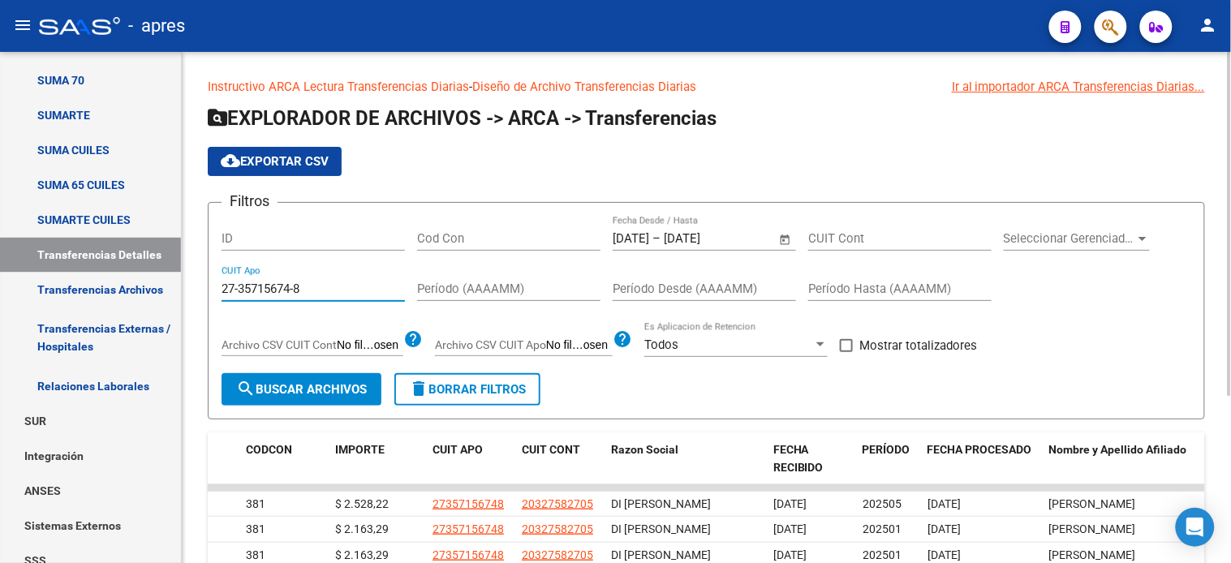
click at [295, 295] on input "27-35715674-8" at bounding box center [313, 289] width 183 height 15
click at [294, 294] on input "27-35715674-8" at bounding box center [313, 289] width 183 height 15
paste input
type input "27-35715674-8"
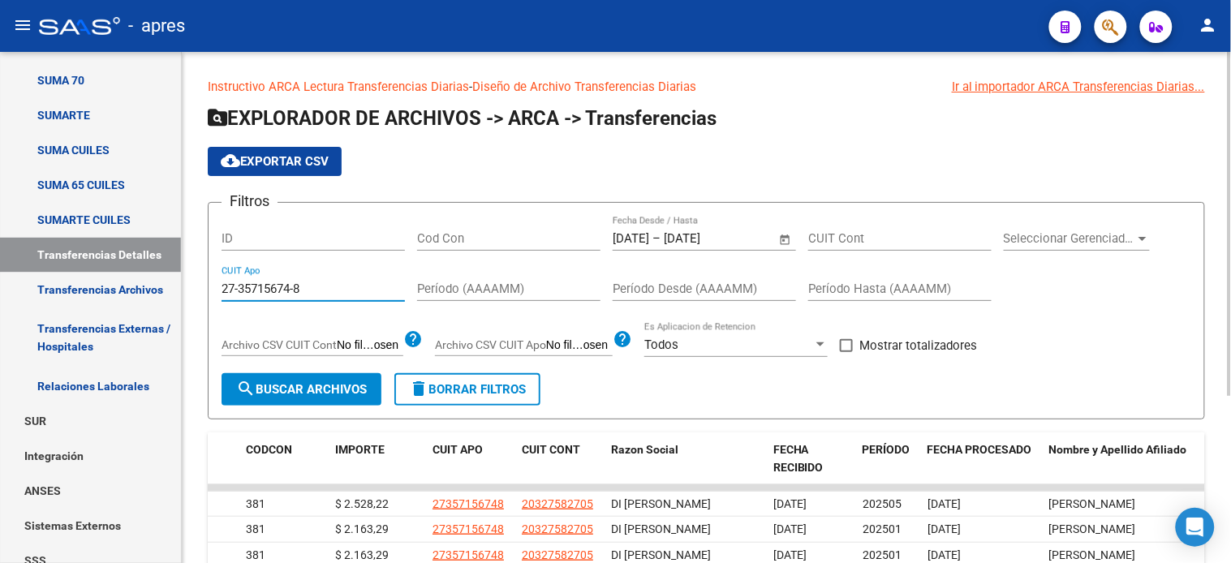
click at [291, 382] on span "search Buscar Archivos" at bounding box center [301, 389] width 131 height 15
click at [261, 292] on input "27-35715674-8" at bounding box center [313, 289] width 183 height 15
click at [297, 382] on button "search Buscar Archivos" at bounding box center [302, 389] width 160 height 32
